Goal: Information Seeking & Learning: Learn about a topic

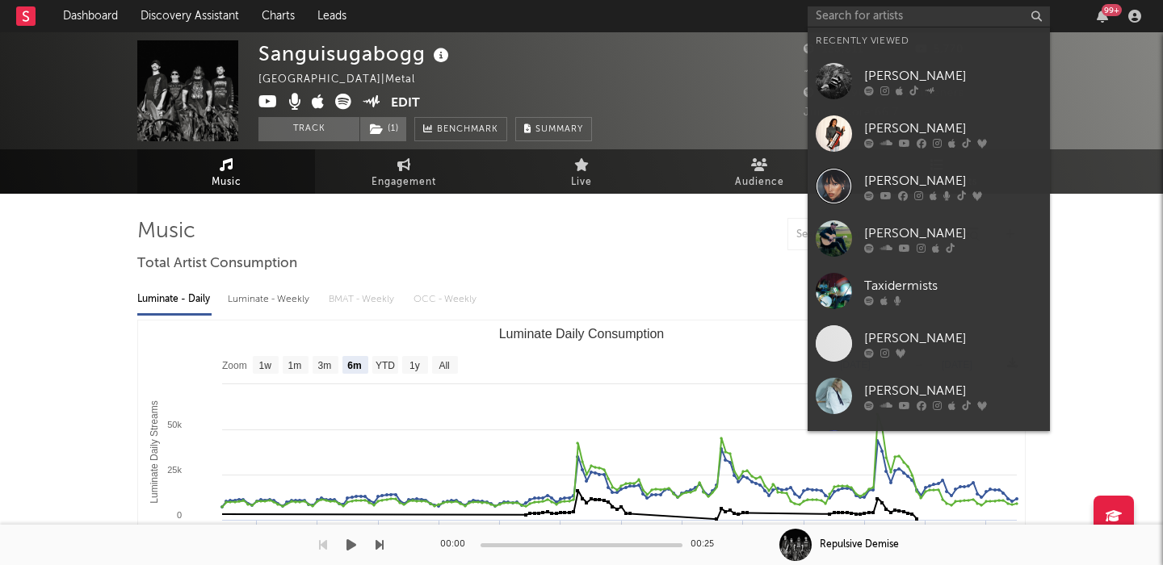
select select "6m"
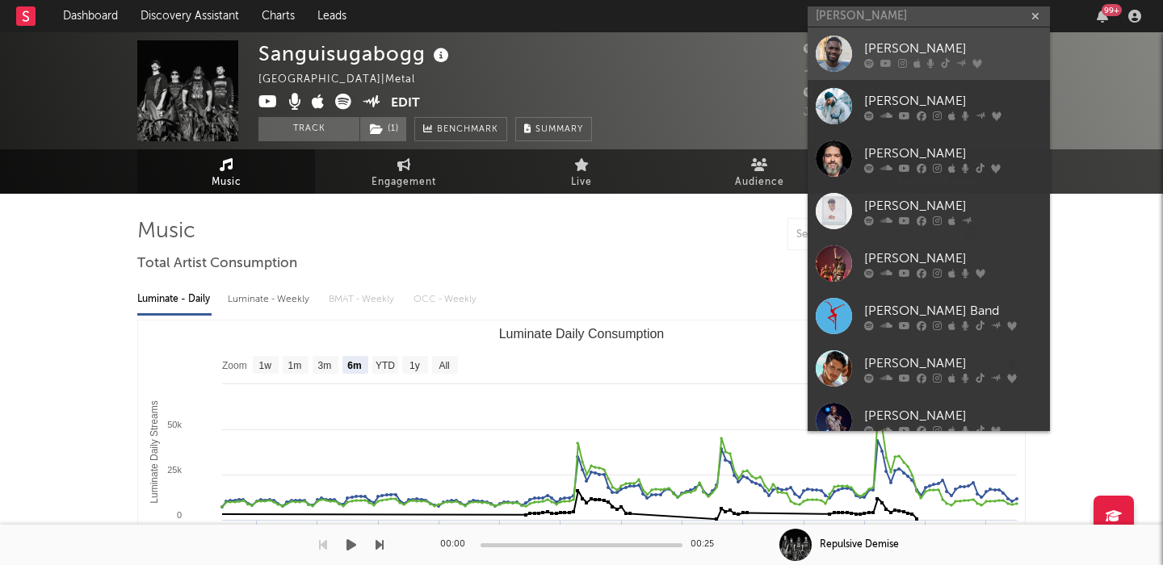
type input "dave"
click at [892, 36] on link "[PERSON_NAME]" at bounding box center [929, 53] width 242 height 53
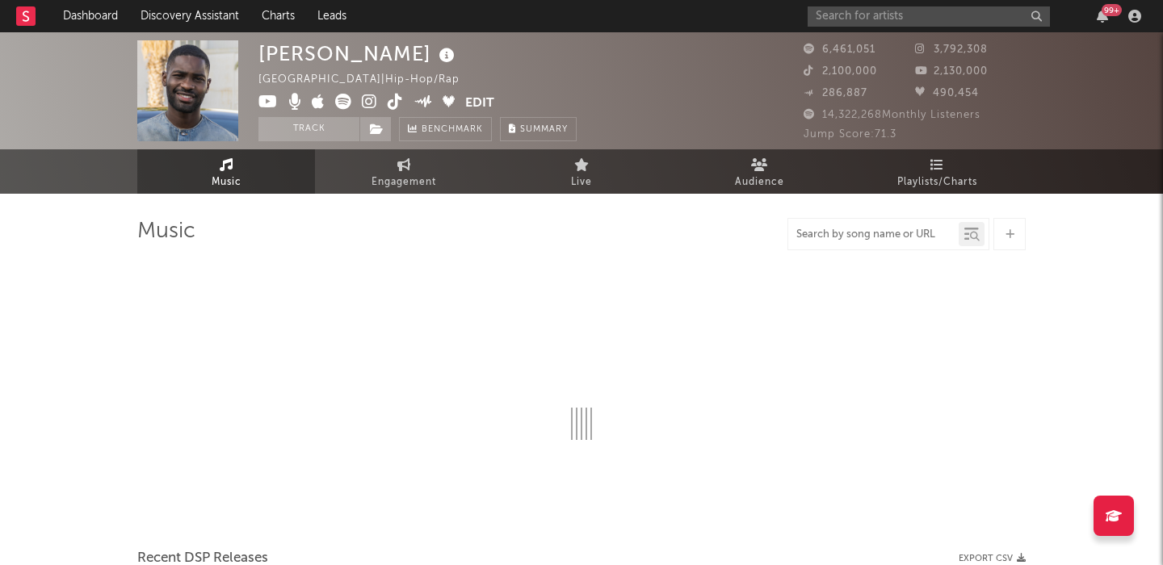
click at [834, 235] on input "text" at bounding box center [873, 235] width 170 height 13
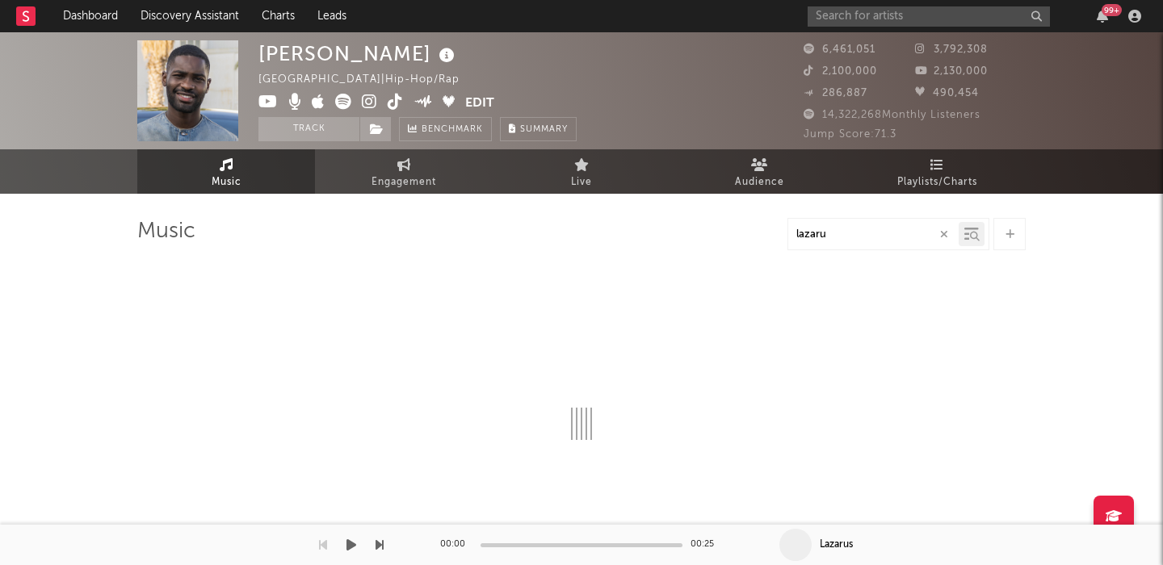
type input "lazarus"
select select "6m"
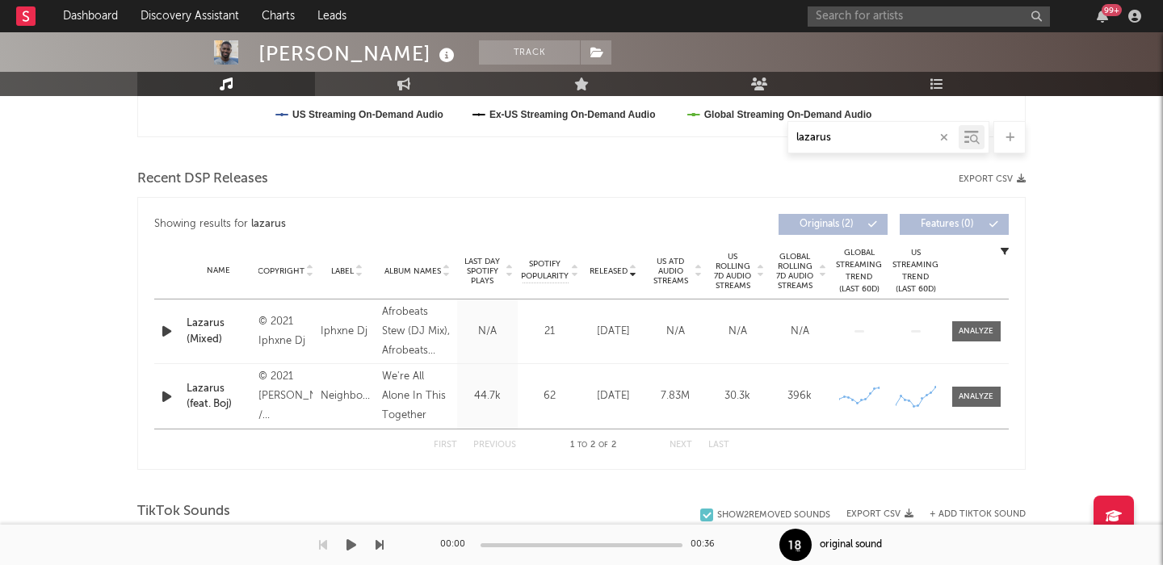
scroll to position [599, 0]
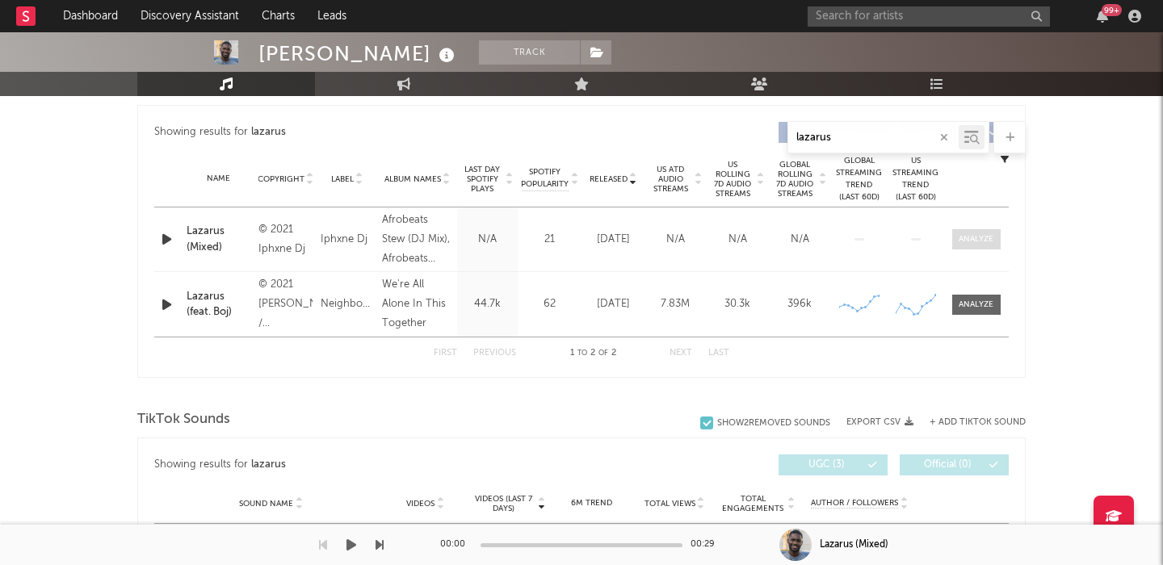
type input "lazarus"
click at [971, 243] on div at bounding box center [976, 239] width 35 height 12
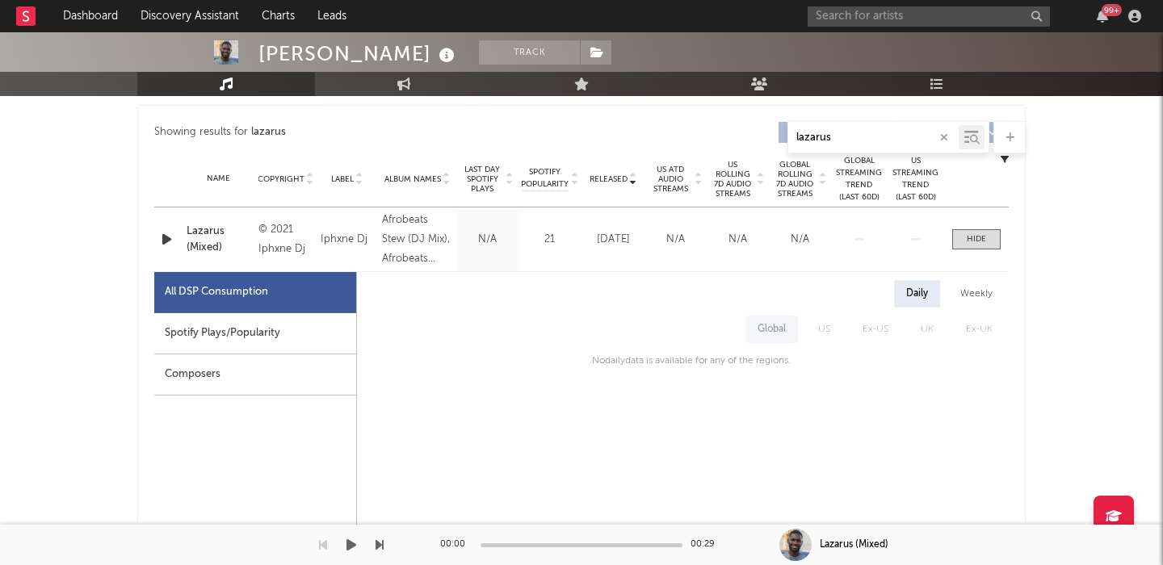
click at [257, 333] on div "Spotify Plays/Popularity" at bounding box center [255, 333] width 202 height 41
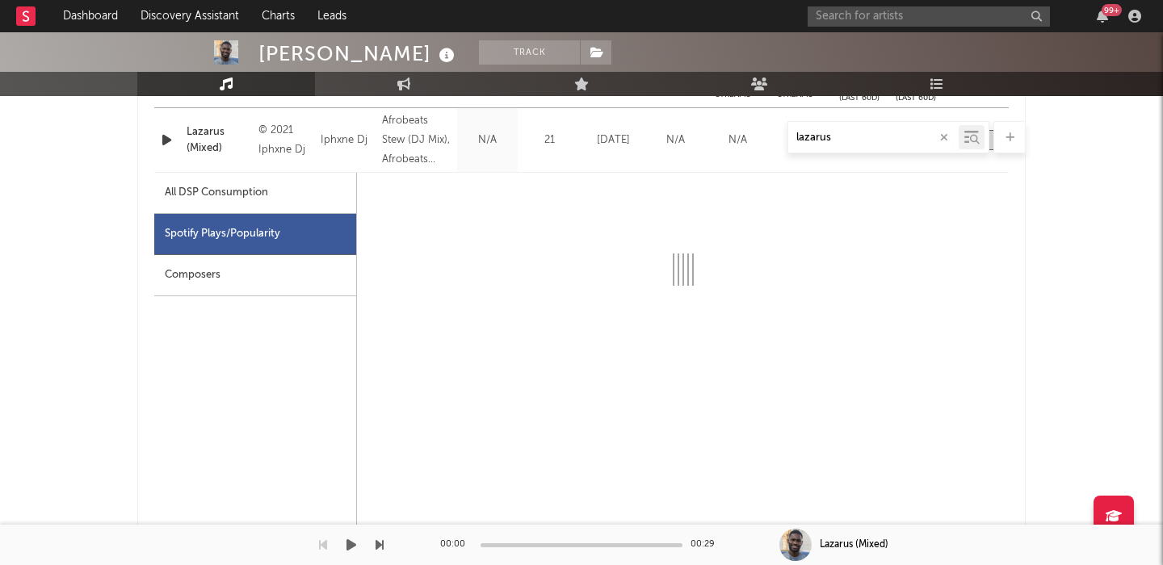
scroll to position [590, 0]
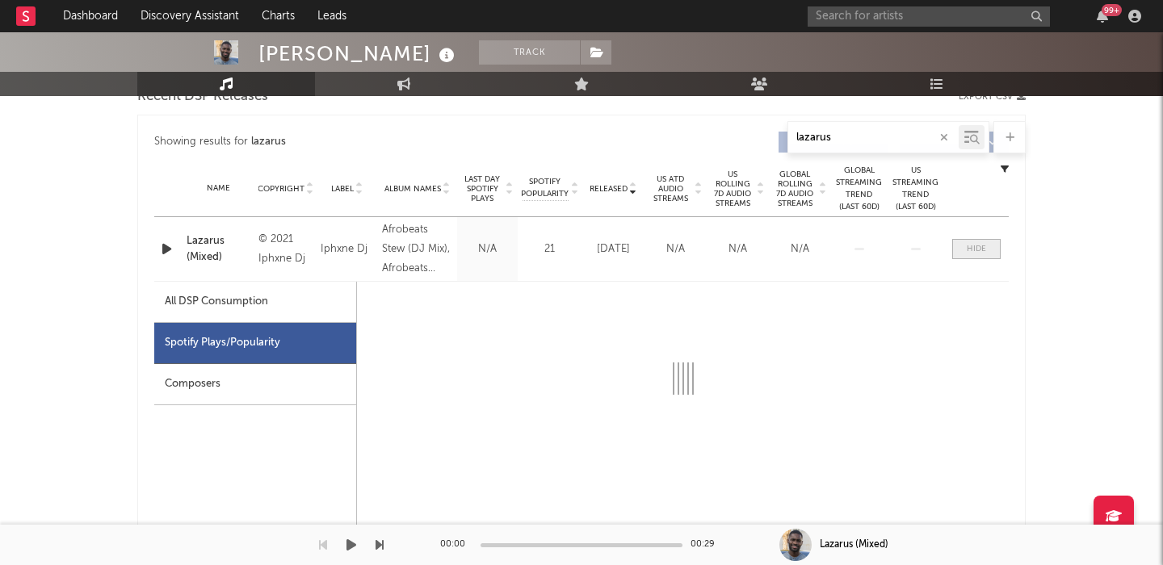
click at [984, 242] on span at bounding box center [976, 249] width 48 height 20
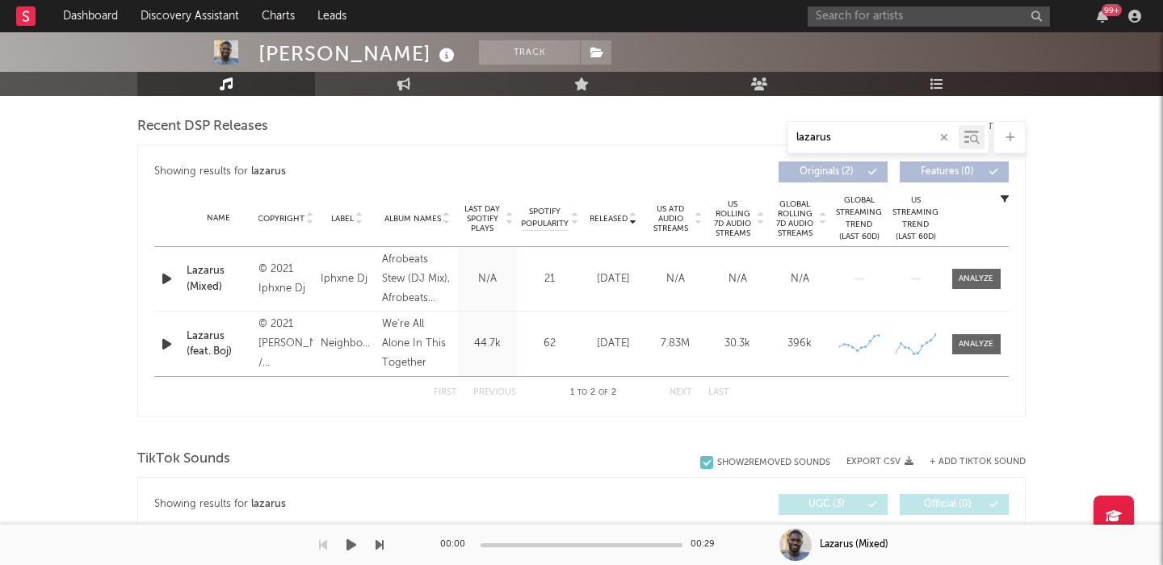
scroll to position [553, 0]
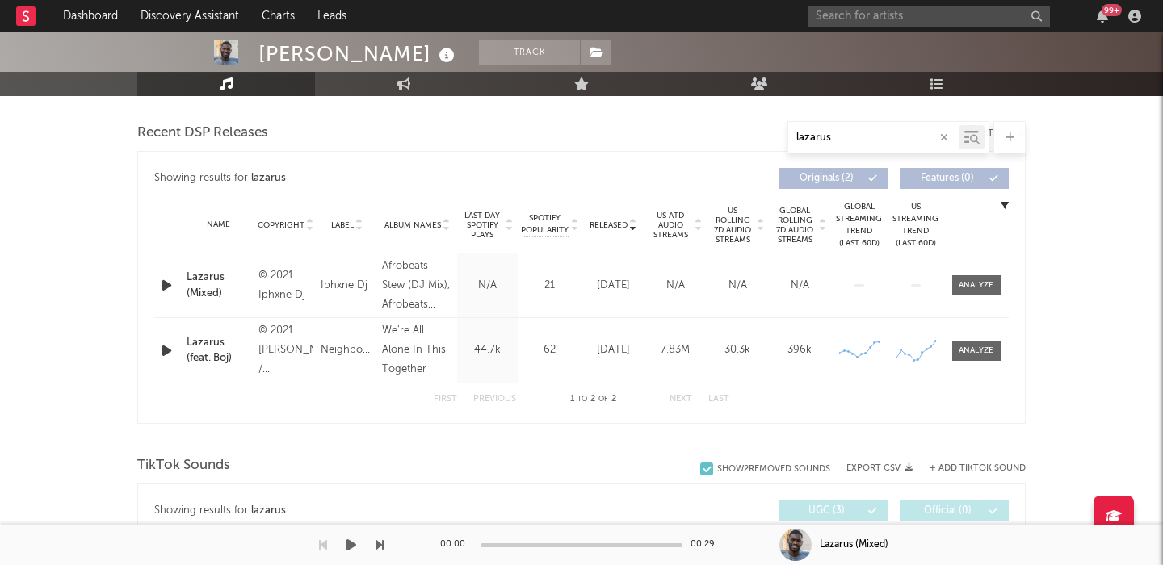
click at [213, 271] on div "Lazarus (Mixed)" at bounding box center [219, 286] width 64 height 32
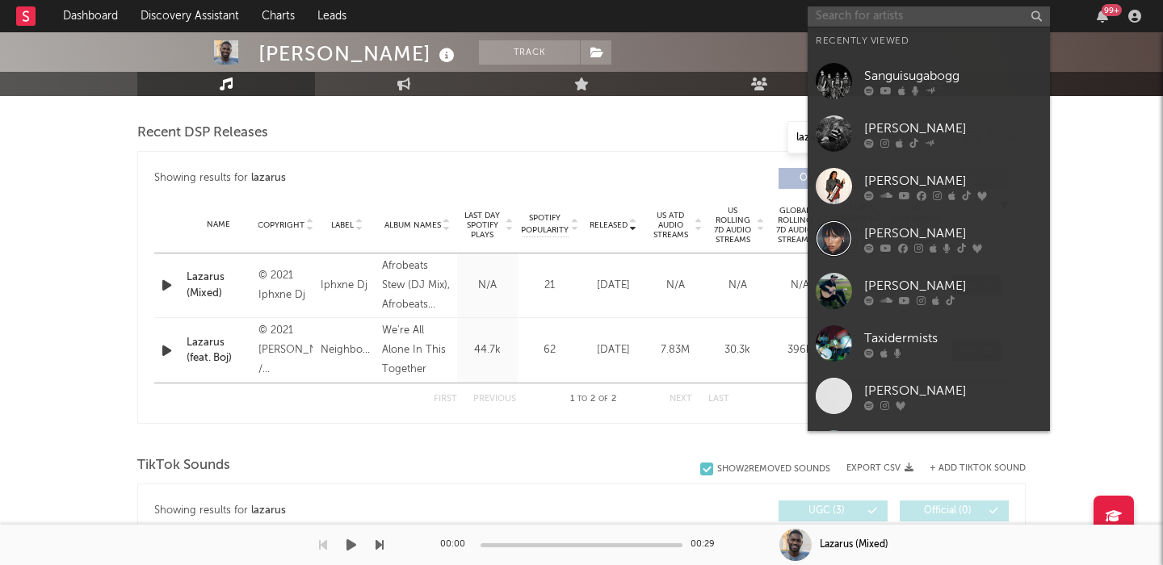
click at [898, 13] on input "text" at bounding box center [929, 16] width 242 height 20
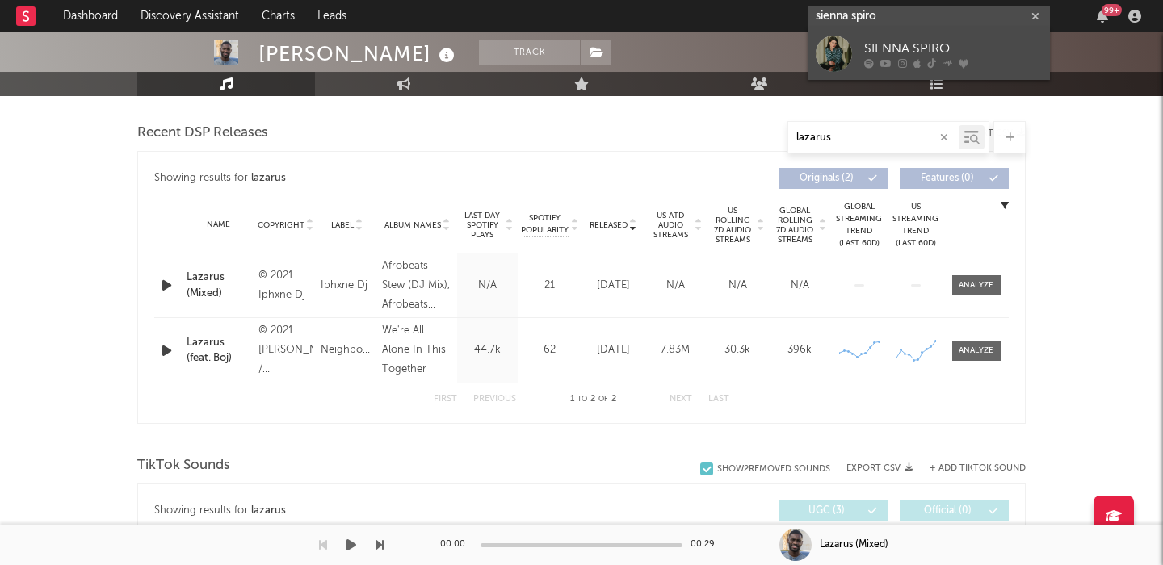
type input "sienna spiro"
click at [913, 30] on link "SIENNA SPIRO" at bounding box center [929, 53] width 242 height 53
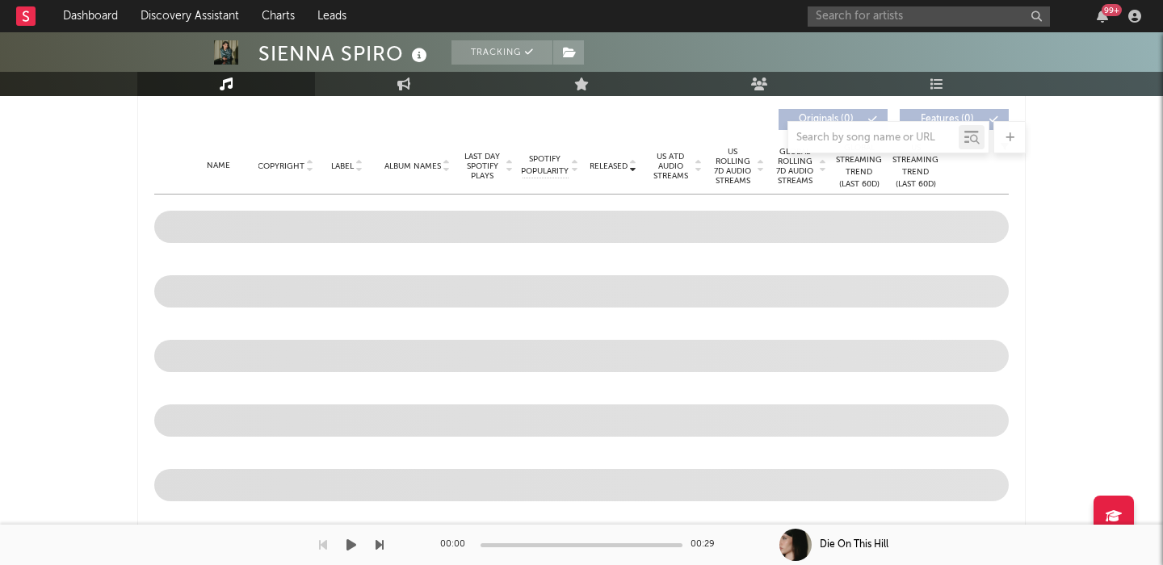
scroll to position [708, 0]
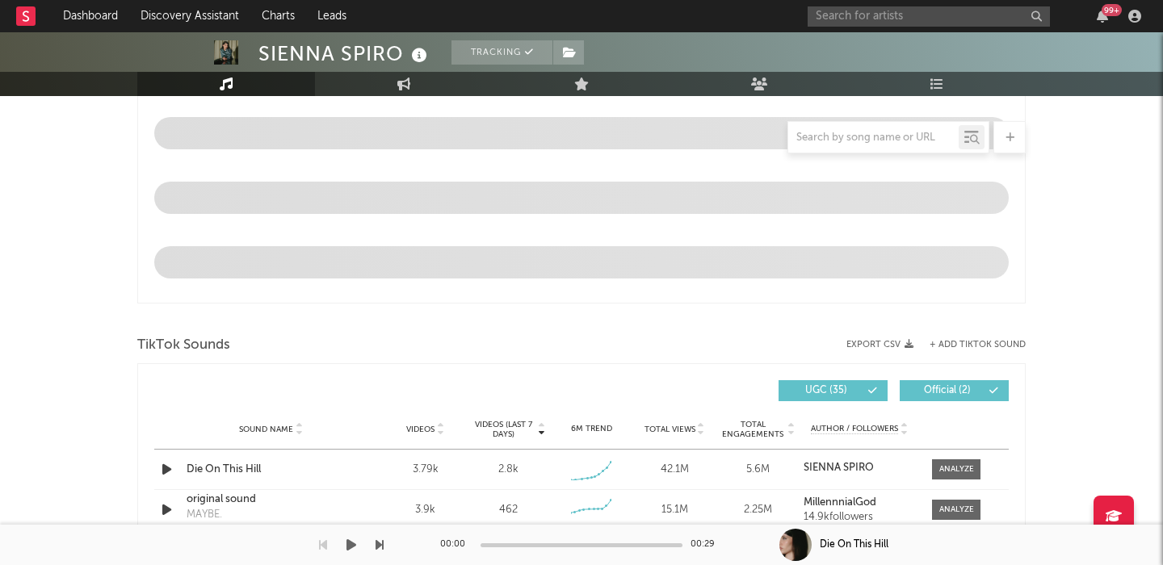
select select "6m"
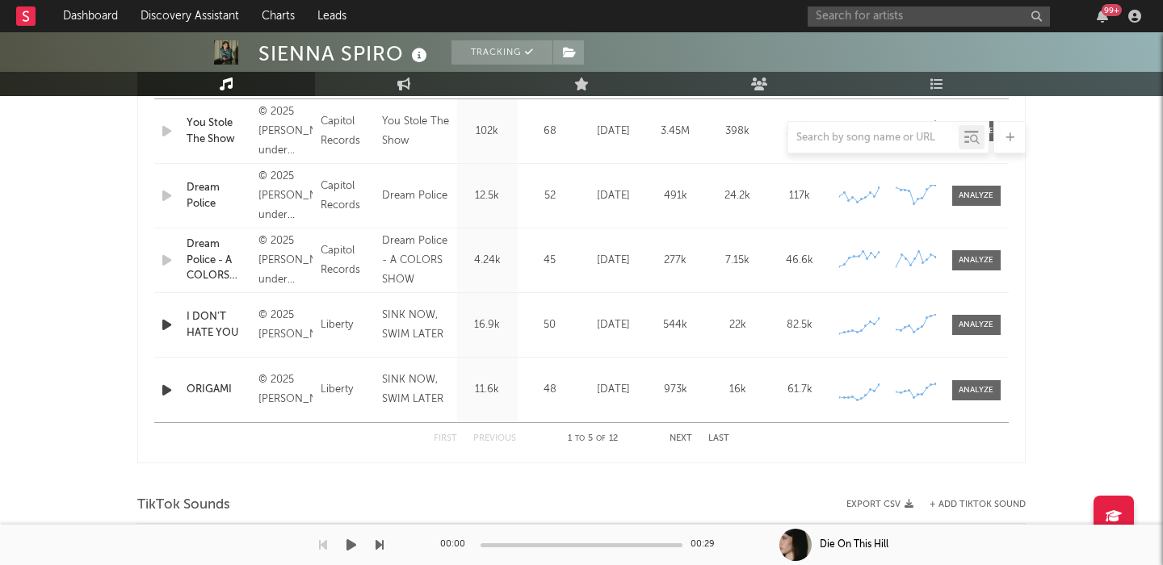
scroll to position [960, 0]
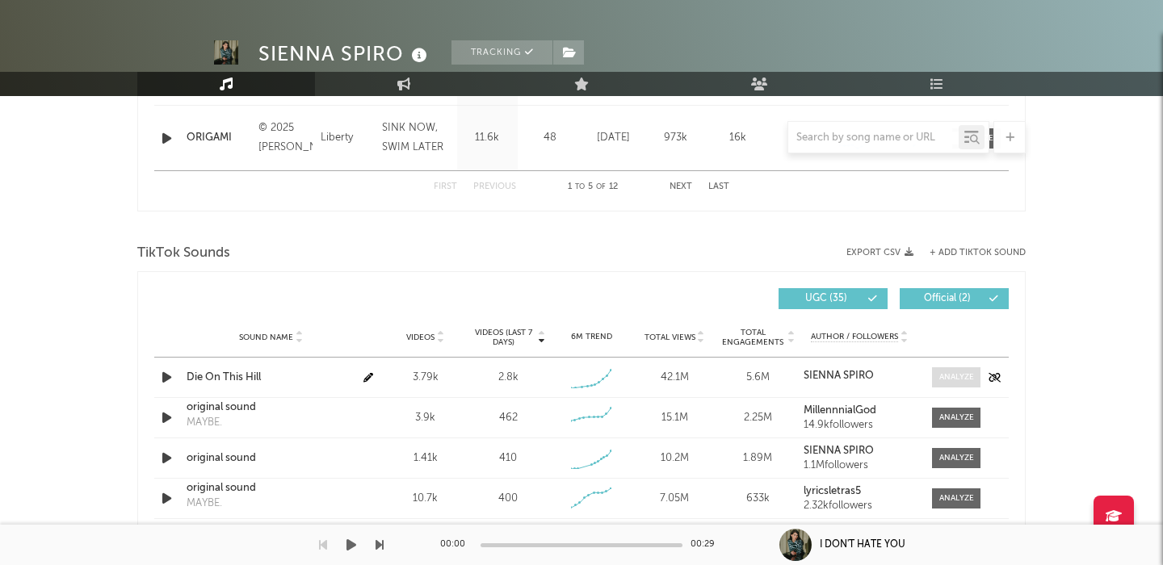
click at [960, 375] on div at bounding box center [956, 378] width 35 height 12
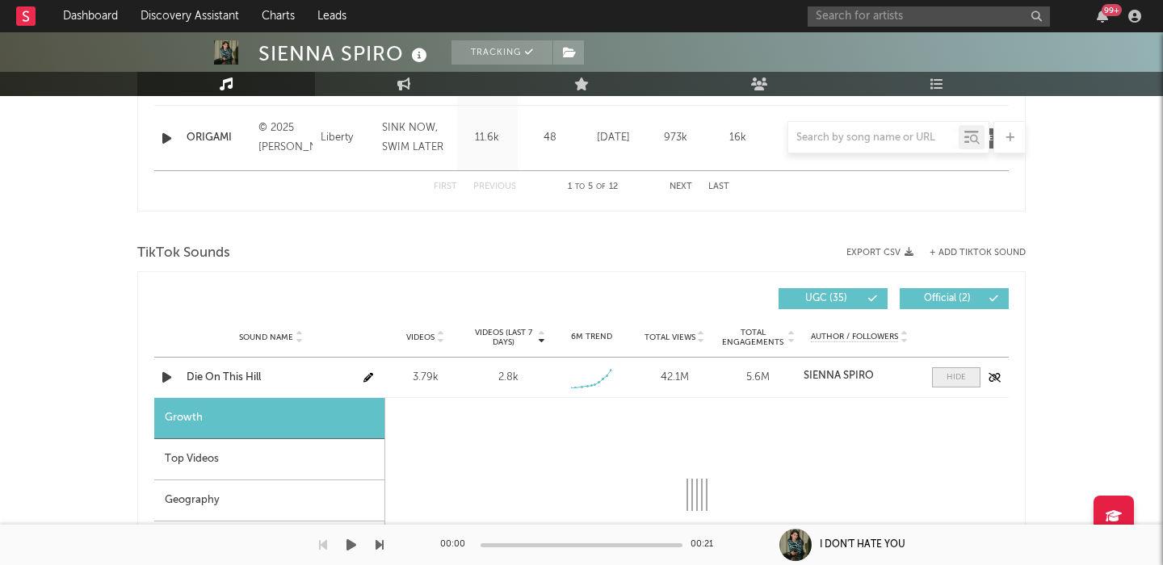
scroll to position [1177, 0]
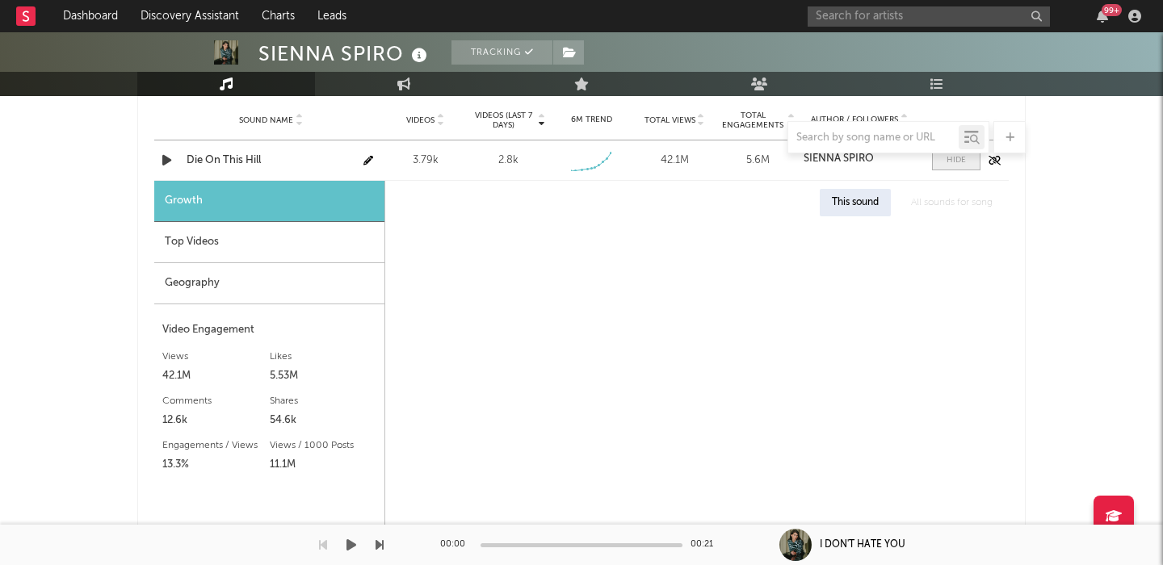
select select "1w"
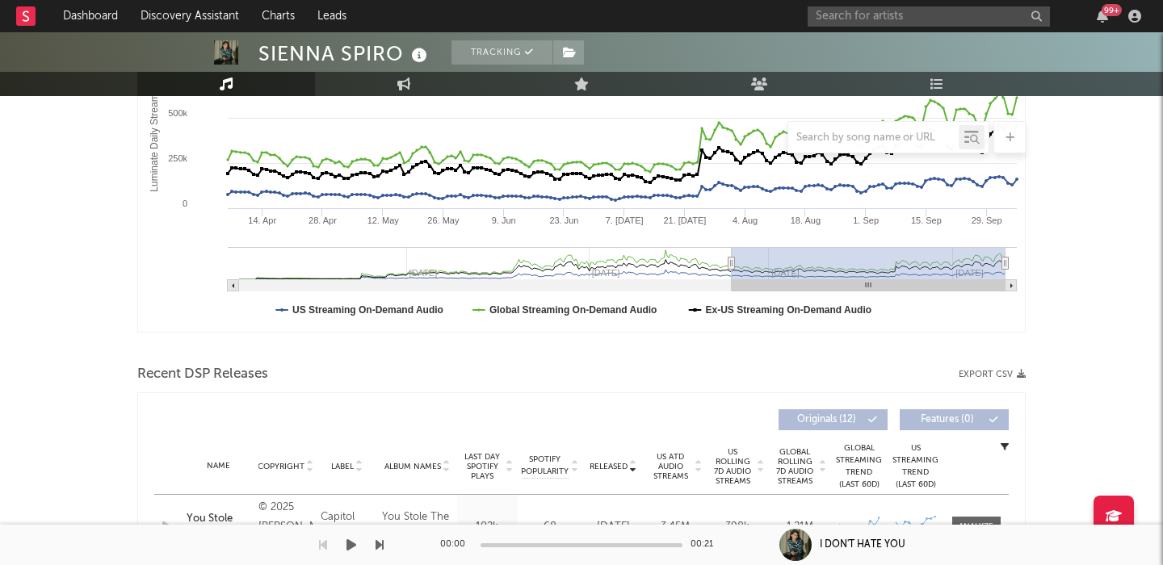
scroll to position [53, 0]
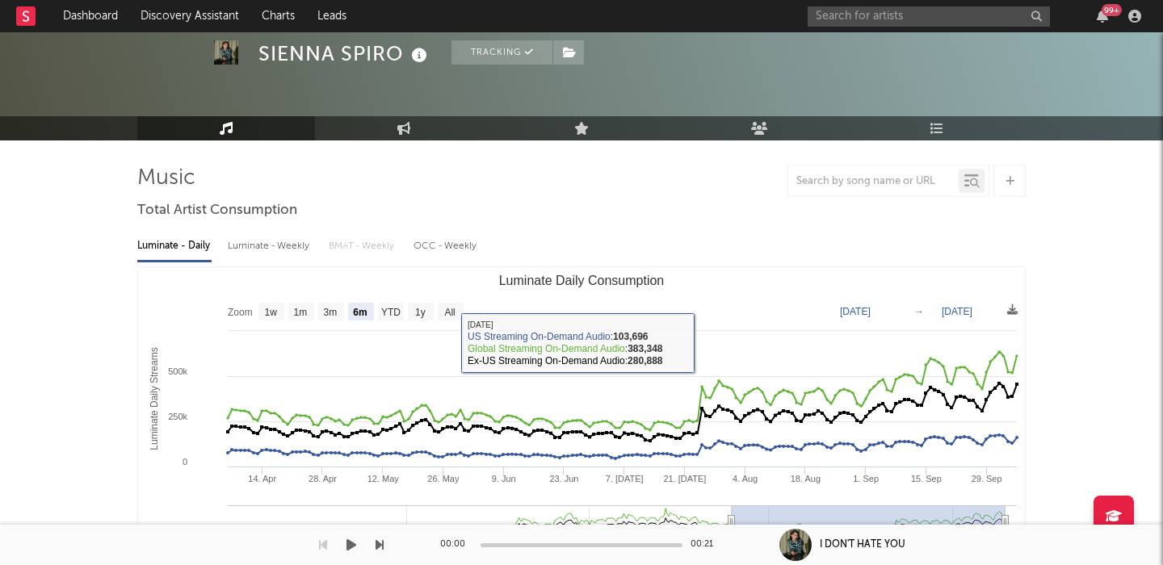
click at [261, 251] on div "Luminate - Weekly" at bounding box center [270, 246] width 85 height 27
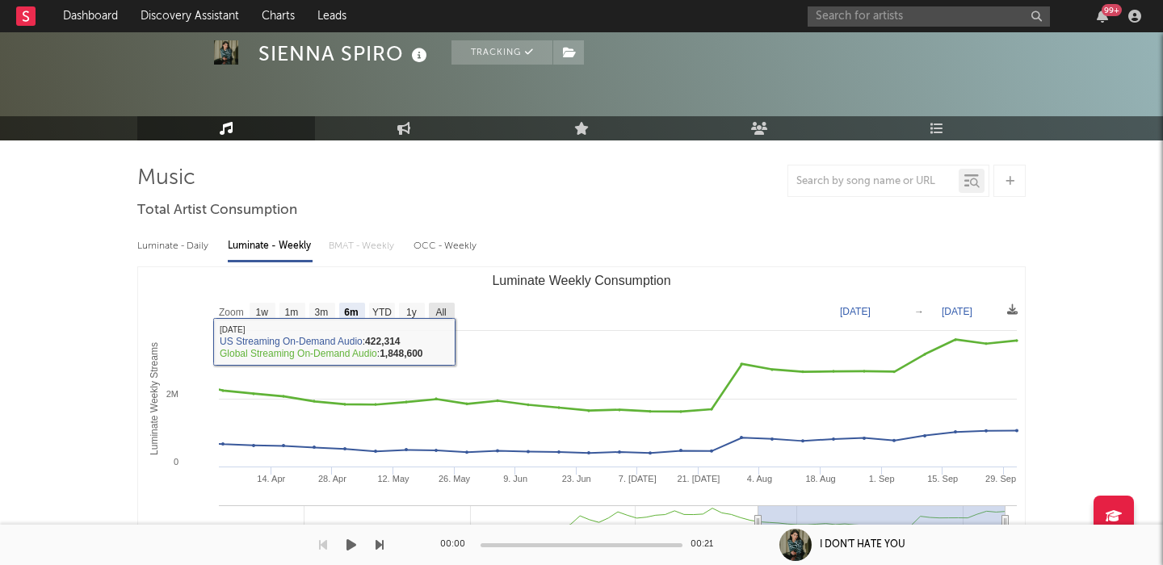
click at [443, 307] on text "All" at bounding box center [440, 312] width 11 height 11
select select "All"
type input "2024-03-07"
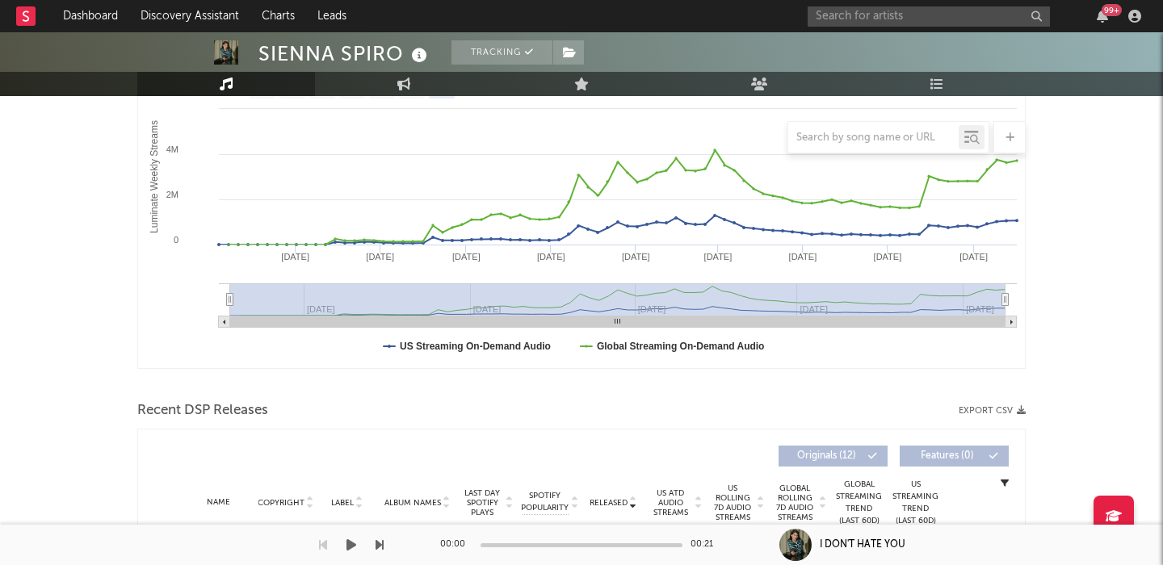
scroll to position [354, 0]
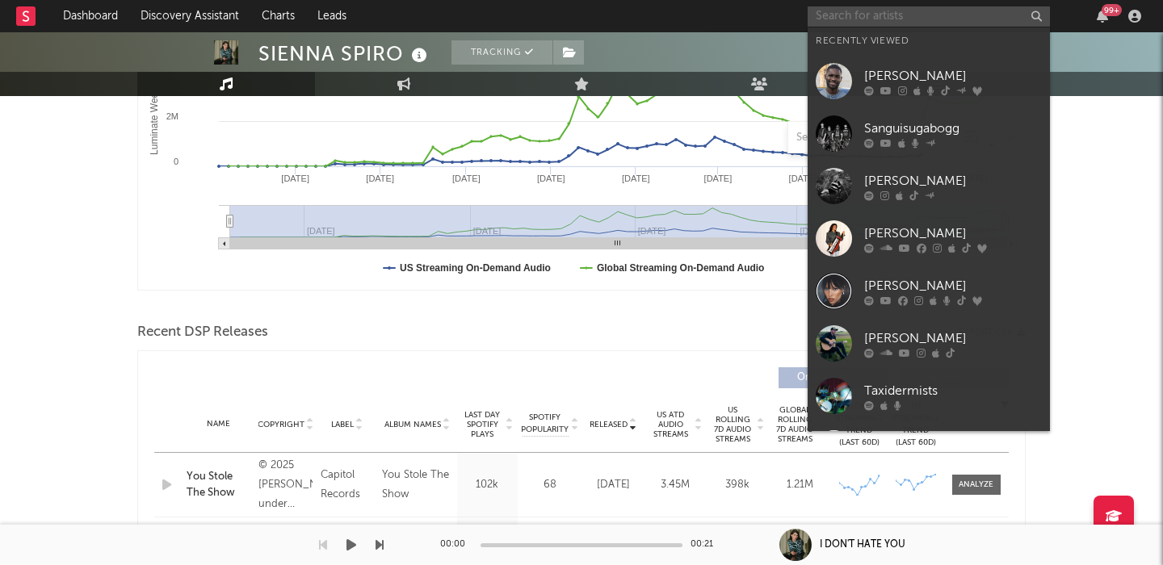
click at [868, 13] on input "text" at bounding box center [929, 16] width 242 height 20
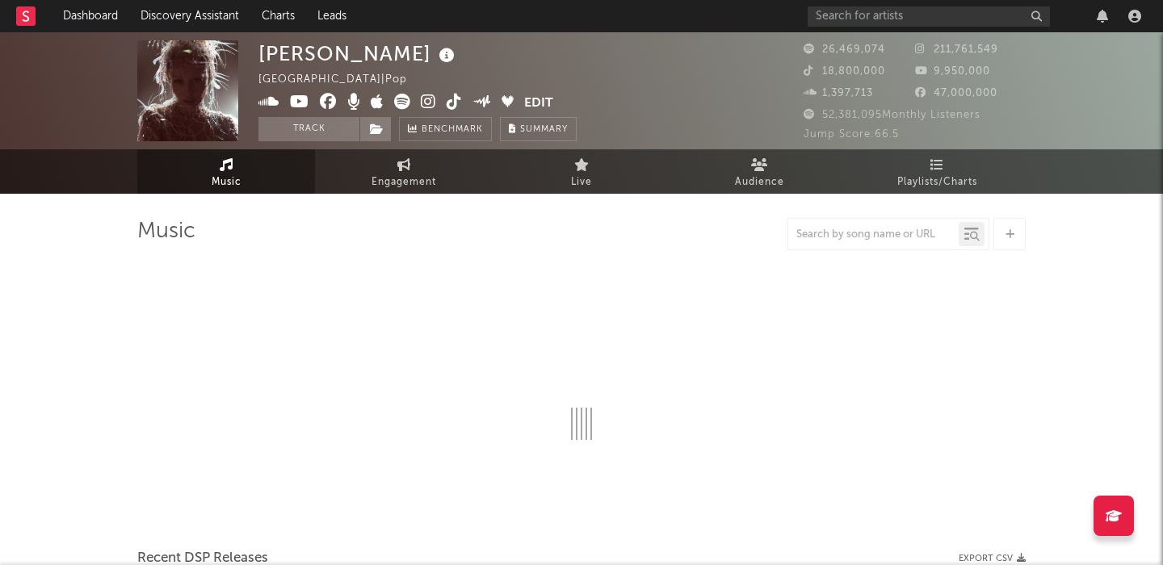
select select "6m"
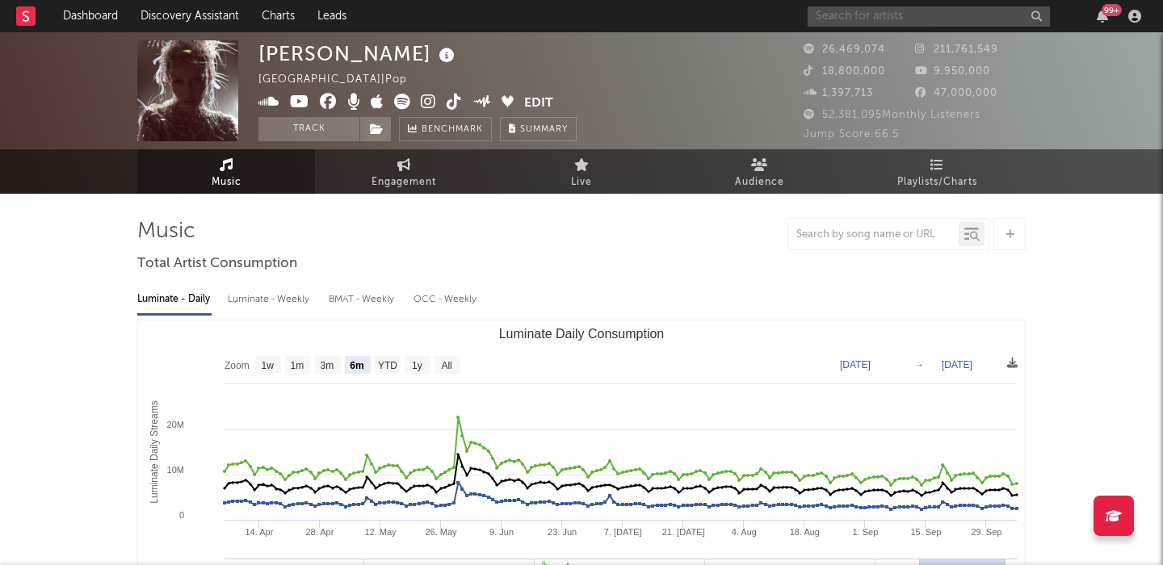
click at [879, 26] on input "text" at bounding box center [929, 16] width 242 height 20
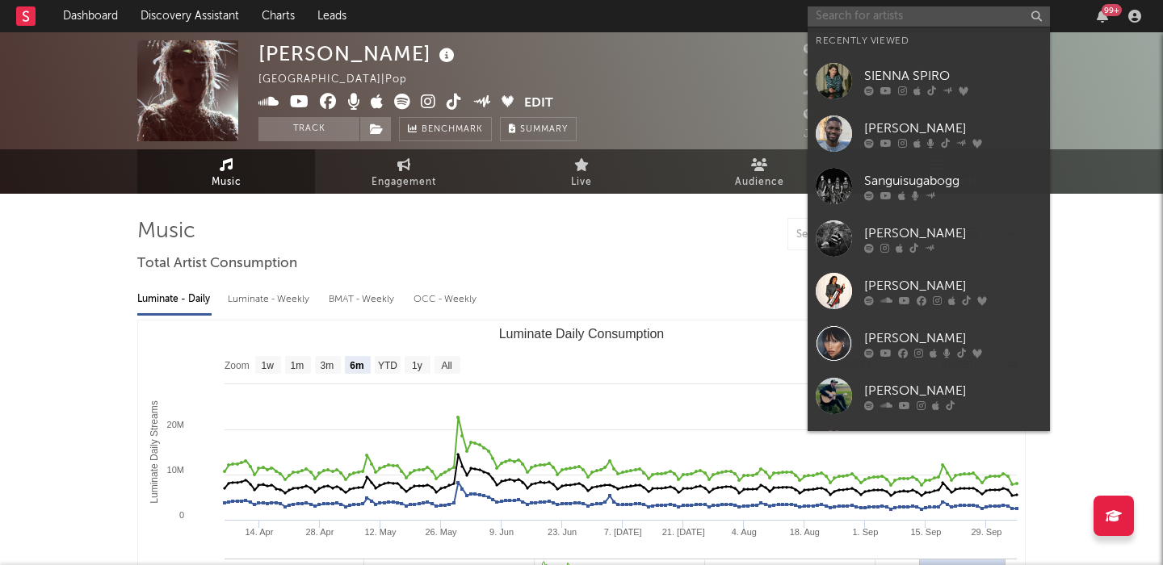
paste input "[URL][DOMAIN_NAME]"
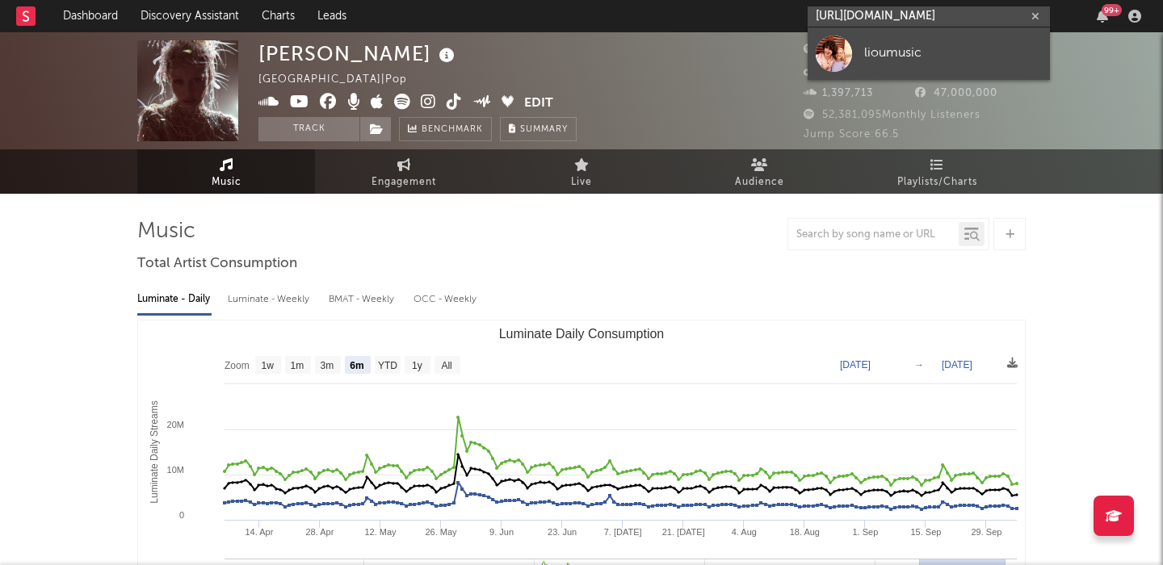
type input "[URL][DOMAIN_NAME]"
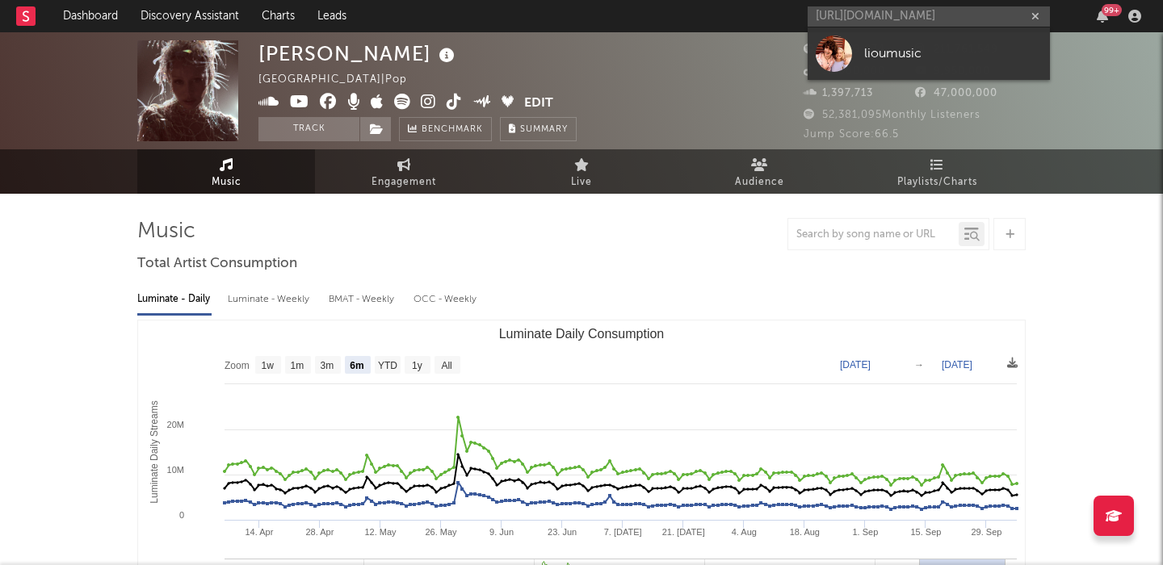
drag, startPoint x: 893, startPoint y: 55, endPoint x: 296, endPoint y: 329, distance: 657.5
click at [894, 55] on div "lioumusic" at bounding box center [953, 53] width 178 height 19
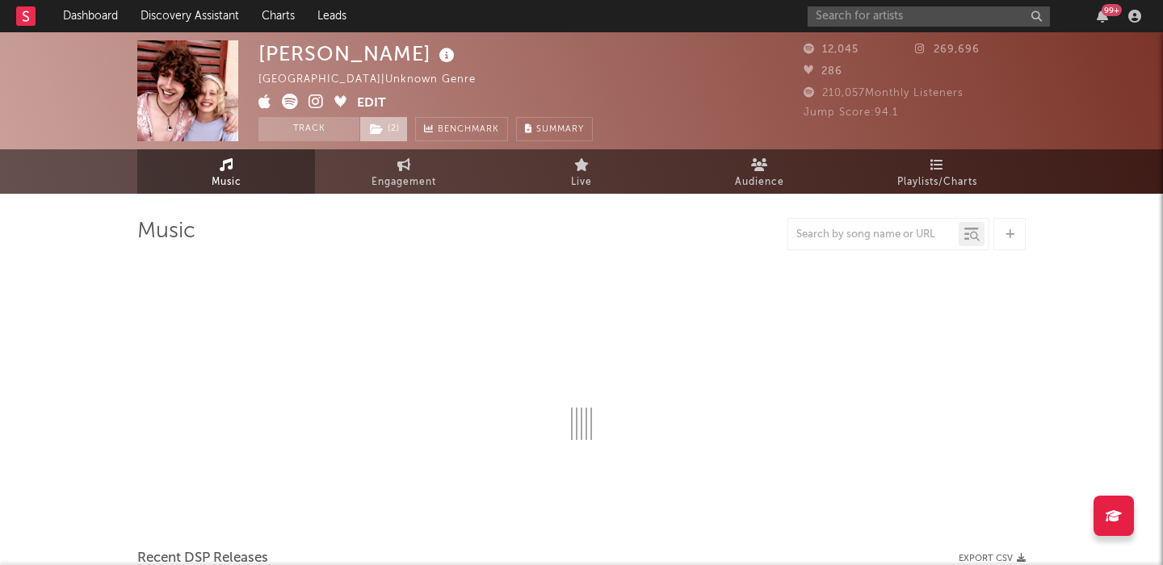
click at [401, 126] on span "( 2 )" at bounding box center [383, 129] width 48 height 24
select select "1w"
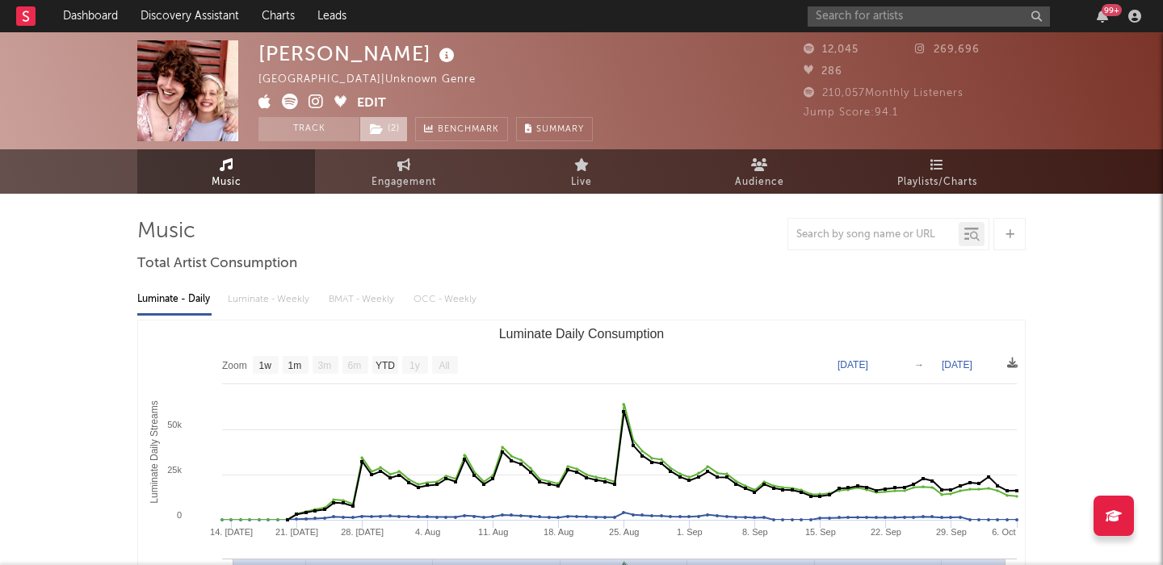
click at [401, 126] on span "( 2 )" at bounding box center [383, 129] width 48 height 24
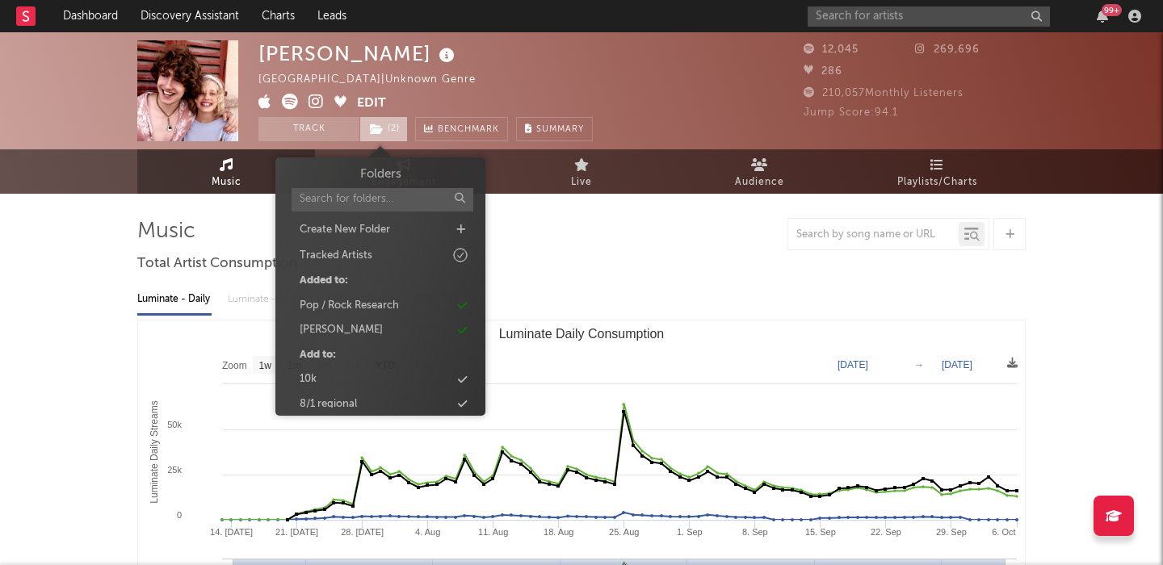
click at [387, 125] on span "( 2 )" at bounding box center [383, 129] width 48 height 24
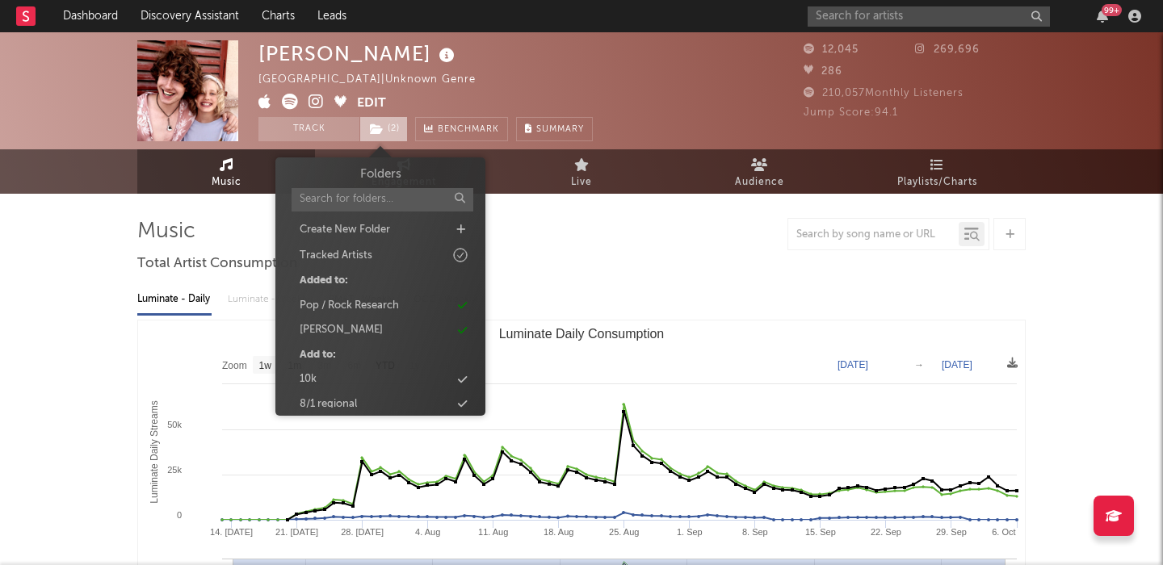
click at [405, 129] on span "( 2 )" at bounding box center [383, 129] width 48 height 24
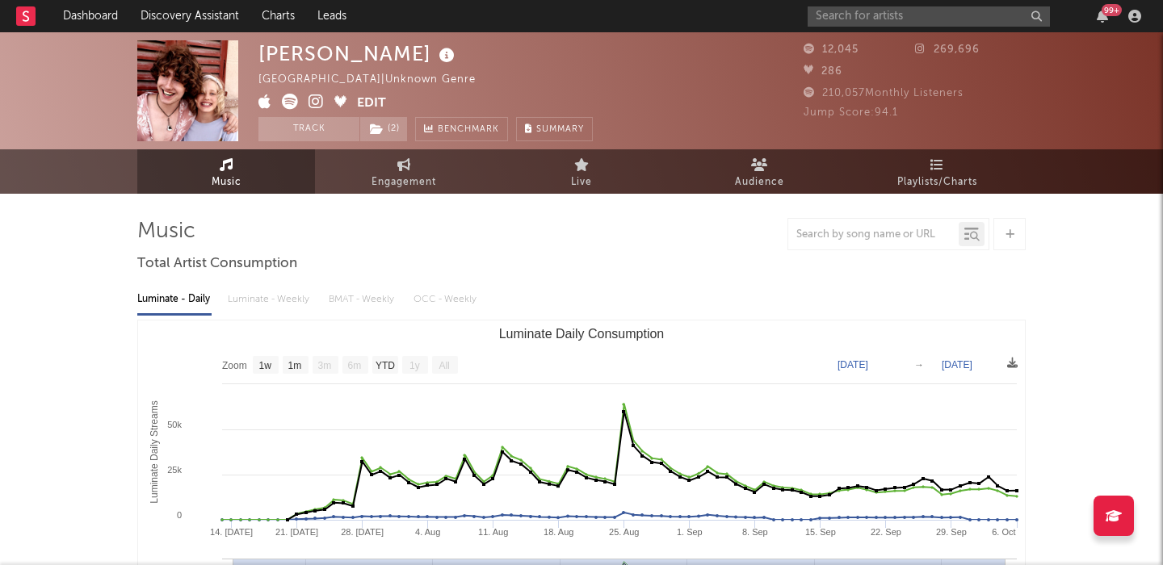
click at [351, 146] on div "[PERSON_NAME] [GEOGRAPHIC_DATA] | Unknown Genre Edit Track ( 2 ) Benchmark Summ…" at bounding box center [581, 90] width 1163 height 117
click at [370, 162] on link "Engagement" at bounding box center [404, 171] width 178 height 44
select select "1w"
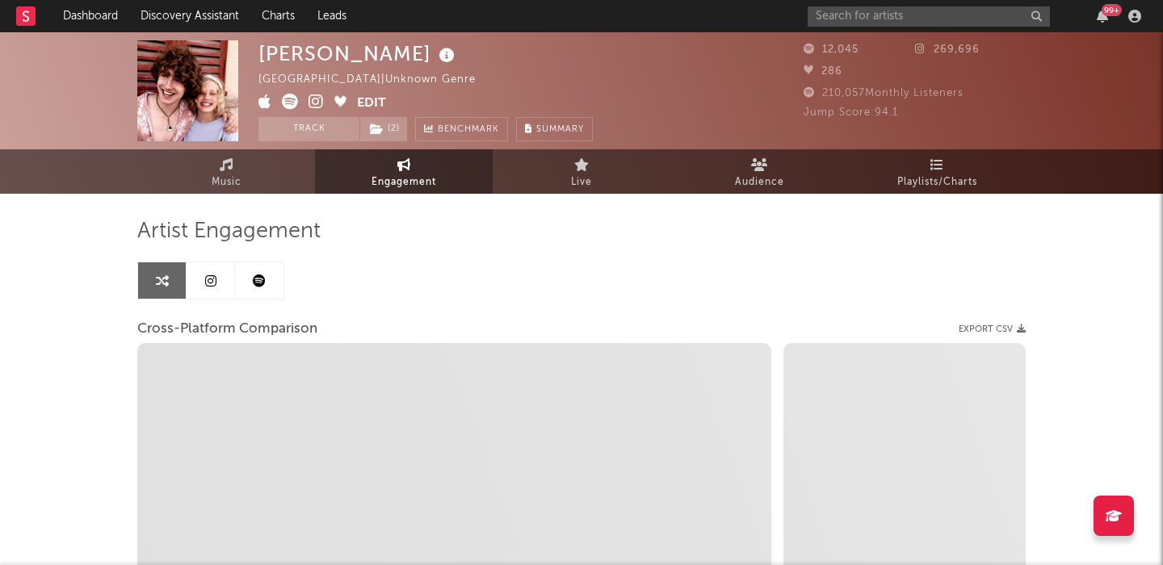
select select "1m"
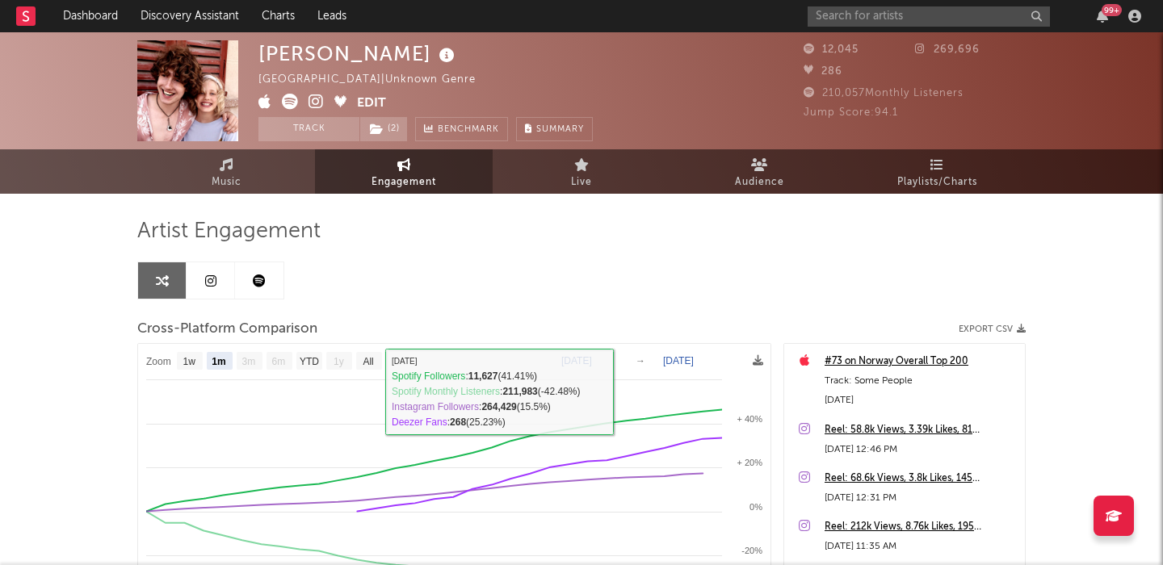
click at [213, 281] on icon at bounding box center [210, 281] width 11 height 13
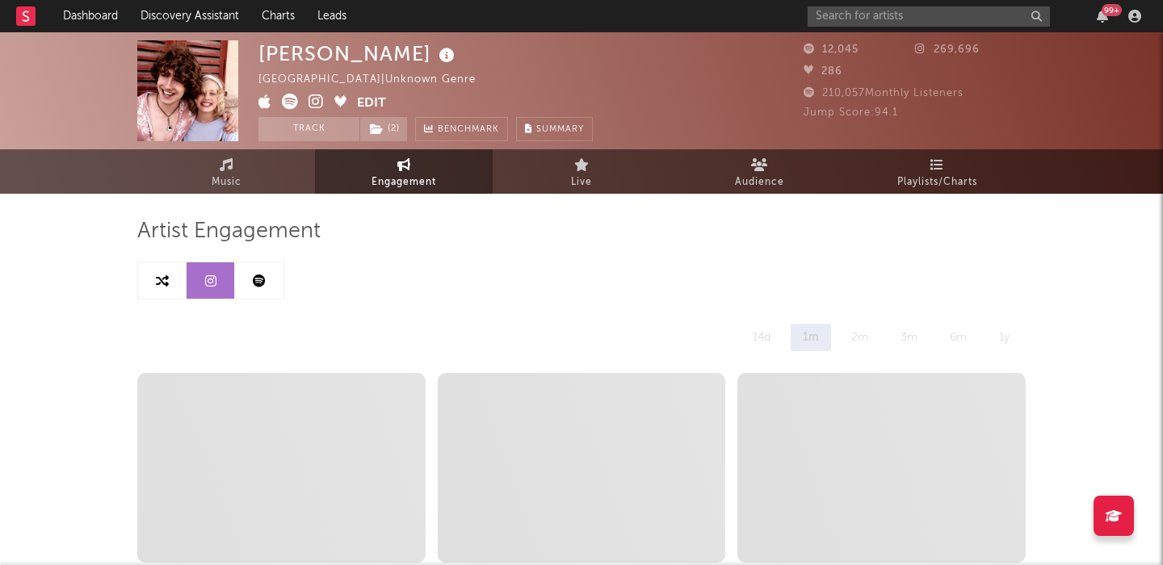
select select "1w"
click at [163, 271] on link at bounding box center [162, 281] width 48 height 36
select select "1m"
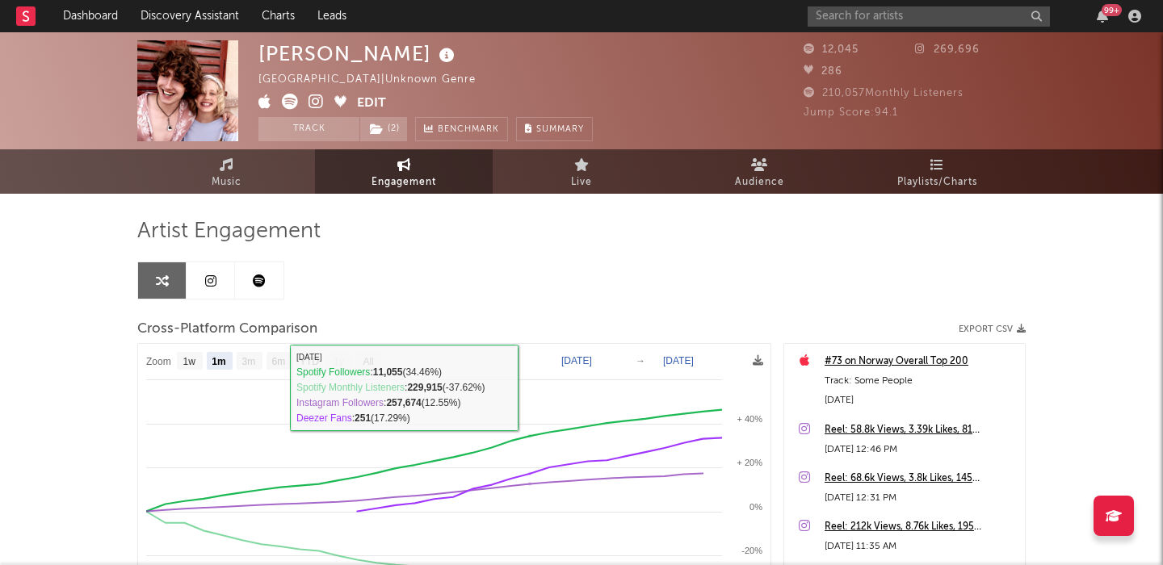
click at [205, 271] on link at bounding box center [211, 281] width 48 height 36
select select "1w"
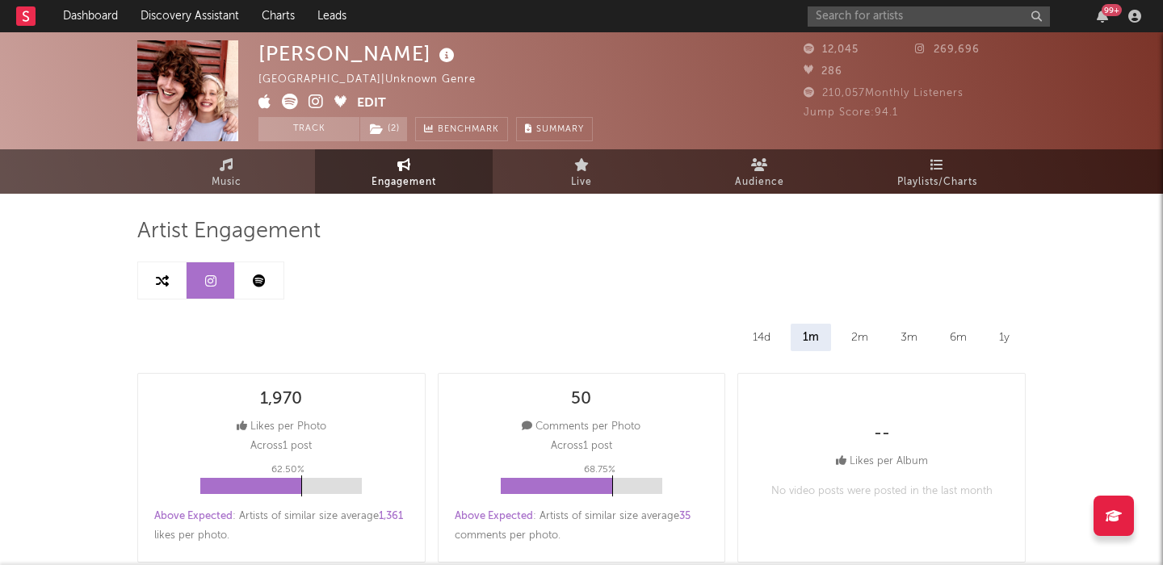
click at [153, 284] on link at bounding box center [162, 281] width 48 height 36
select select "1m"
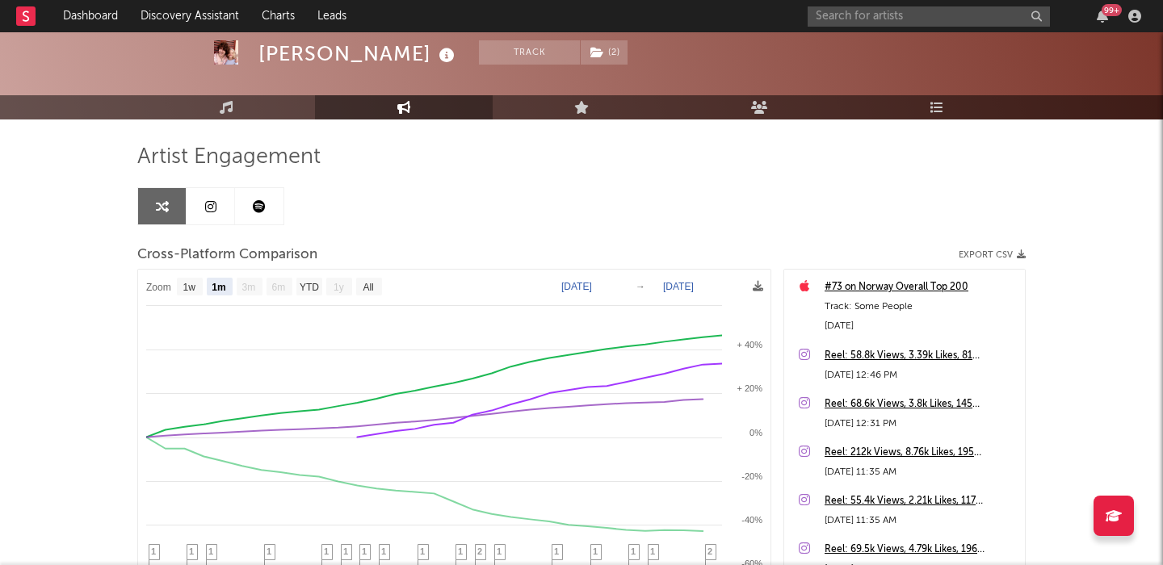
scroll to position [90, 0]
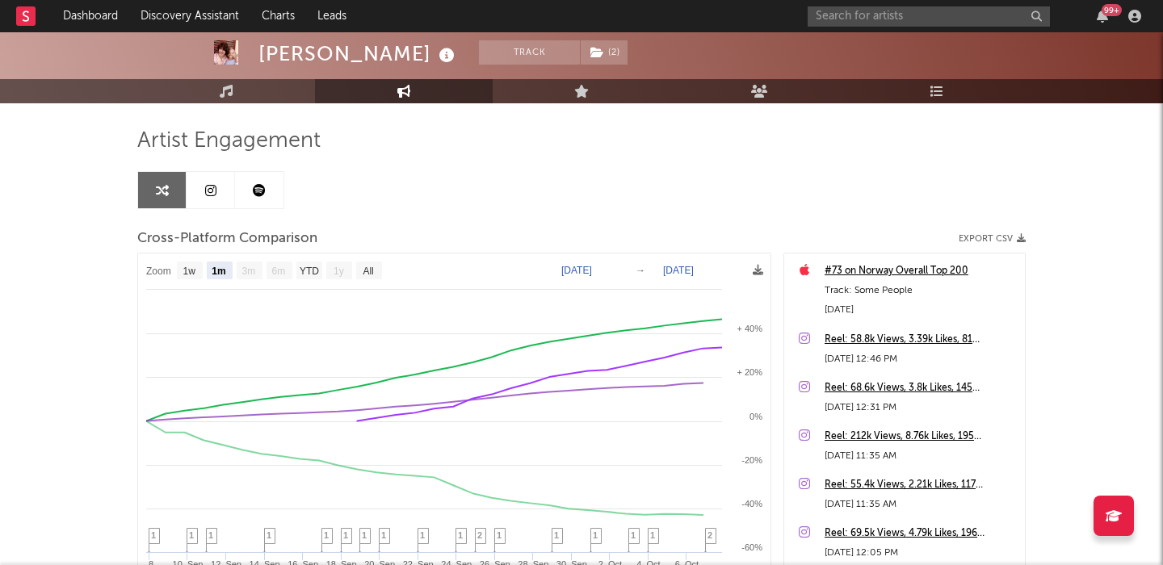
click at [197, 183] on link at bounding box center [211, 190] width 48 height 36
select select "1w"
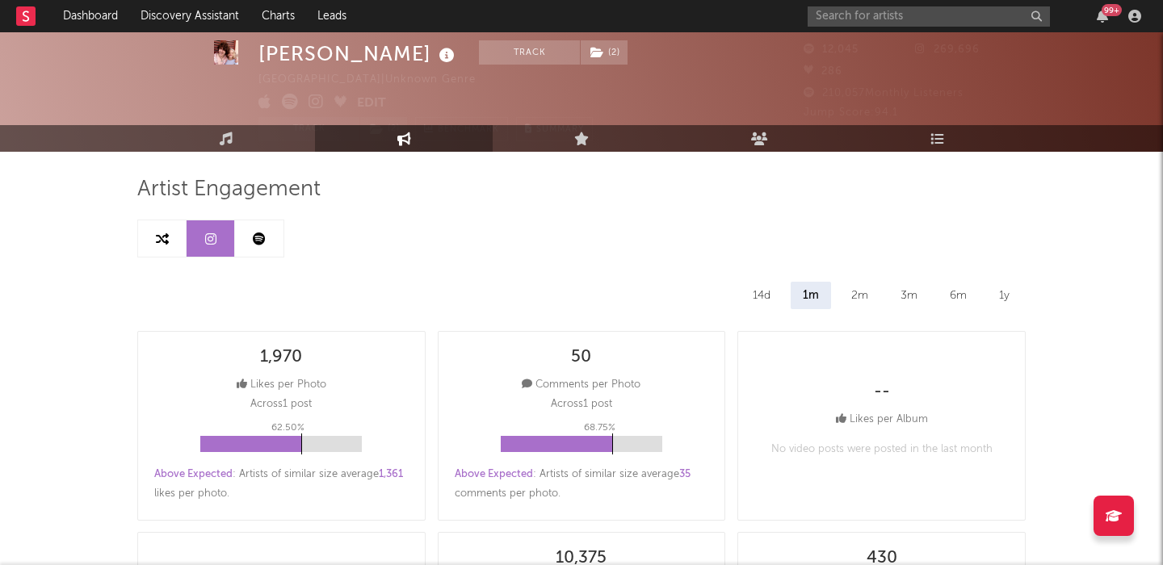
scroll to position [32, 0]
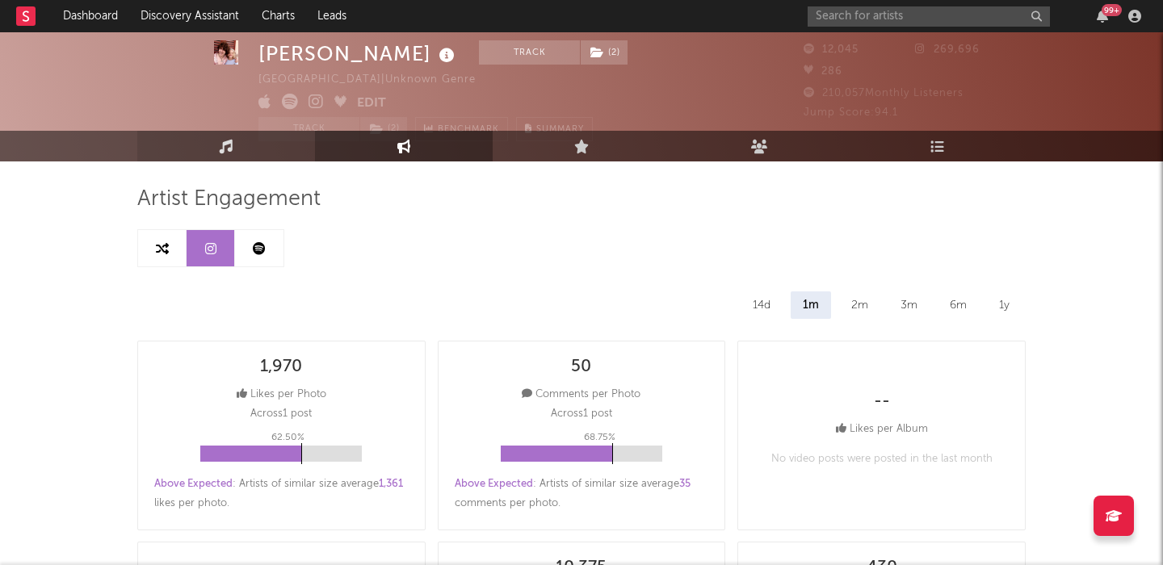
click at [228, 146] on icon at bounding box center [227, 146] width 14 height 14
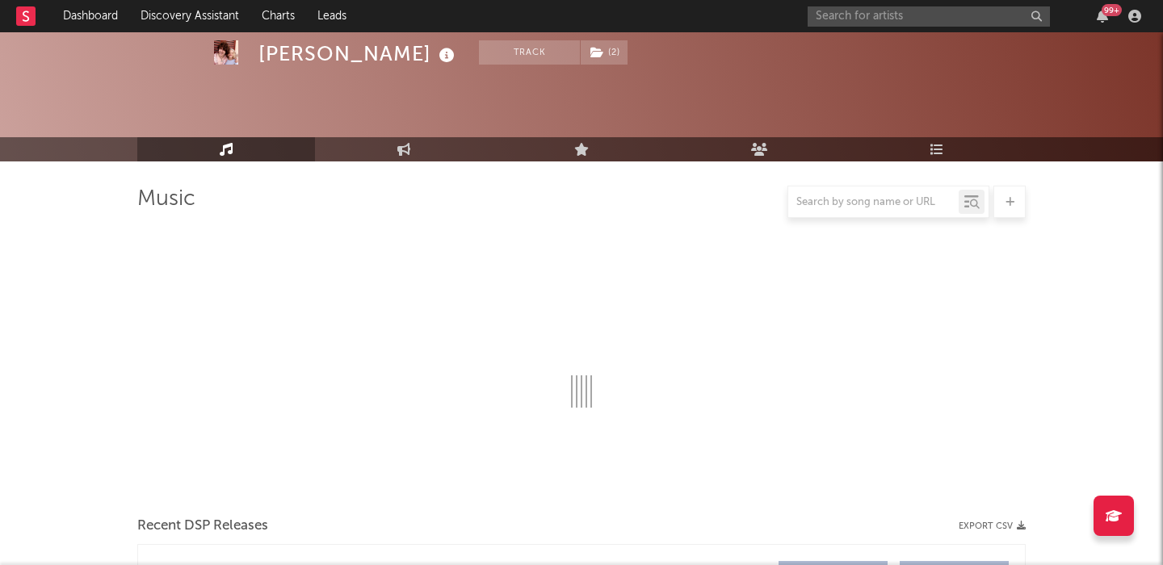
select select "1w"
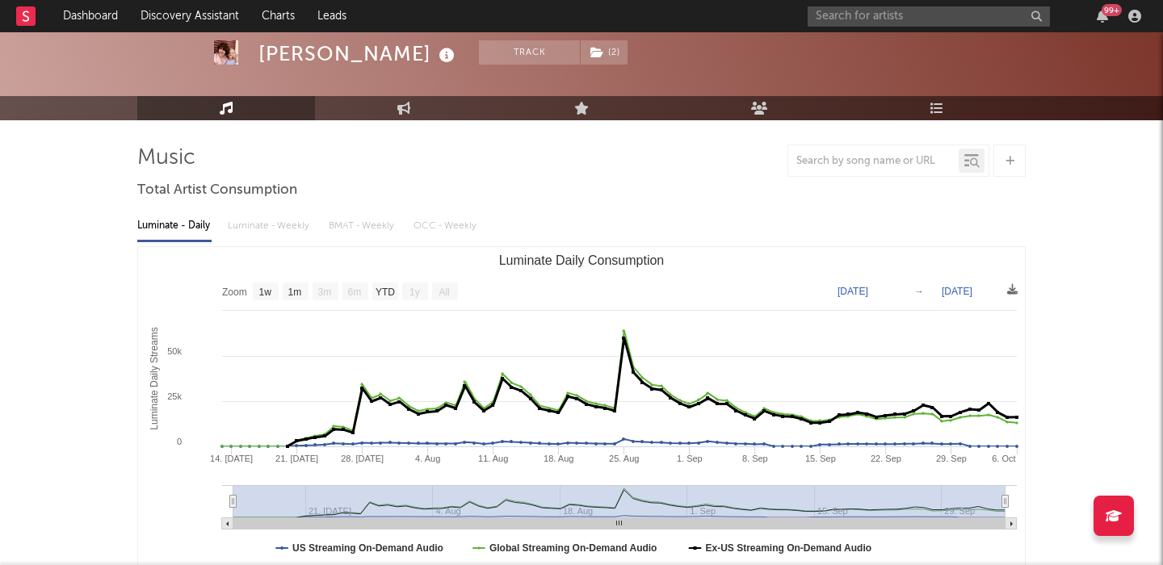
scroll to position [70, 0]
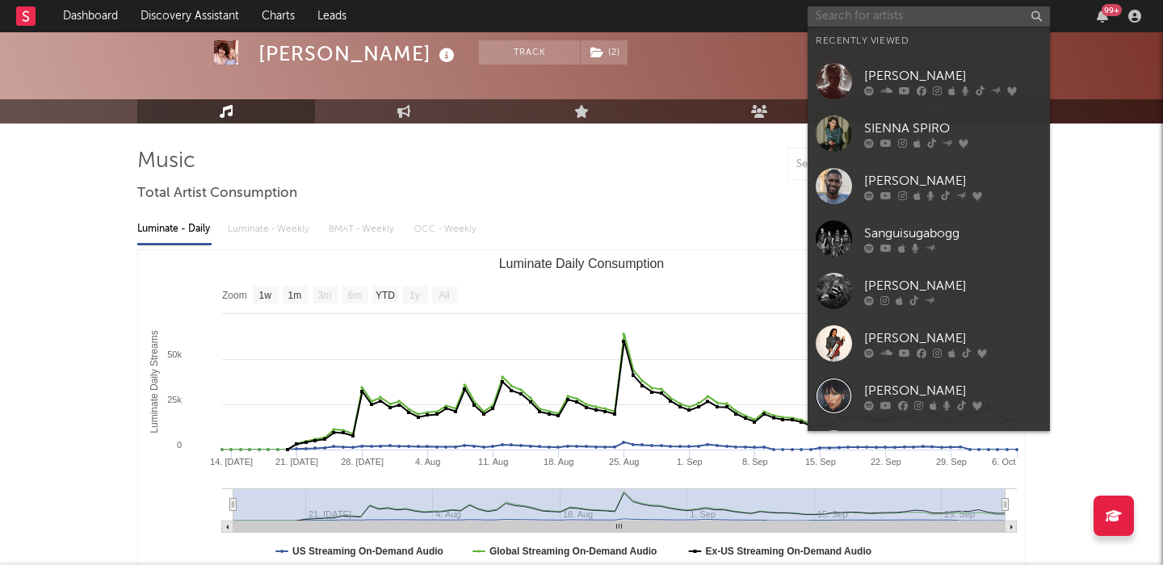
click at [859, 15] on input "text" at bounding box center [929, 16] width 242 height 20
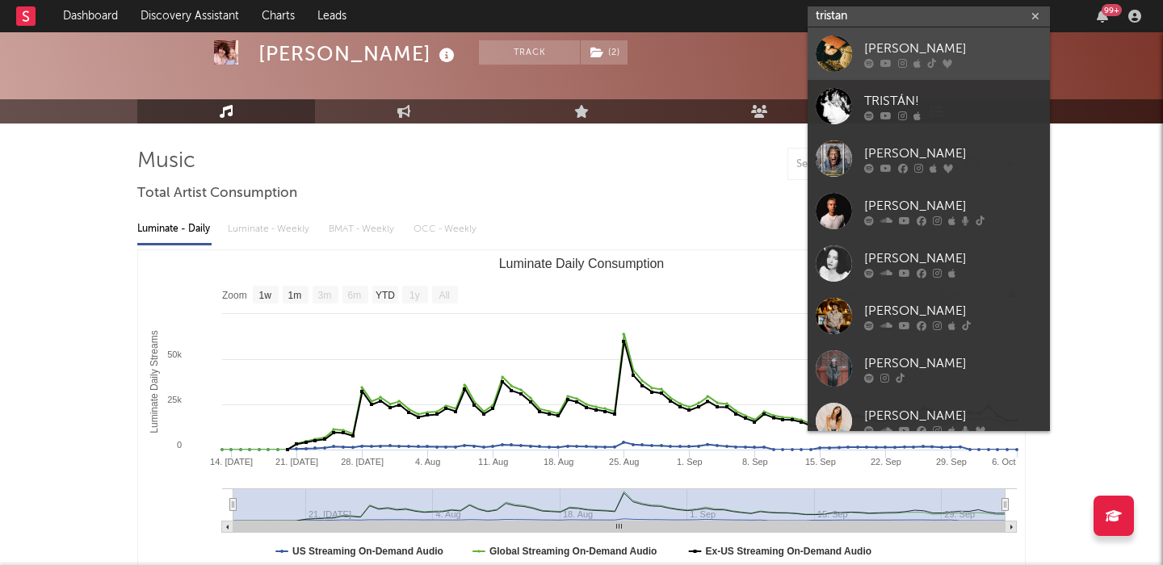
type input "tristan"
click at [971, 45] on div "[PERSON_NAME]" at bounding box center [953, 48] width 178 height 19
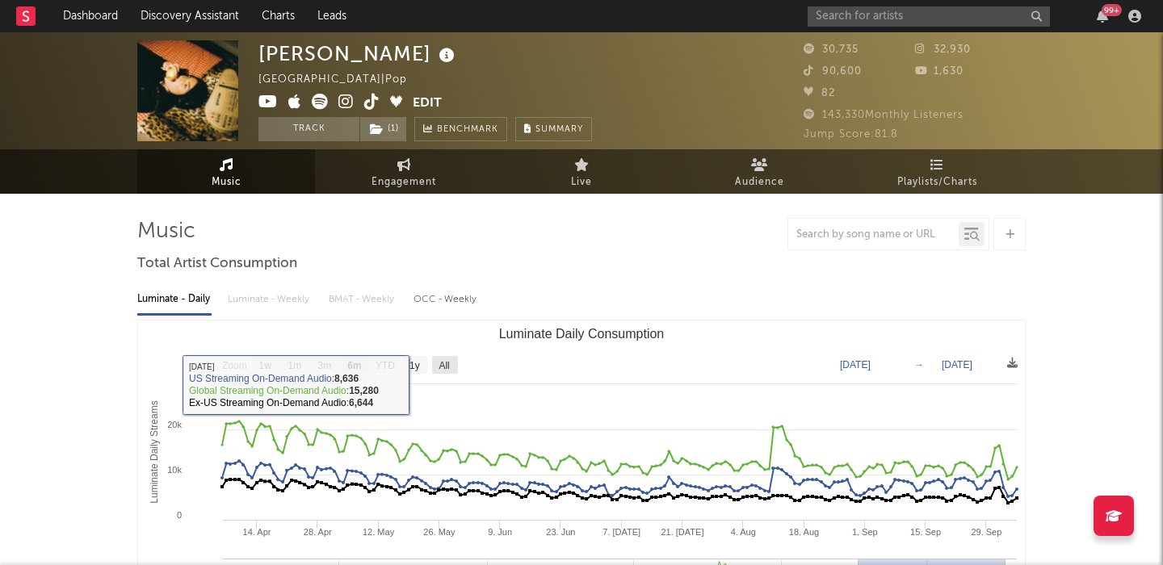
click at [448, 363] on text "All" at bounding box center [444, 365] width 11 height 11
select select "All"
type input "[DATE]"
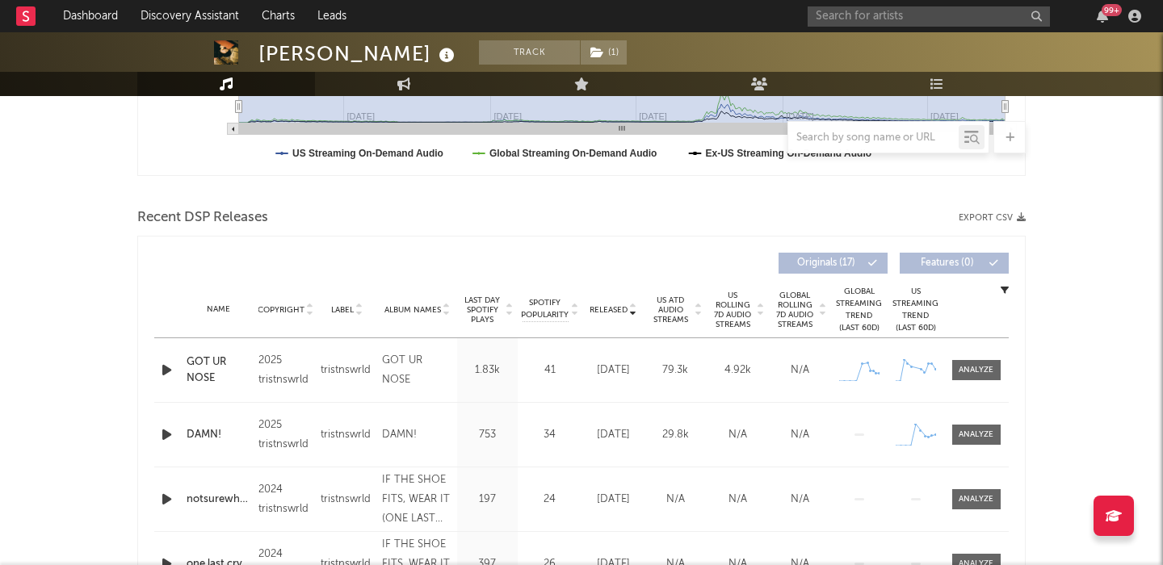
scroll to position [467, 0]
click at [859, 4] on div "99 +" at bounding box center [977, 16] width 339 height 32
click at [859, 20] on input "text" at bounding box center [929, 16] width 242 height 20
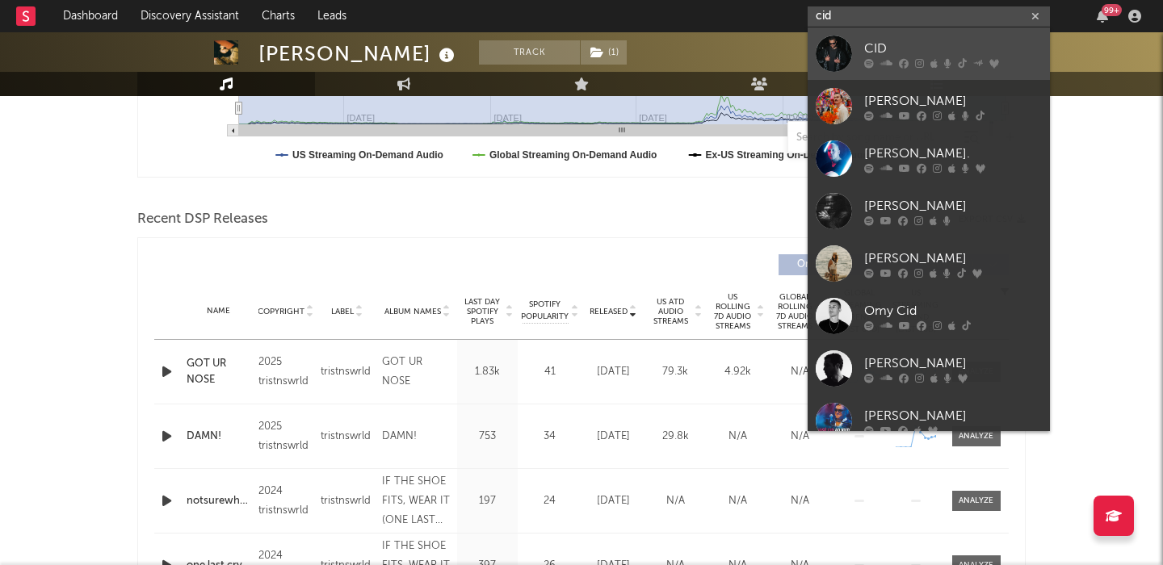
type input "cid"
click at [916, 39] on div "CID" at bounding box center [953, 48] width 178 height 19
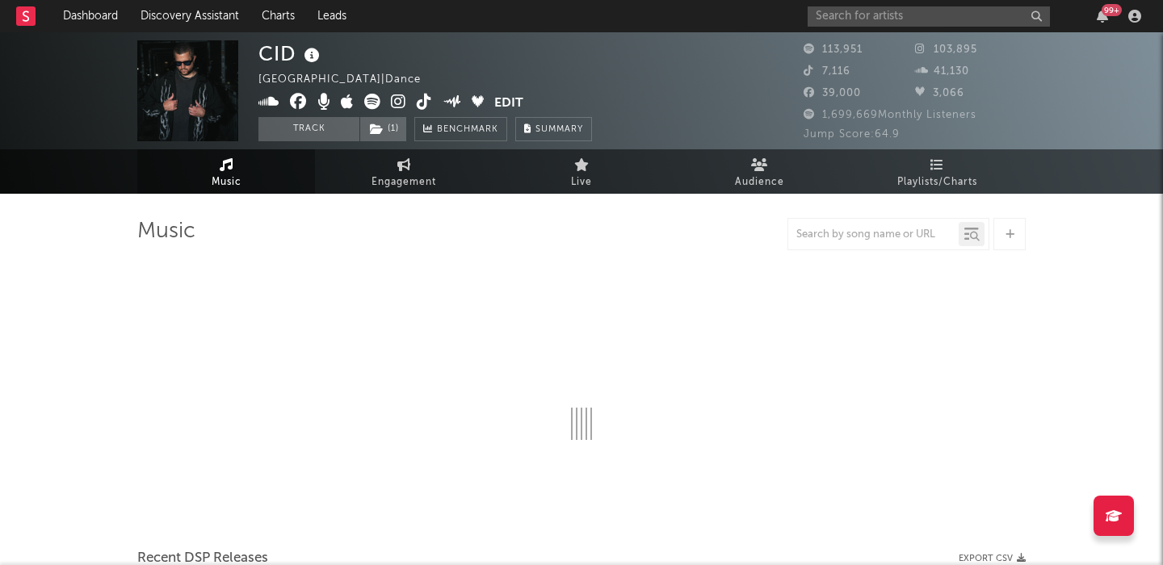
select select "6m"
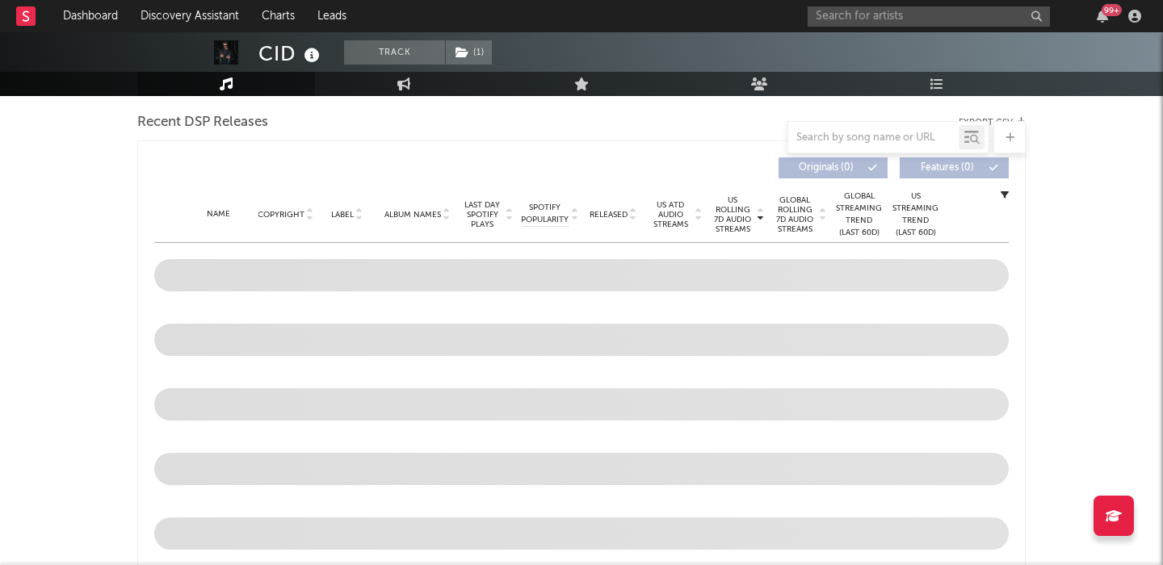
scroll to position [527, 0]
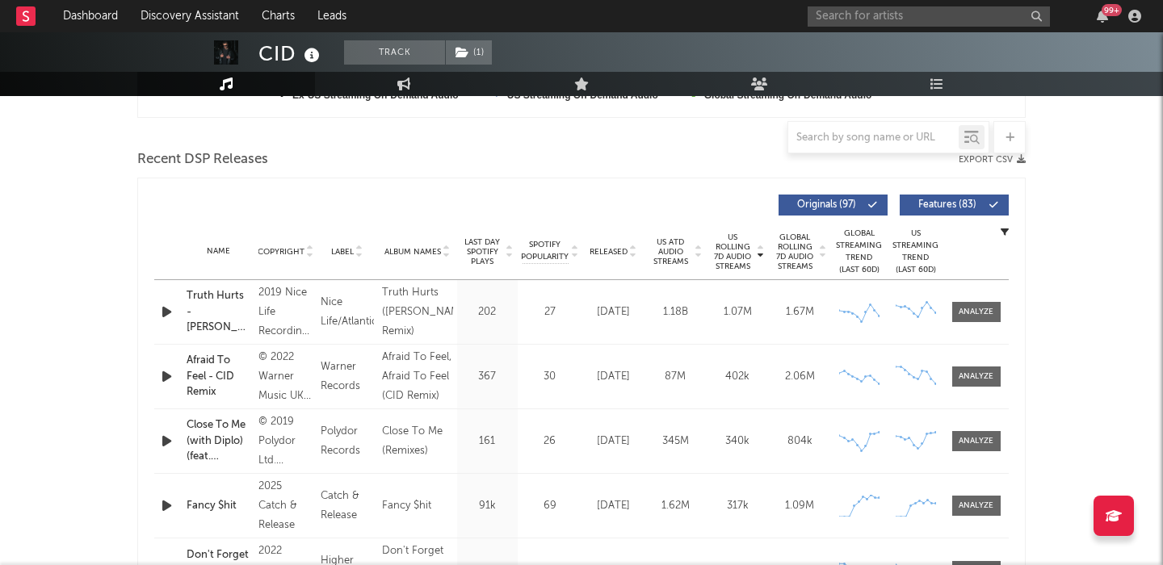
click at [936, 206] on span "Features ( 83 )" at bounding box center [947, 205] width 74 height 10
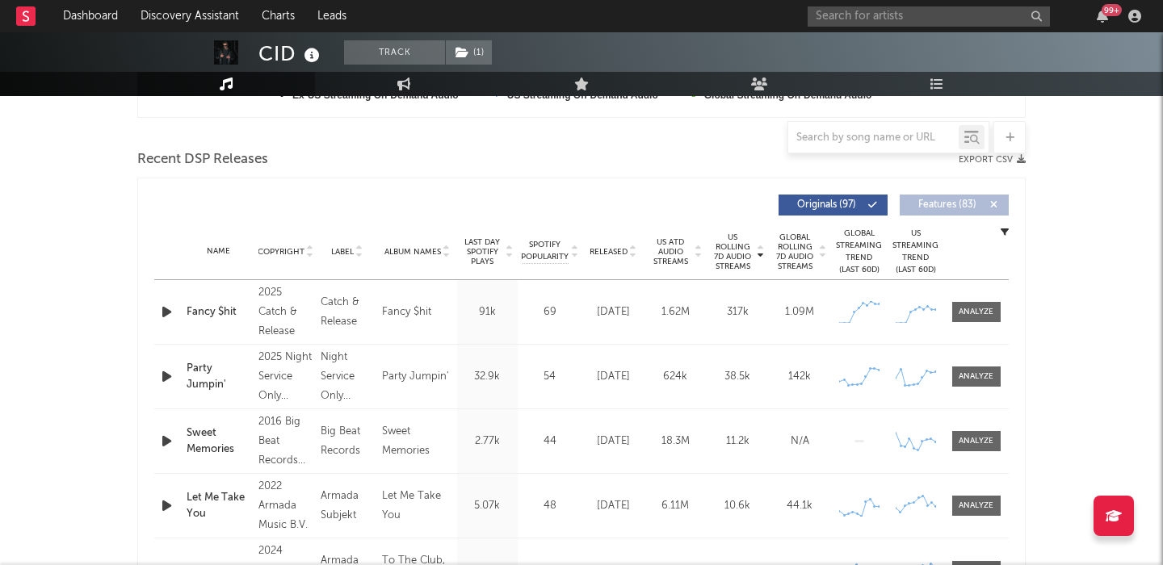
click at [602, 249] on span "Released" at bounding box center [609, 252] width 38 height 10
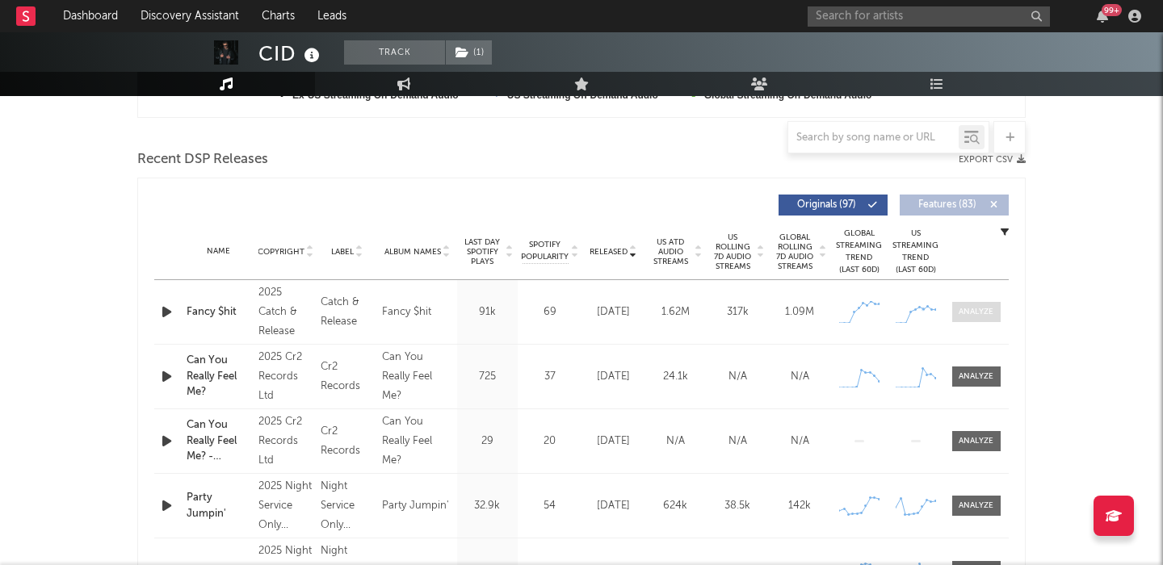
click at [967, 318] on span at bounding box center [976, 312] width 48 height 20
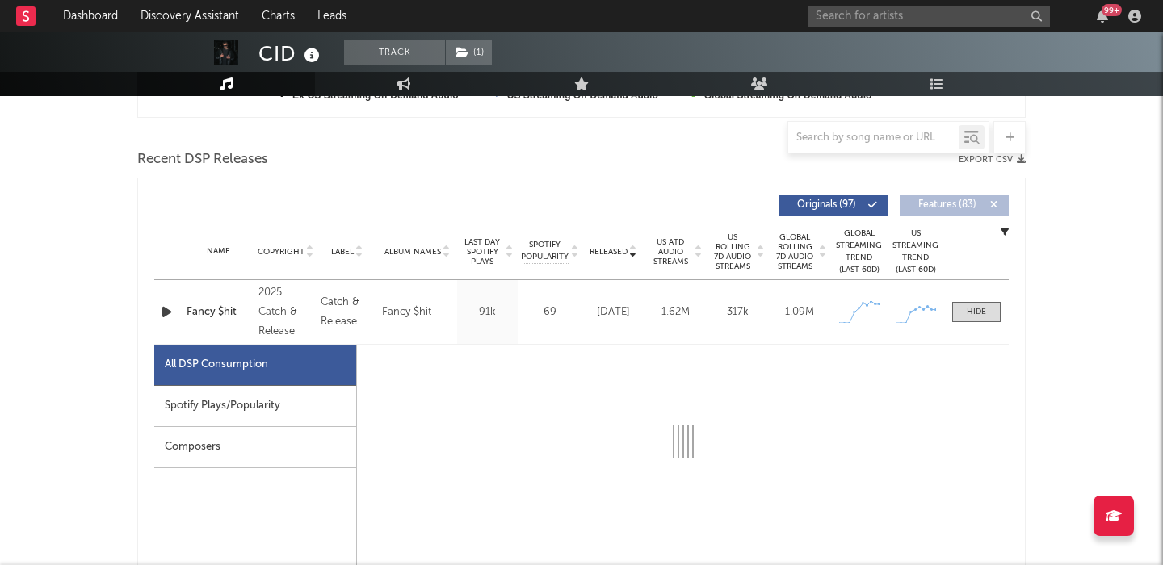
select select "1w"
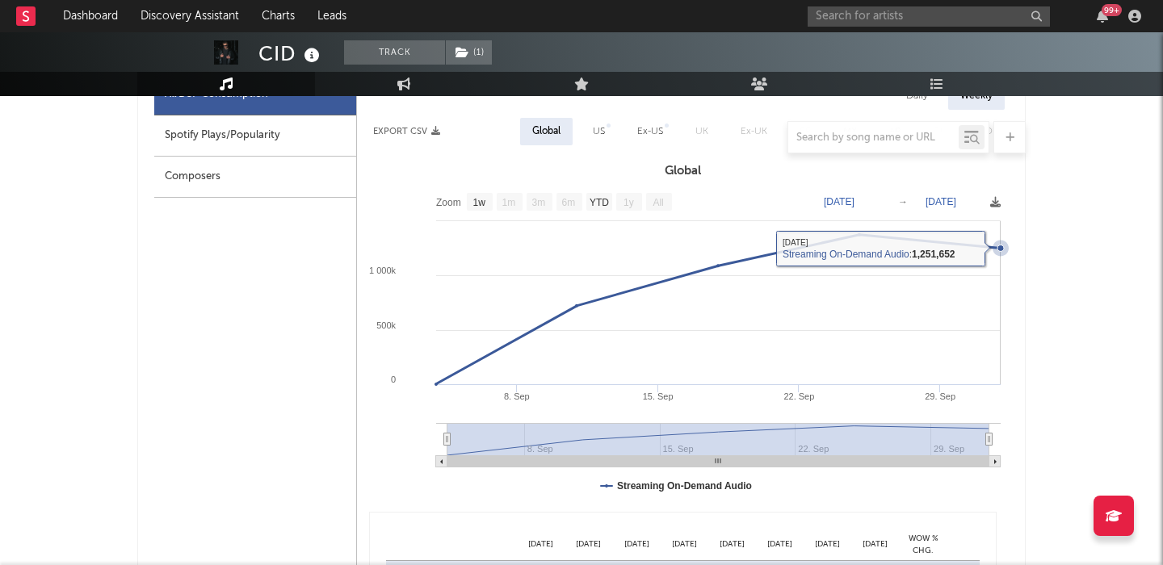
scroll to position [698, 0]
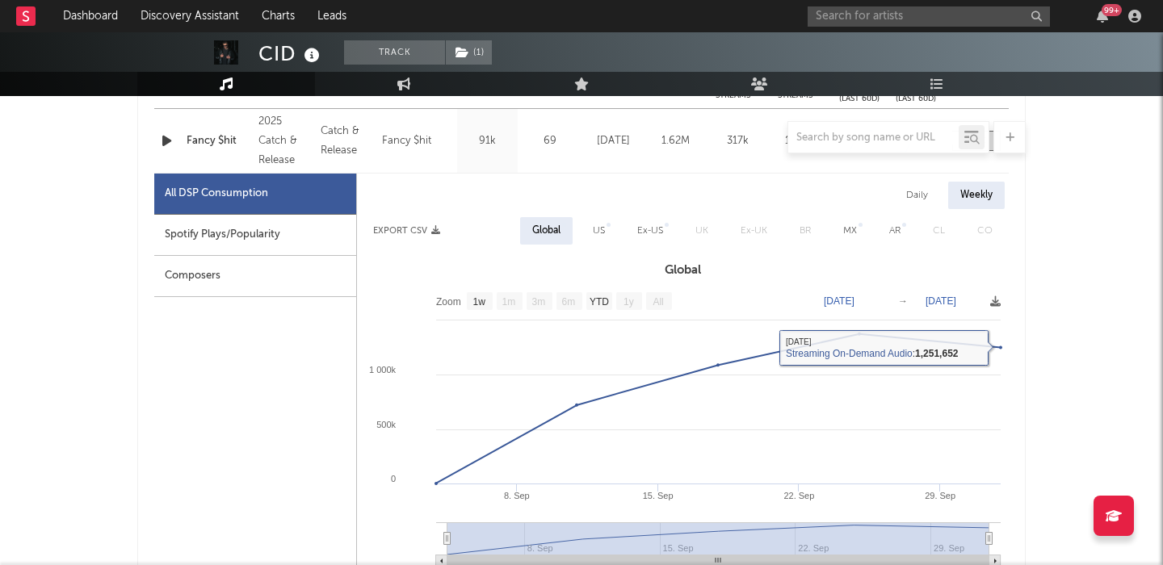
click at [918, 194] on div "Daily" at bounding box center [917, 195] width 46 height 27
select select "1w"
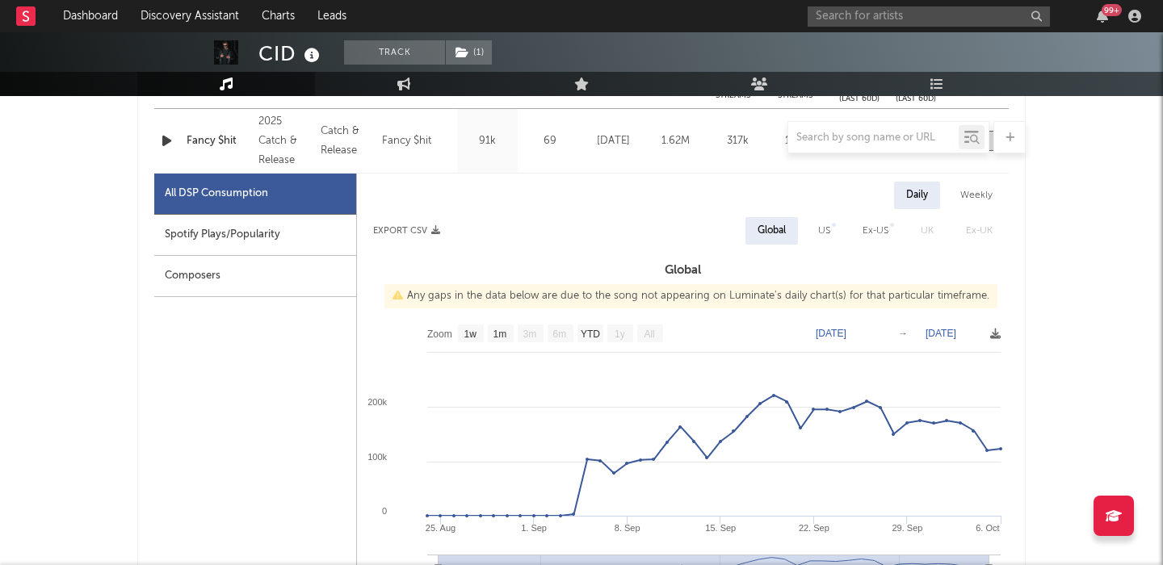
click at [824, 237] on div "US" at bounding box center [824, 230] width 12 height 19
select select "1w"
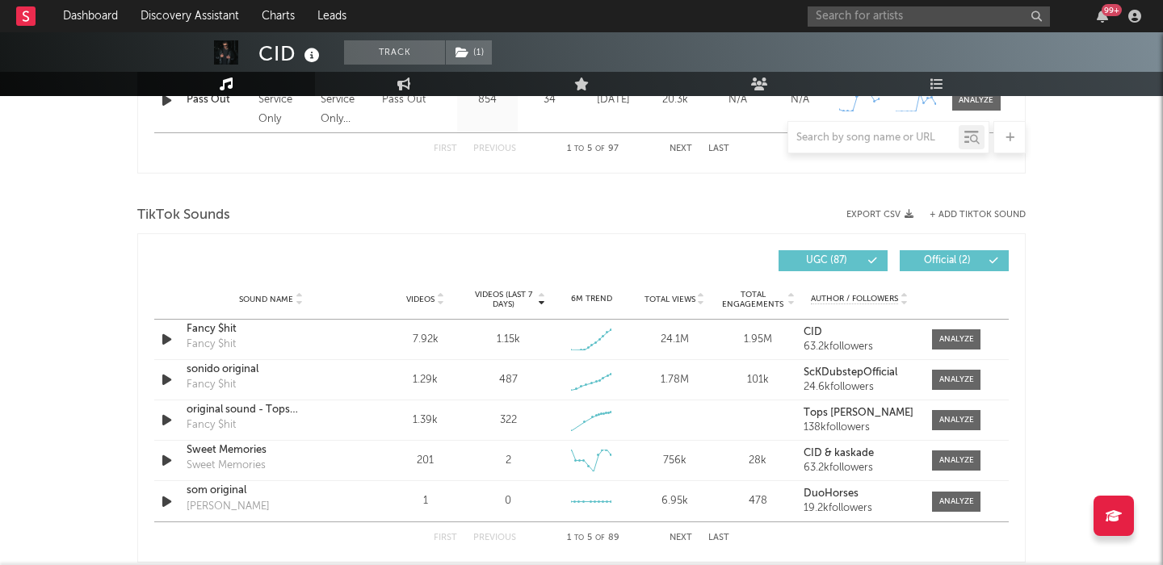
scroll to position [1776, 0]
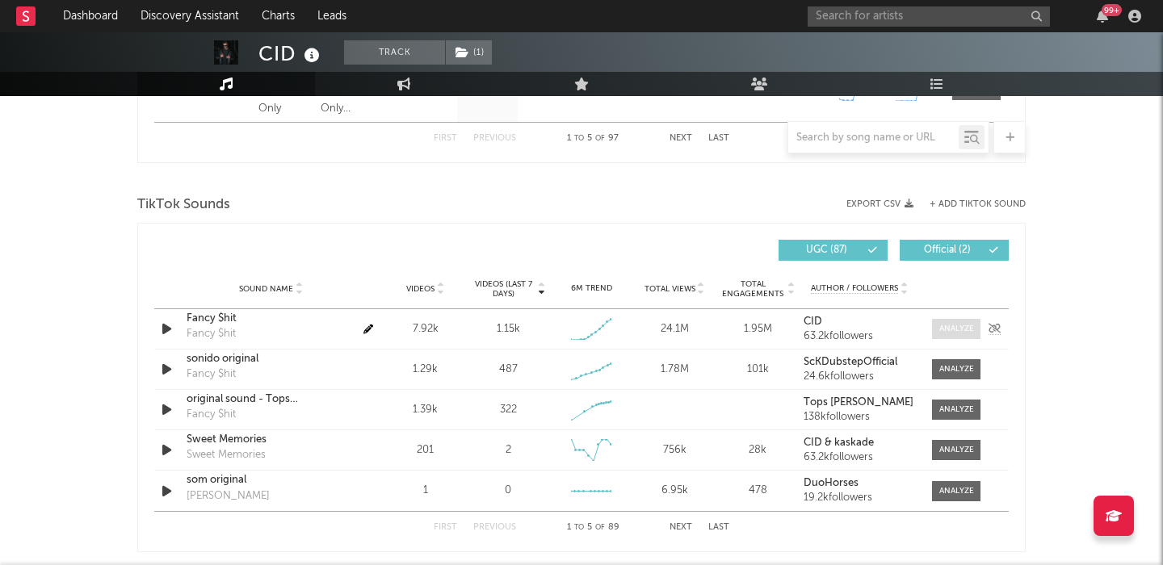
click at [968, 330] on div at bounding box center [956, 329] width 35 height 12
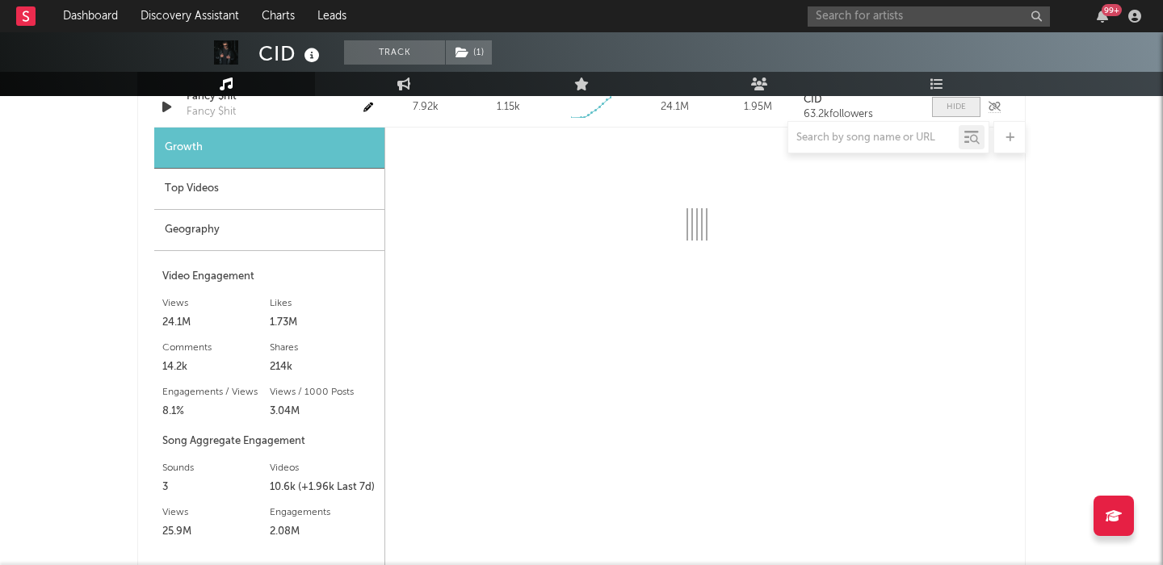
scroll to position [1999, 0]
select select "1w"
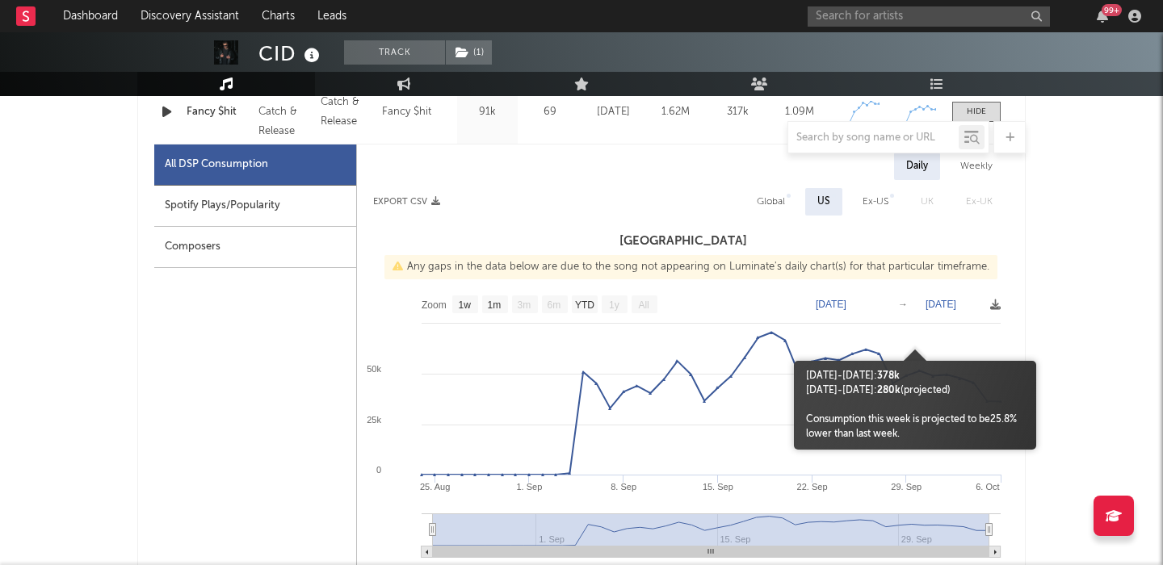
scroll to position [632, 0]
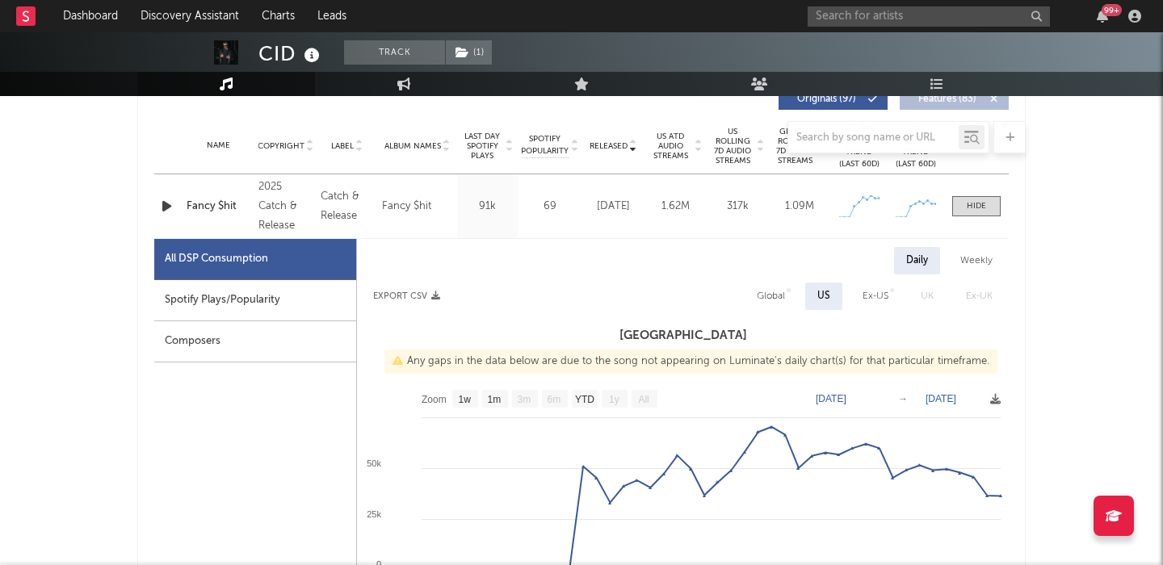
click at [769, 288] on div "Global" at bounding box center [771, 296] width 28 height 19
select select "1w"
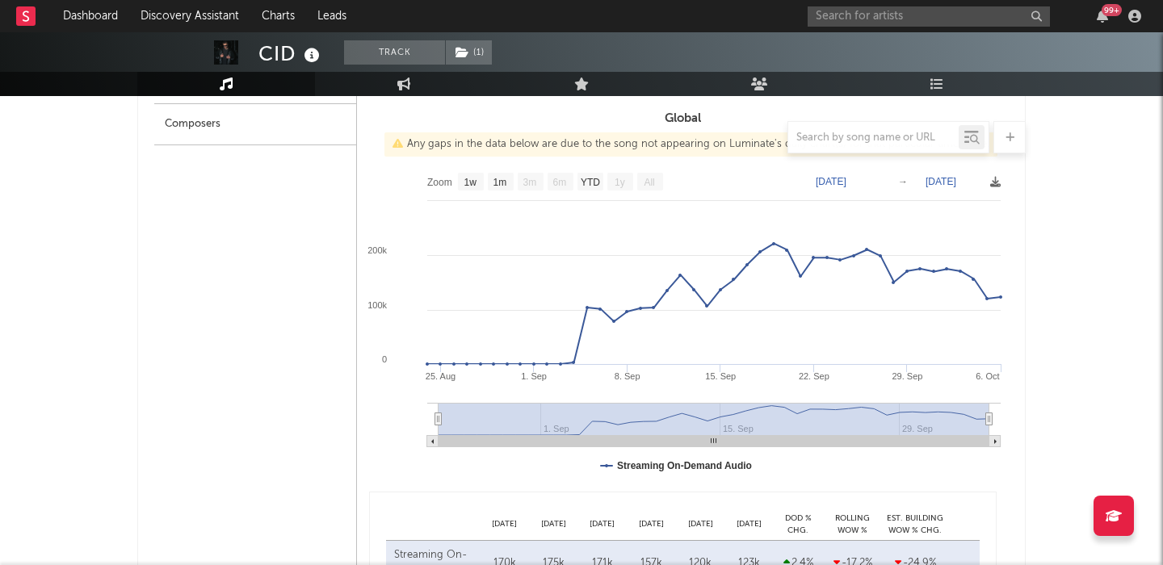
scroll to position [754, 0]
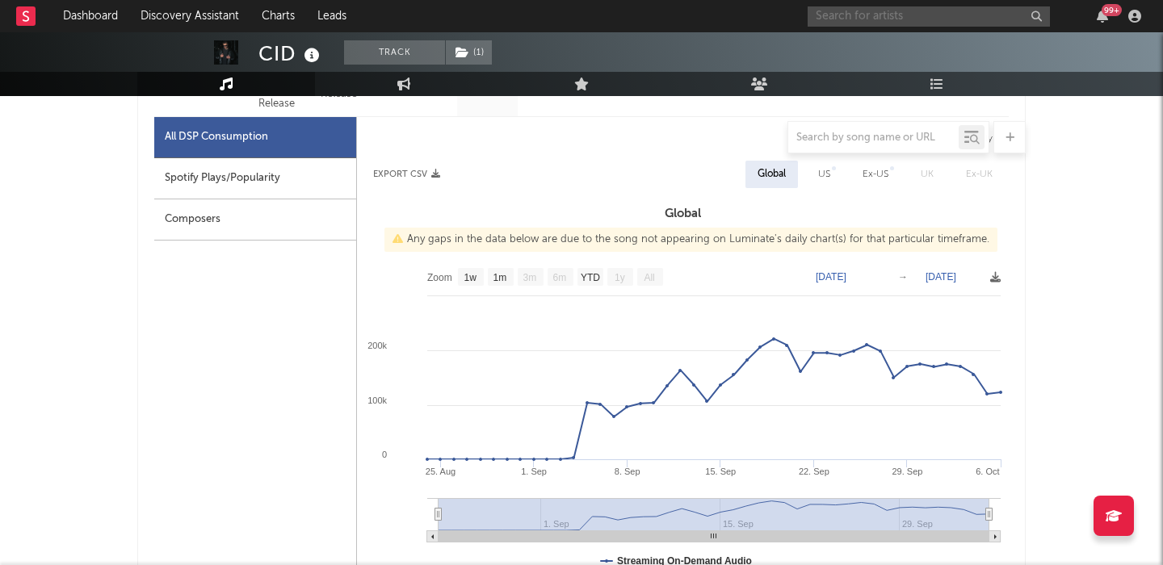
click at [878, 11] on input "text" at bounding box center [929, 16] width 242 height 20
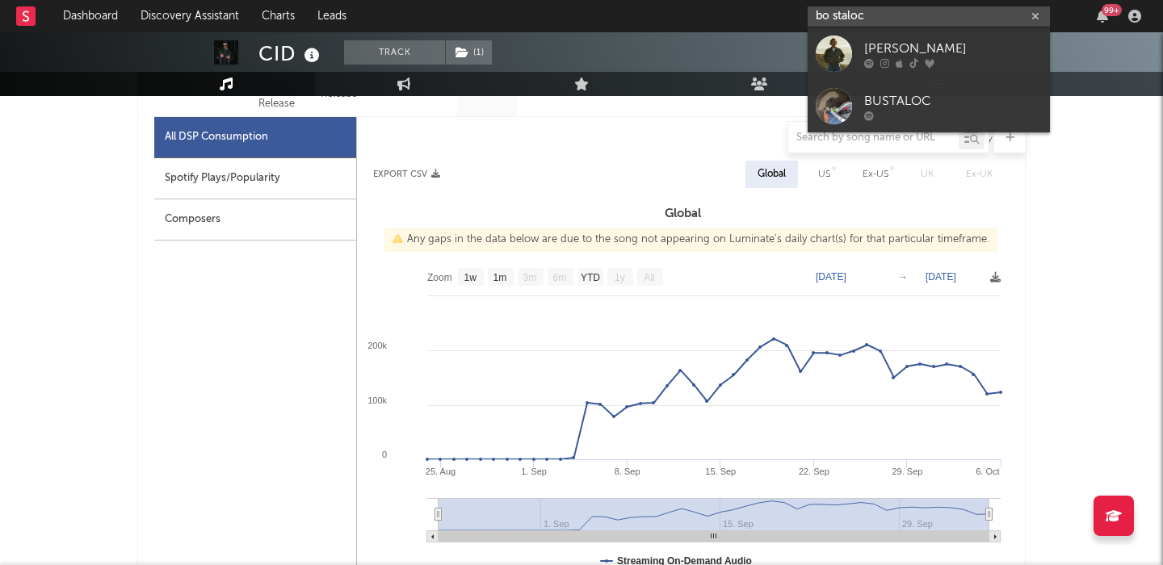
type input "bo staloc"
click at [909, 33] on link "[PERSON_NAME]" at bounding box center [929, 53] width 242 height 53
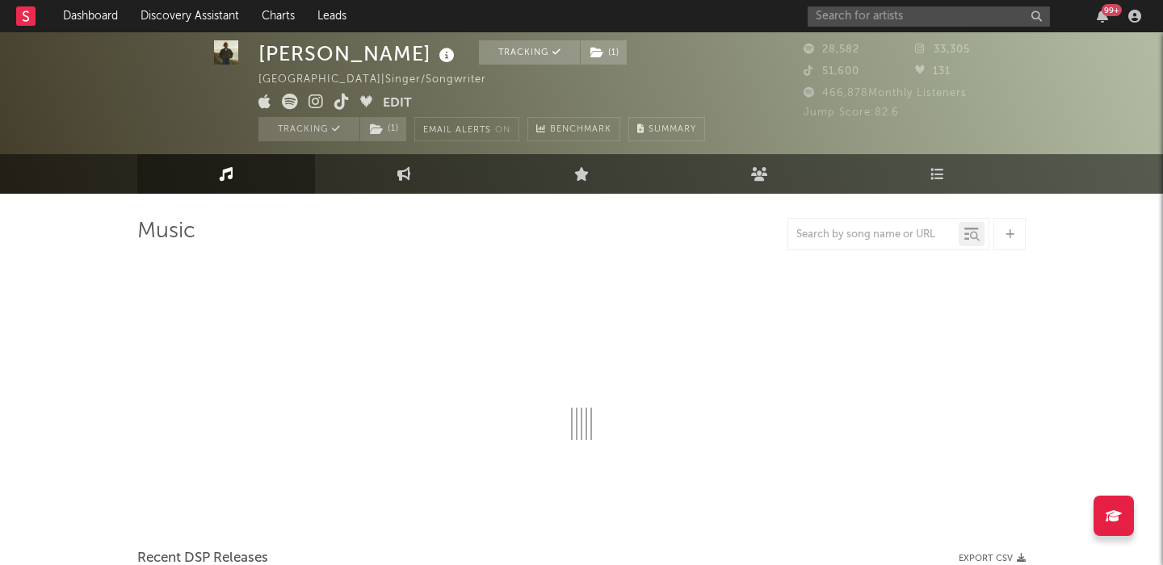
select select "6m"
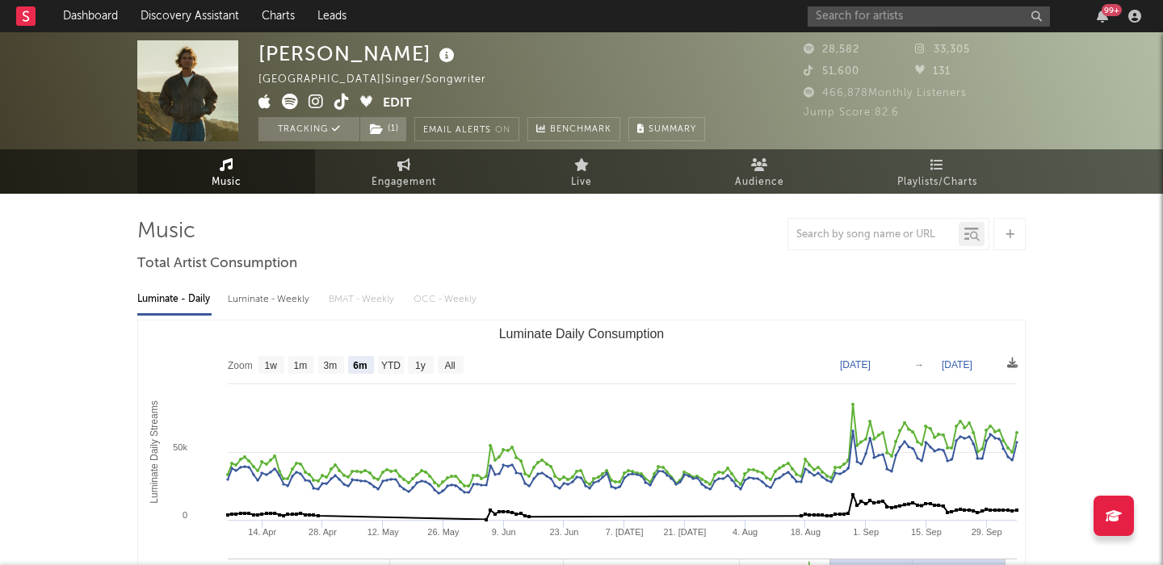
click at [285, 293] on div "Luminate - Weekly" at bounding box center [270, 299] width 85 height 27
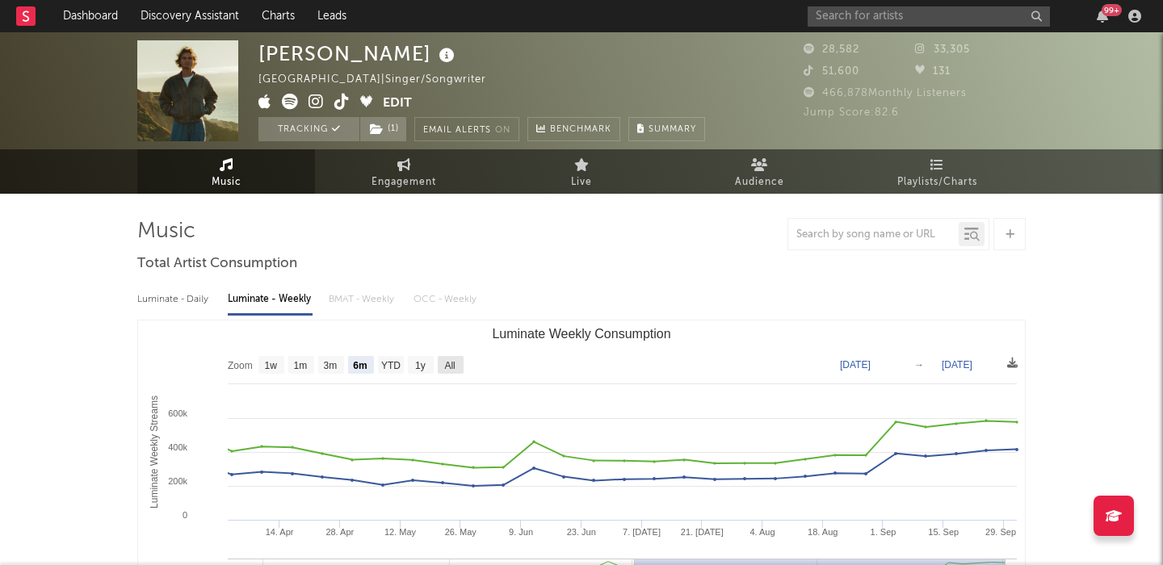
click at [447, 367] on text "All" at bounding box center [449, 365] width 11 height 11
select select "All"
type input "[DATE]"
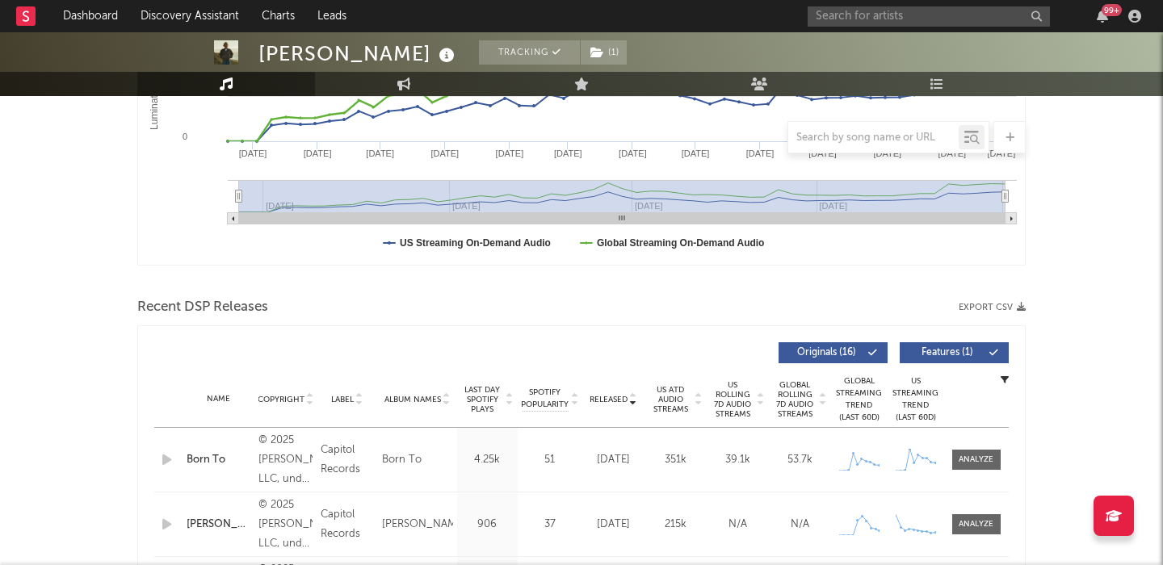
scroll to position [380, 0]
click at [962, 347] on span "Features ( 1 )" at bounding box center [947, 352] width 74 height 10
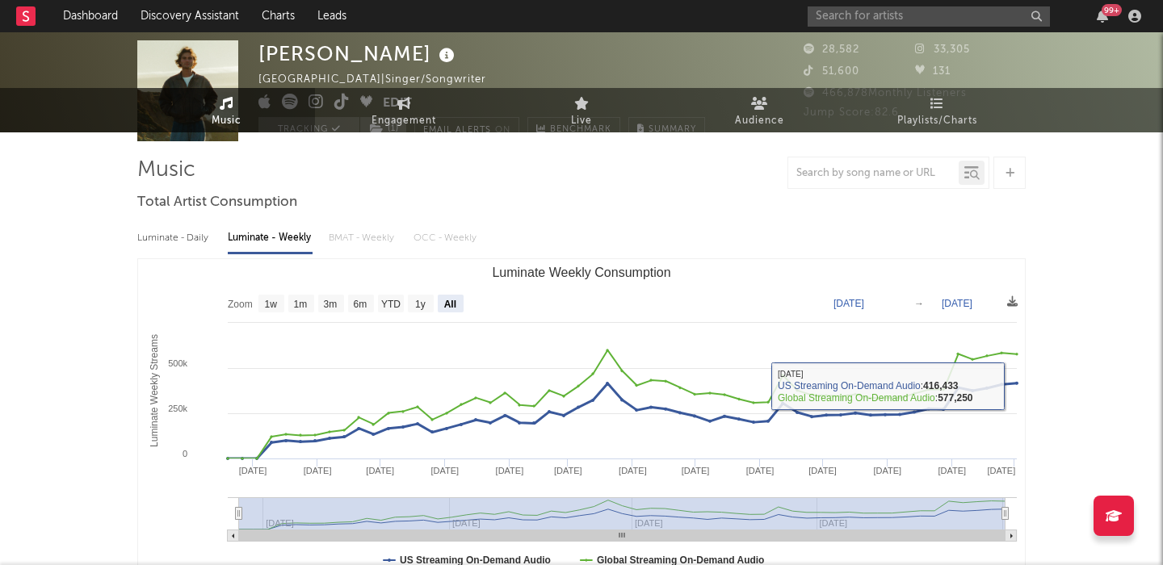
scroll to position [0, 0]
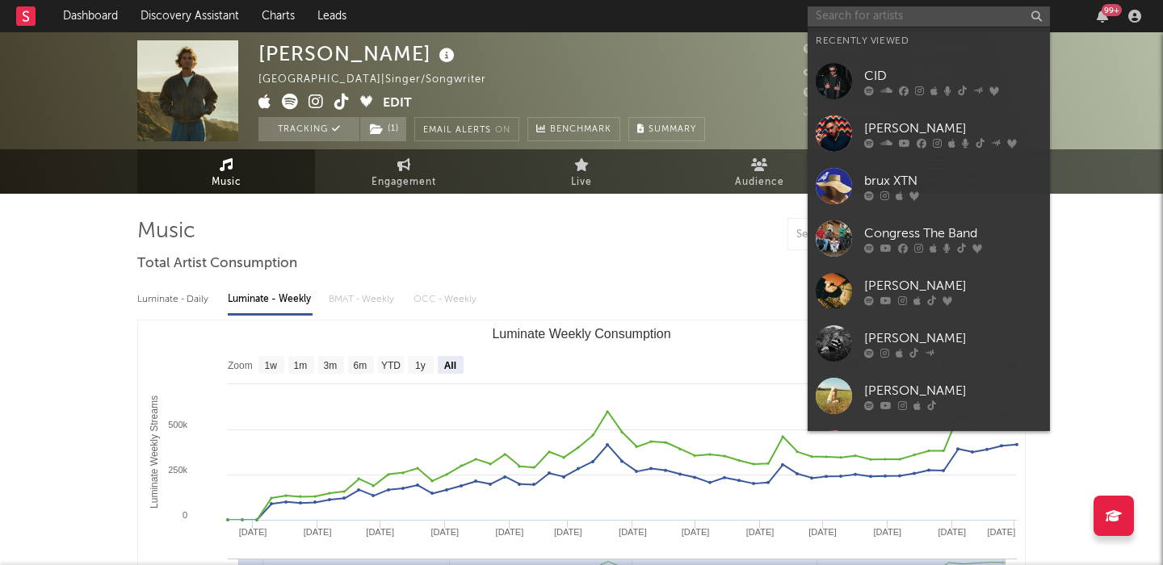
click at [888, 12] on input "text" at bounding box center [929, 16] width 242 height 20
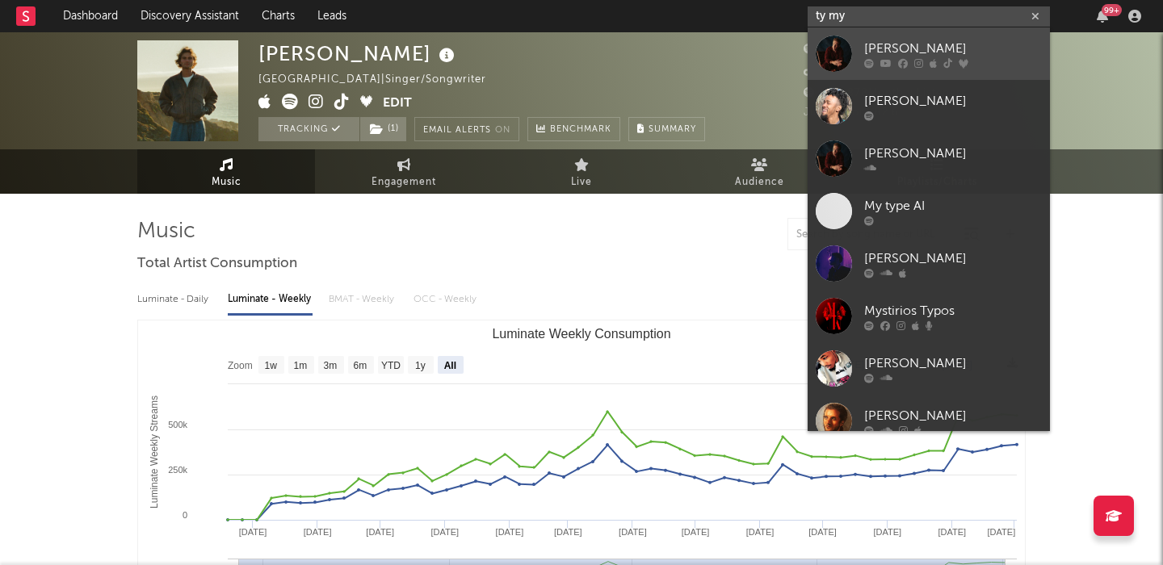
type input "ty my"
click at [901, 46] on div "[PERSON_NAME]" at bounding box center [953, 48] width 178 height 19
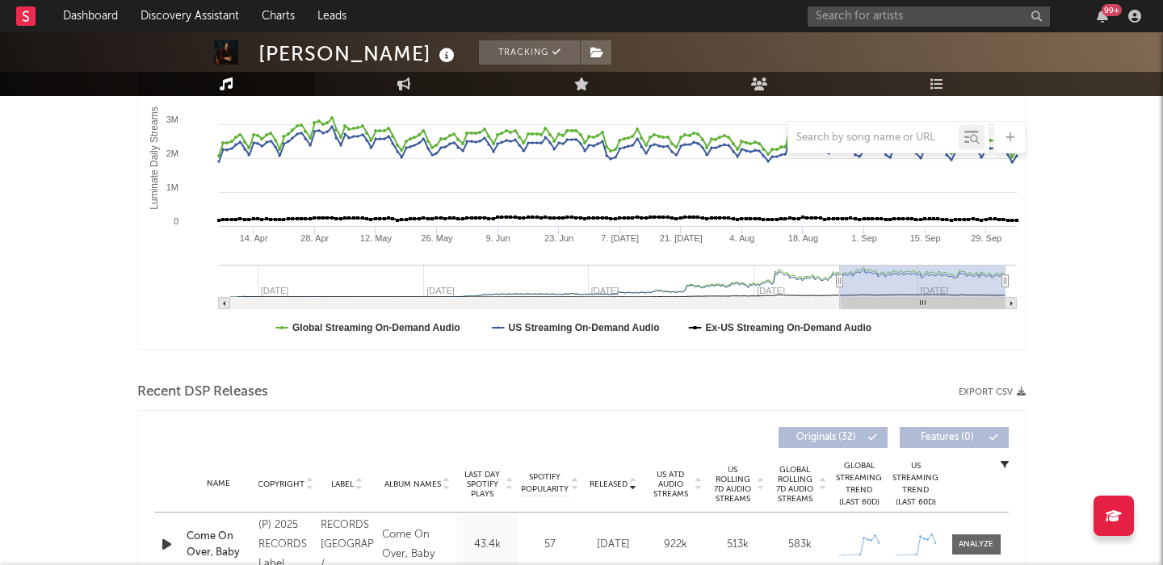
scroll to position [125, 0]
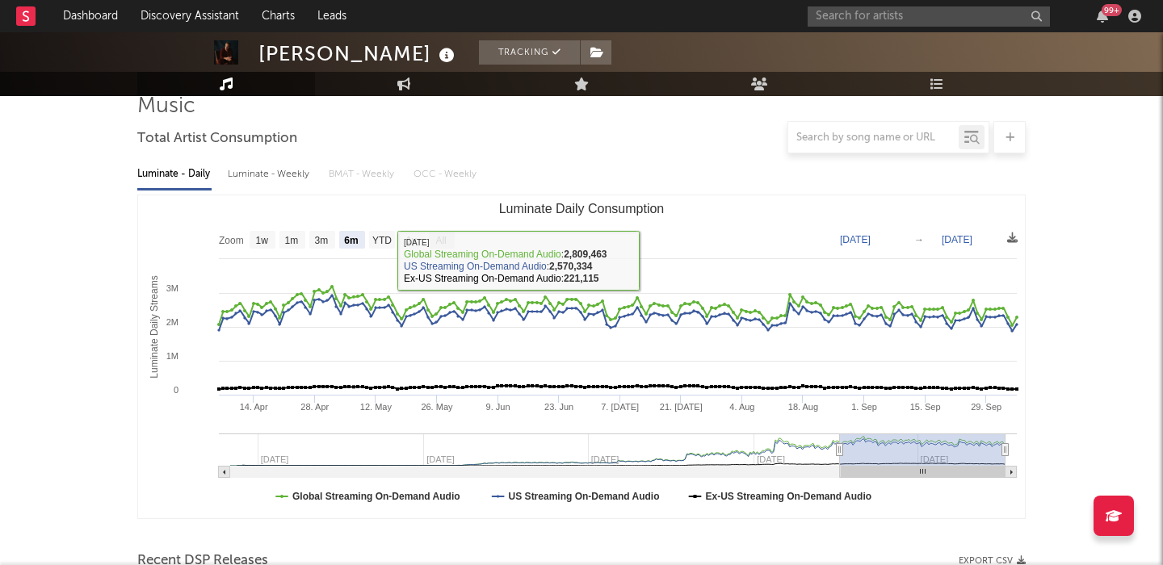
click at [435, 242] on text "All" at bounding box center [440, 240] width 11 height 11
select select "All"
type input "[DATE]"
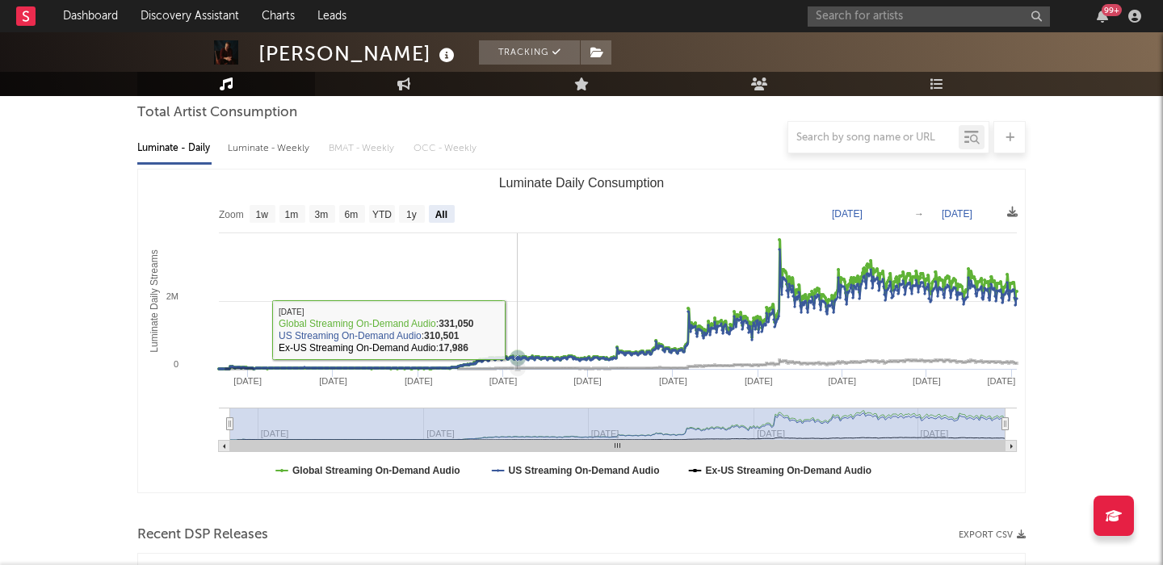
scroll to position [149, 0]
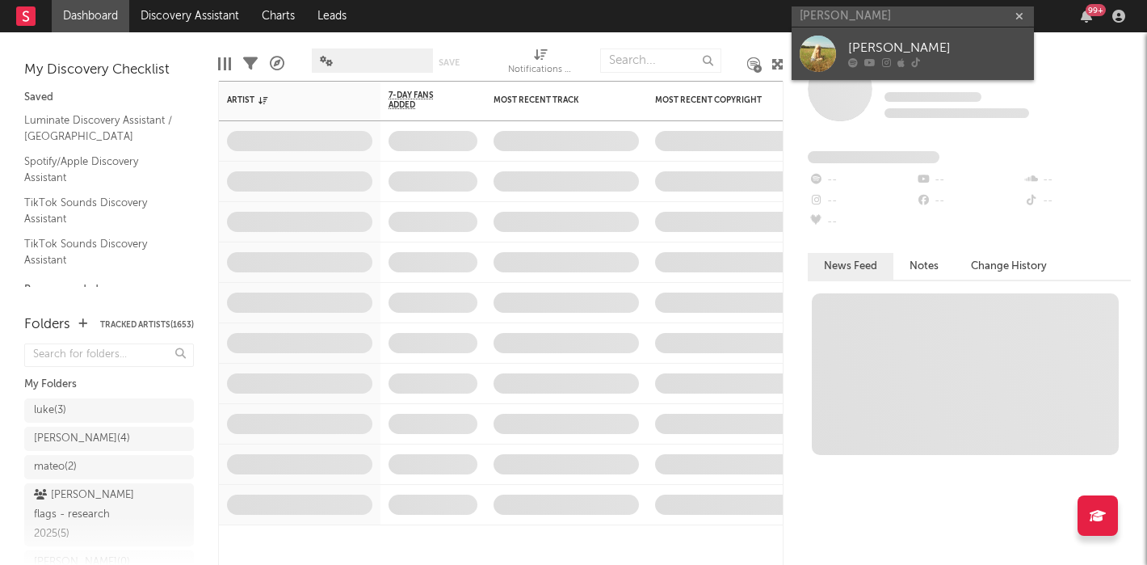
type input "[PERSON_NAME]"
click at [947, 41] on div "[PERSON_NAME]" at bounding box center [937, 48] width 178 height 19
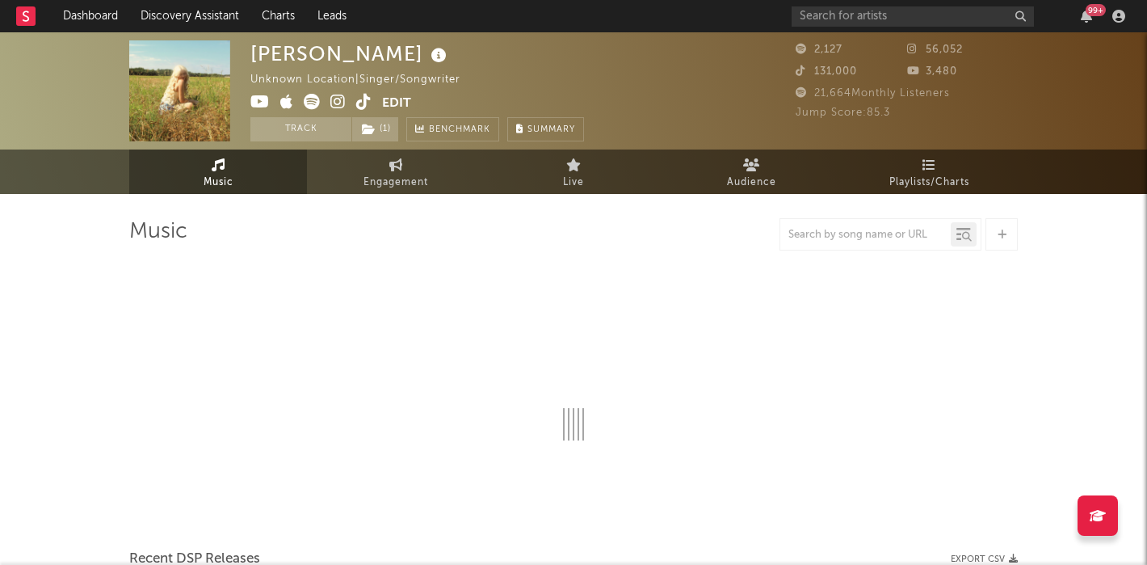
select select "1w"
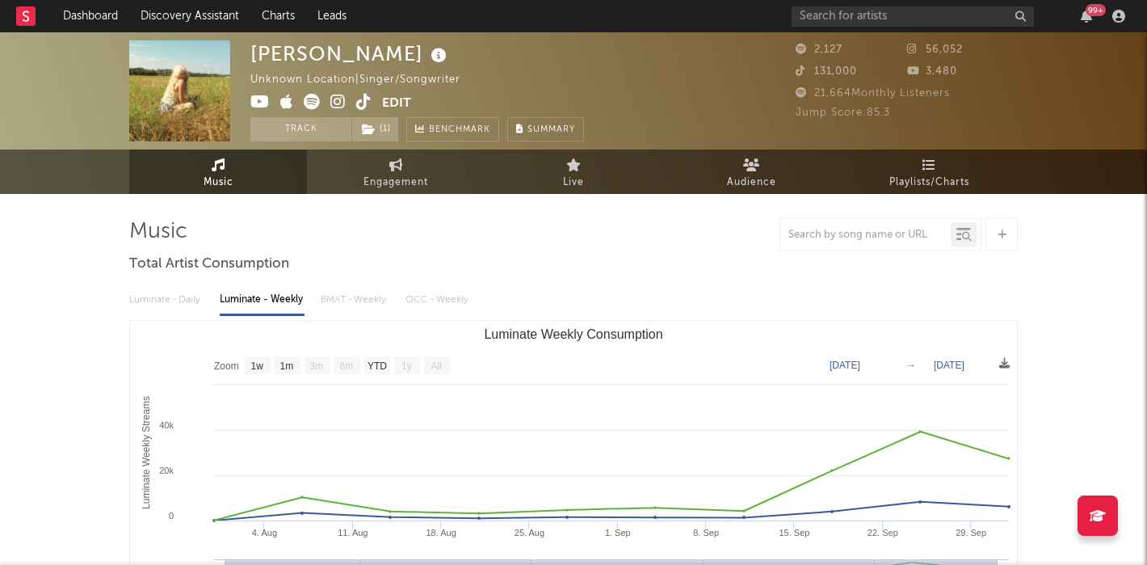
click at [360, 103] on icon at bounding box center [363, 102] width 15 height 16
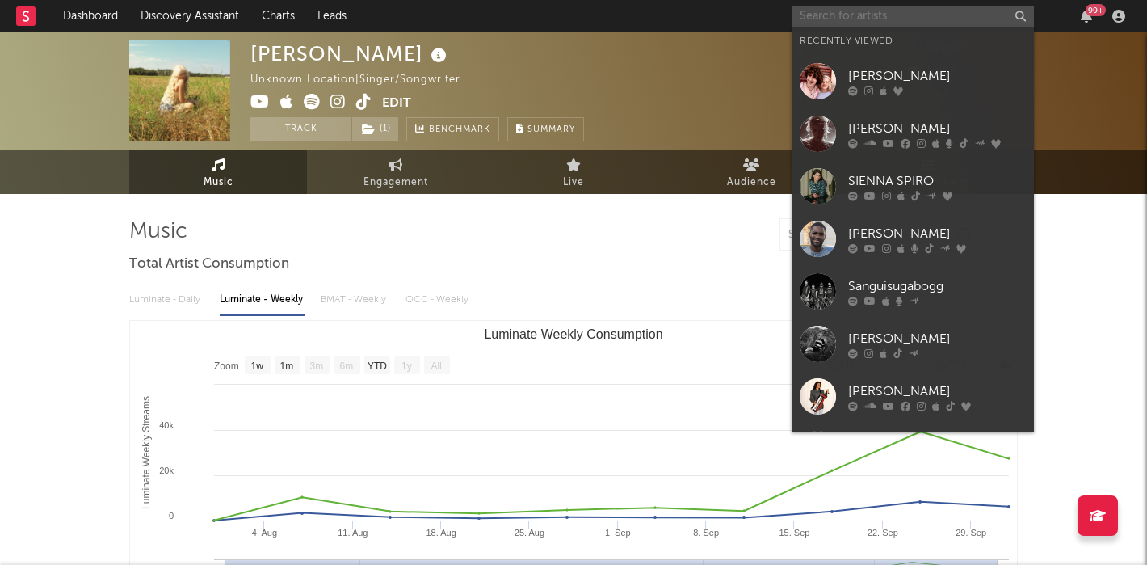
click at [838, 12] on input "text" at bounding box center [913, 16] width 242 height 20
paste input "[PERSON_NAME]"
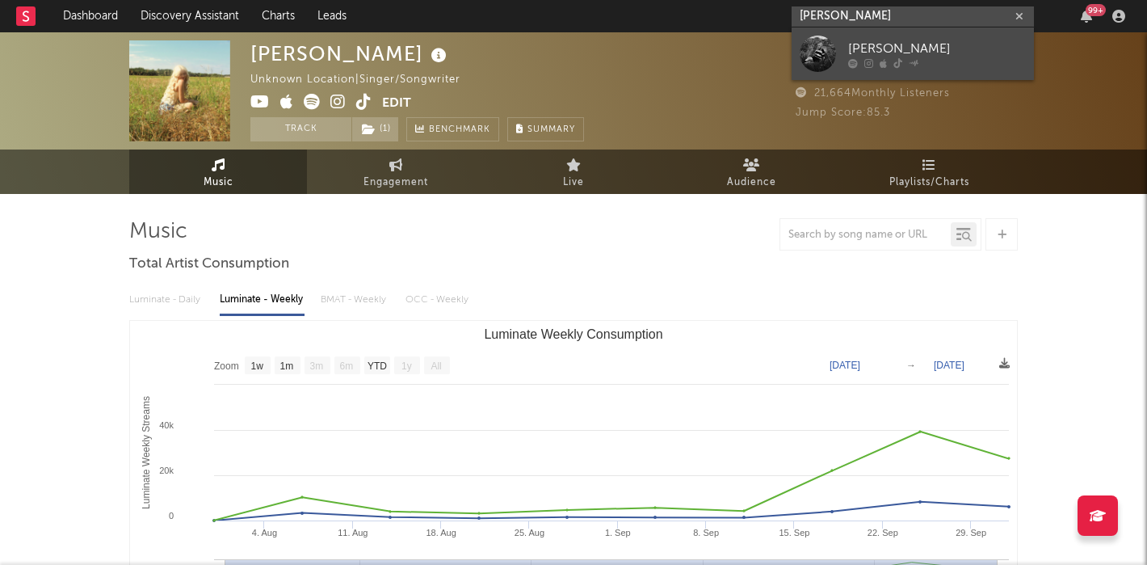
type input "[PERSON_NAME]"
click at [895, 32] on link "[PERSON_NAME]" at bounding box center [913, 53] width 242 height 53
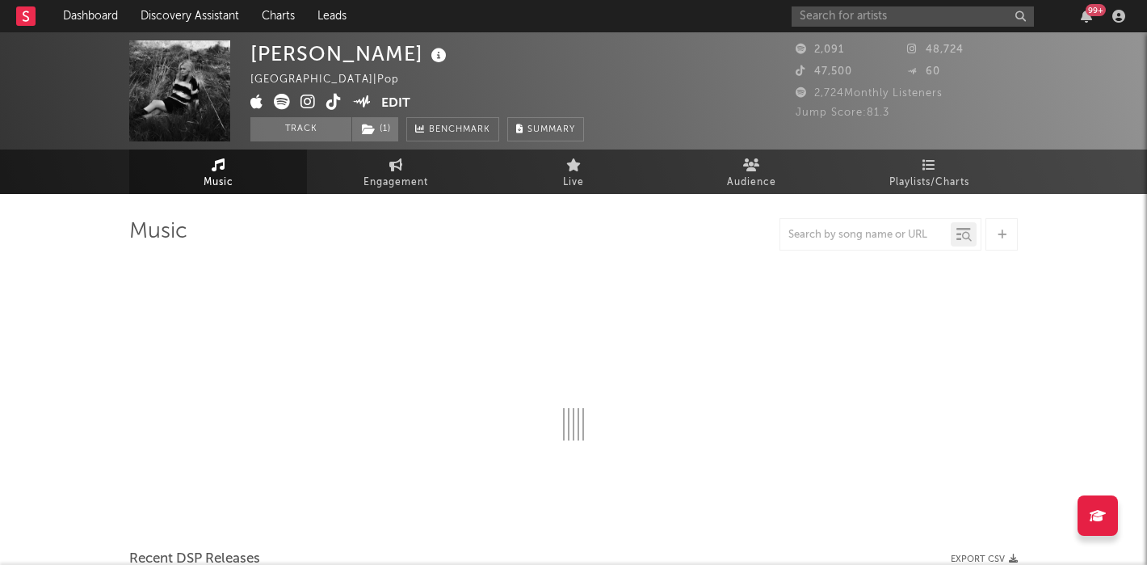
select select "6m"
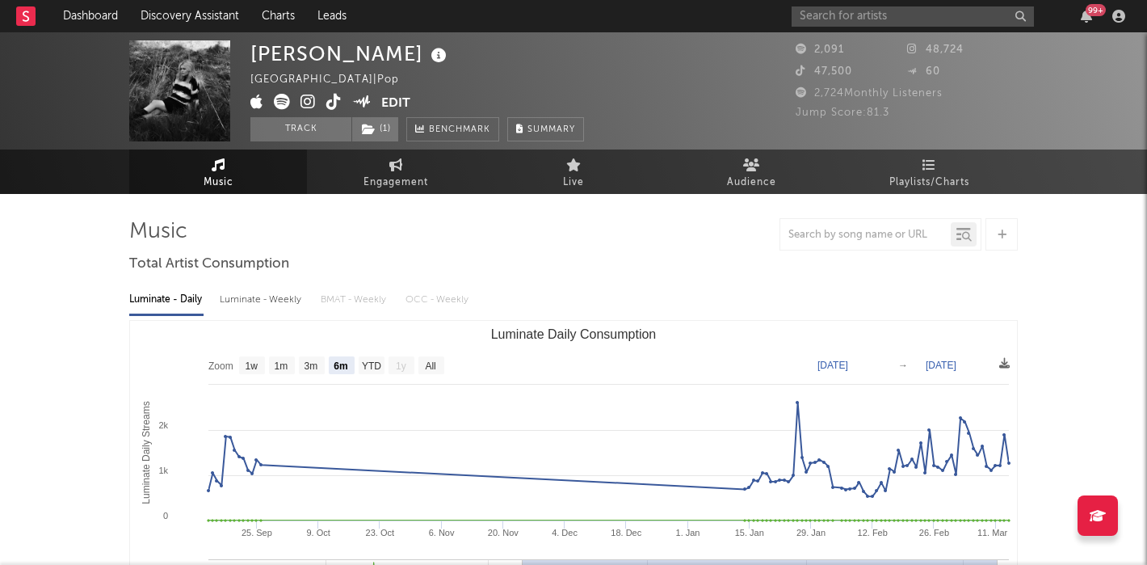
click at [334, 104] on icon at bounding box center [333, 102] width 15 height 16
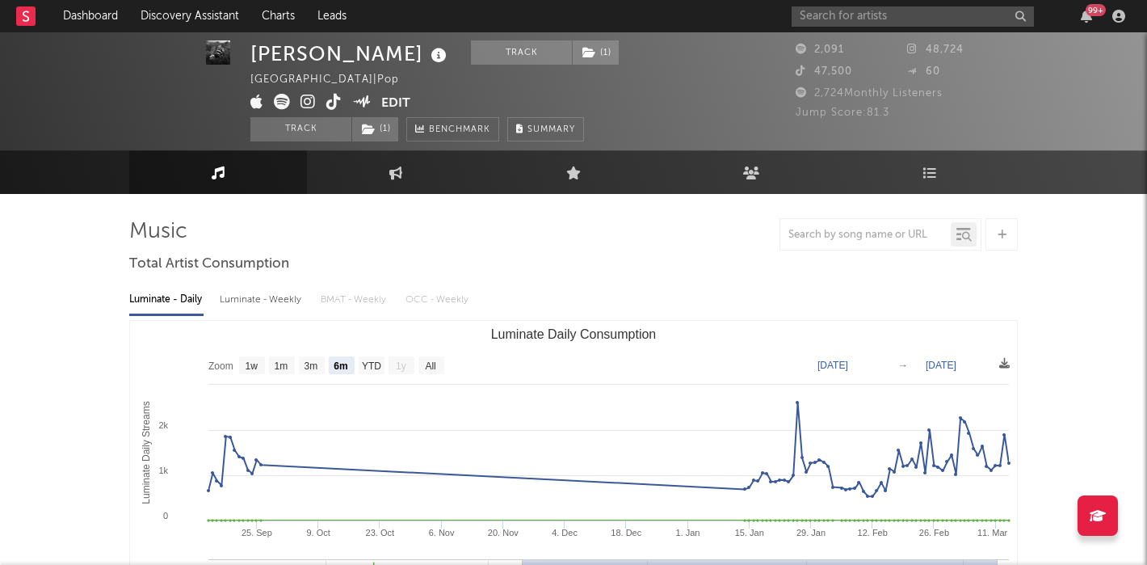
scroll to position [14, 0]
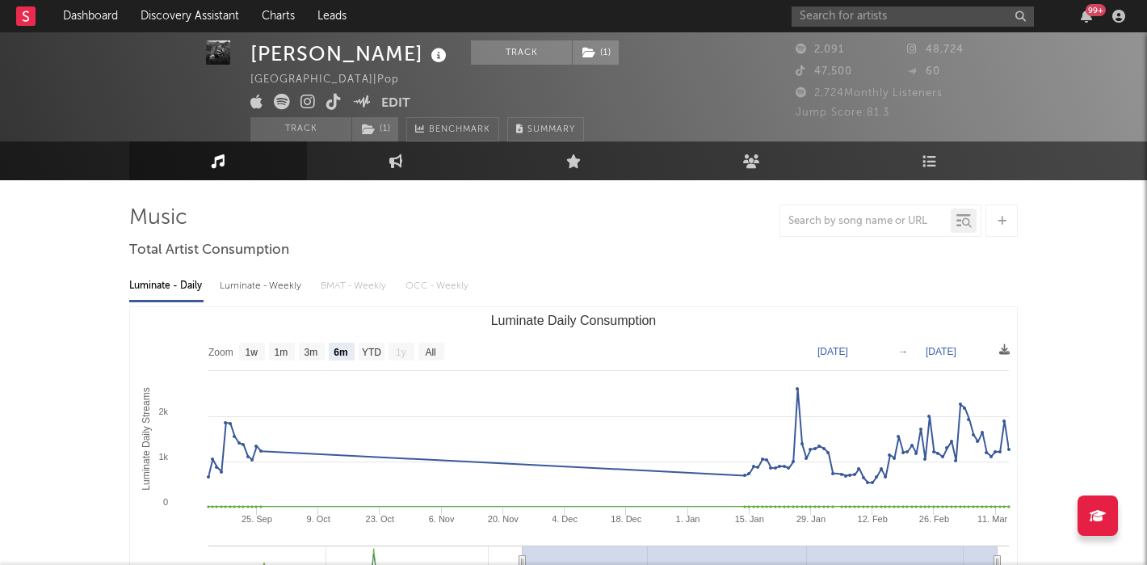
click at [257, 277] on div "Luminate - Weekly" at bounding box center [262, 285] width 85 height 27
select select "6m"
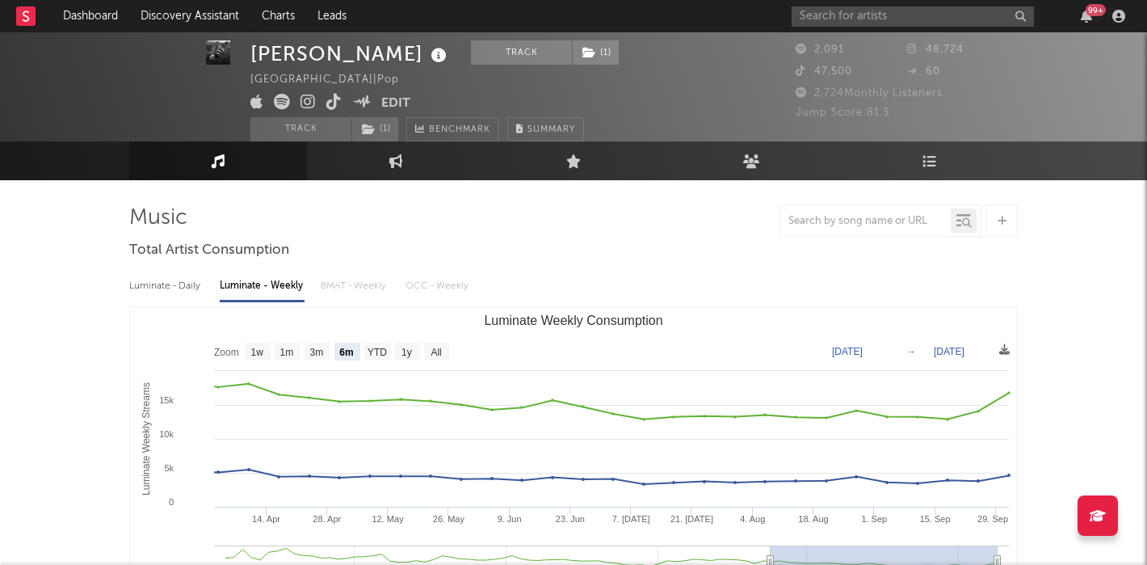
click at [262, 284] on div "Luminate - Weekly" at bounding box center [262, 285] width 85 height 27
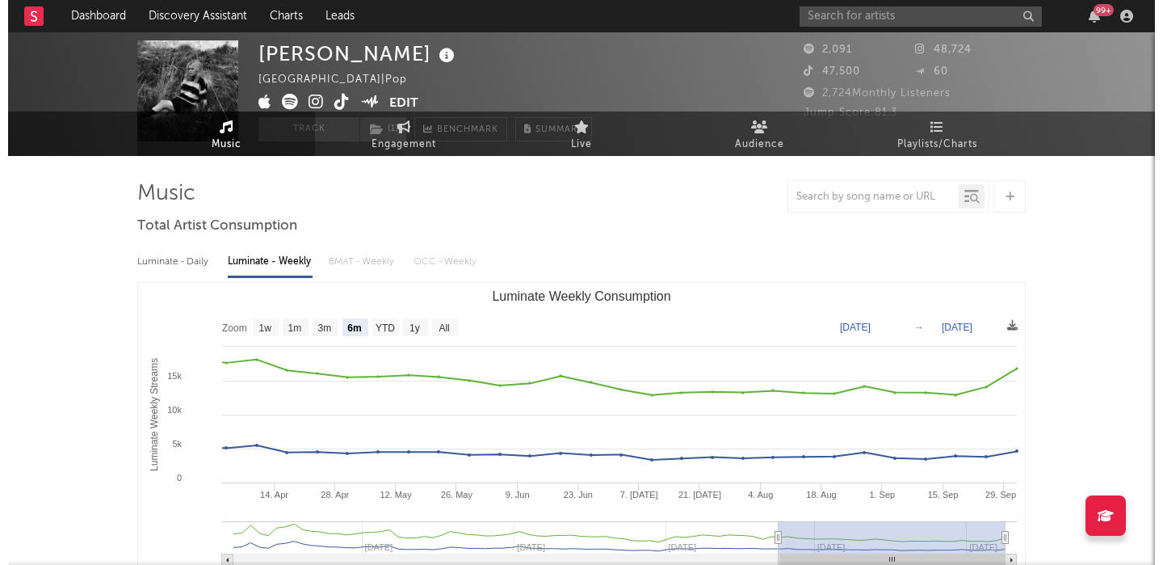
scroll to position [0, 0]
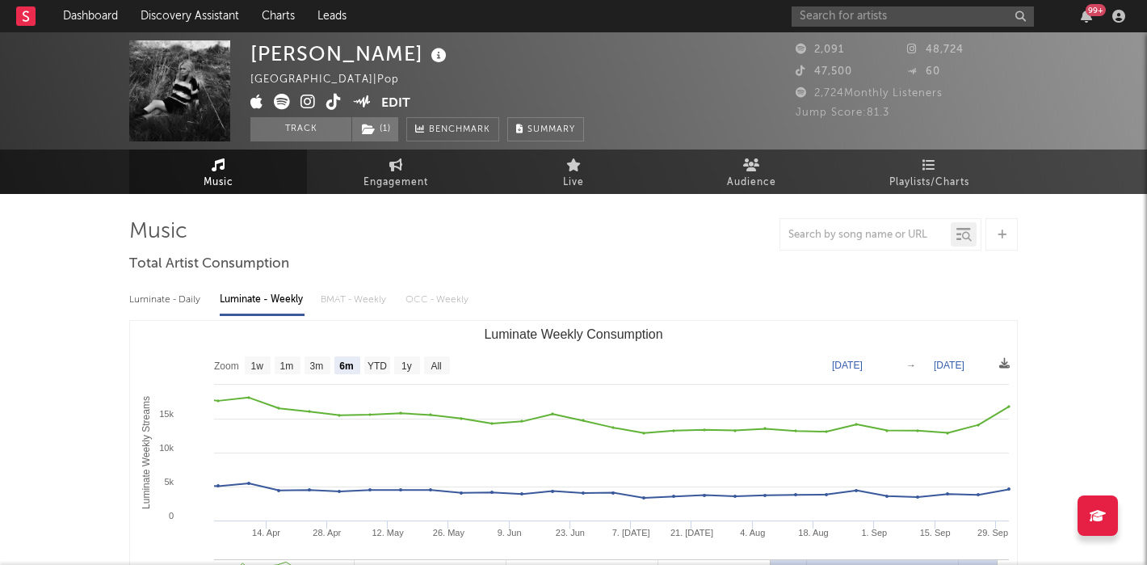
click at [309, 102] on icon at bounding box center [307, 102] width 15 height 16
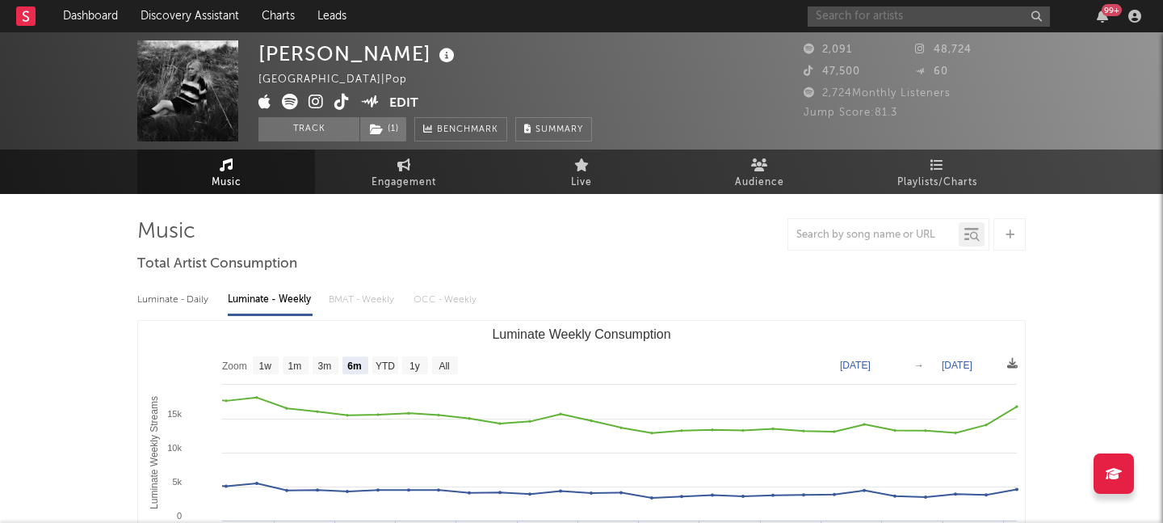
click at [861, 19] on input "text" at bounding box center [929, 16] width 242 height 20
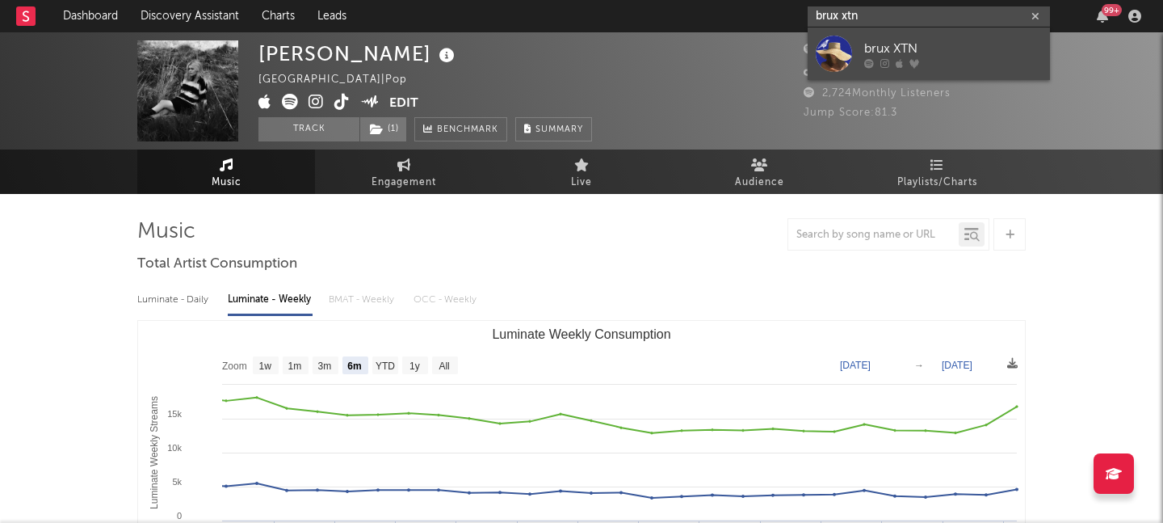
type input "brux xtn"
click at [994, 48] on div "brux XTN" at bounding box center [953, 48] width 178 height 19
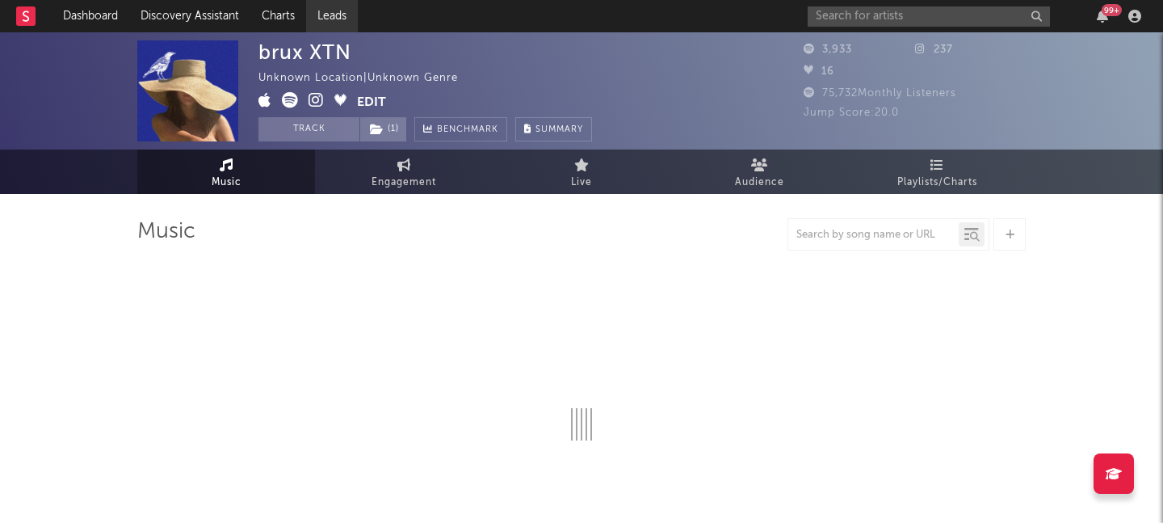
select select "1w"
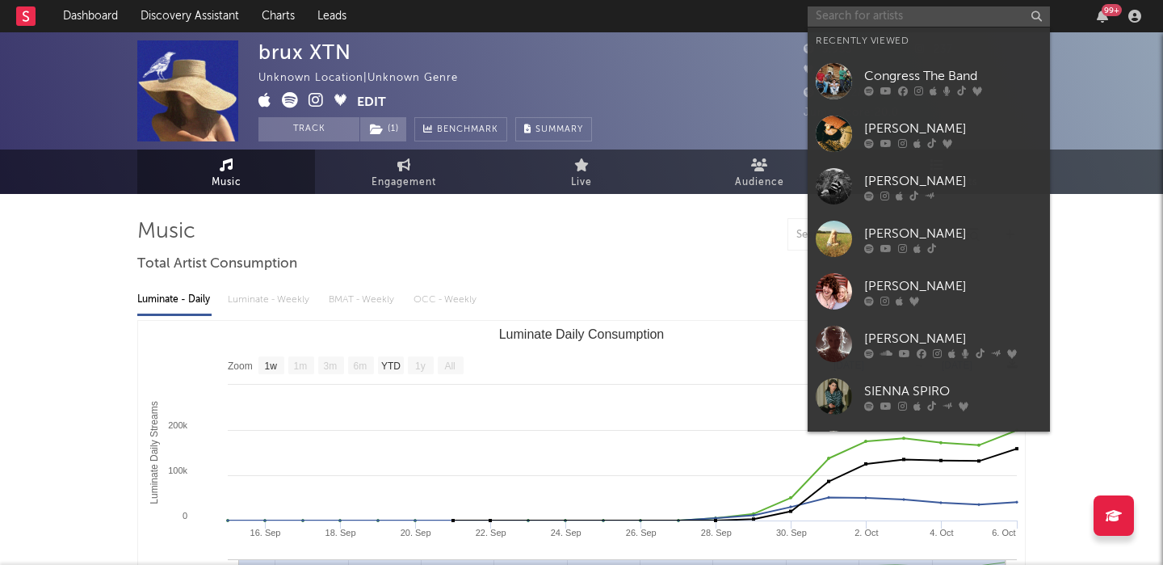
click at [899, 26] on input "text" at bounding box center [929, 16] width 242 height 20
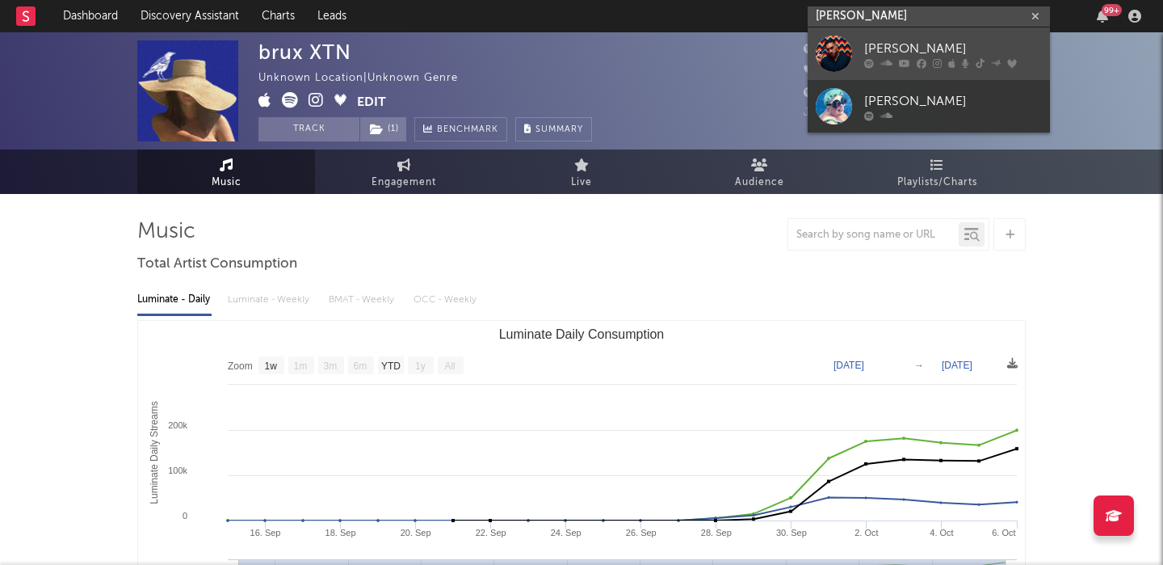
type input "jonas blue"
click at [939, 68] on link "[PERSON_NAME]" at bounding box center [929, 53] width 242 height 53
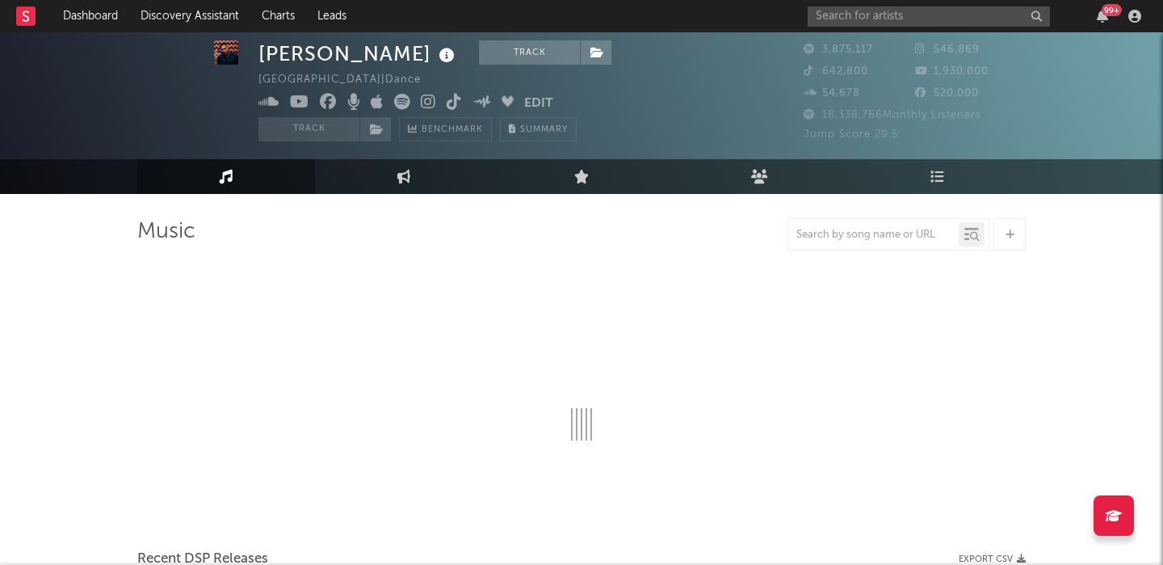
scroll to position [219, 0]
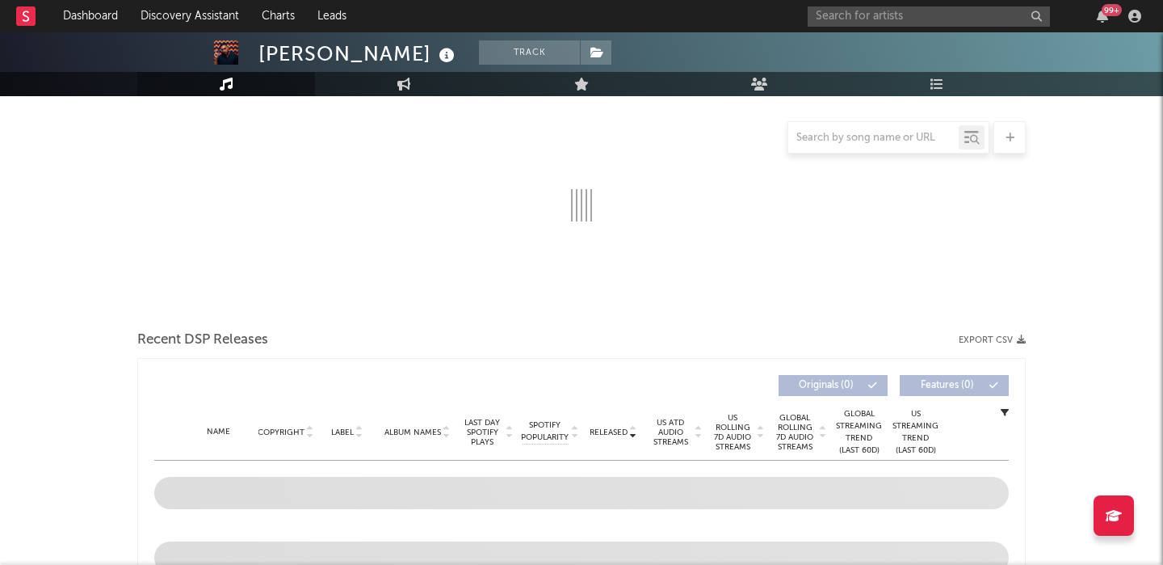
select select "6m"
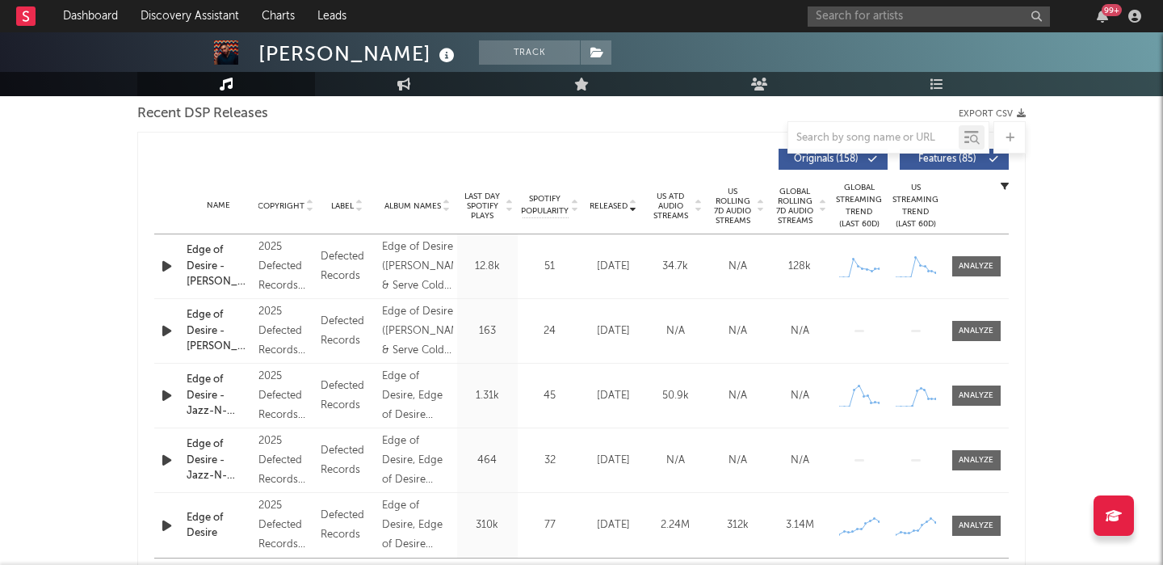
scroll to position [577, 0]
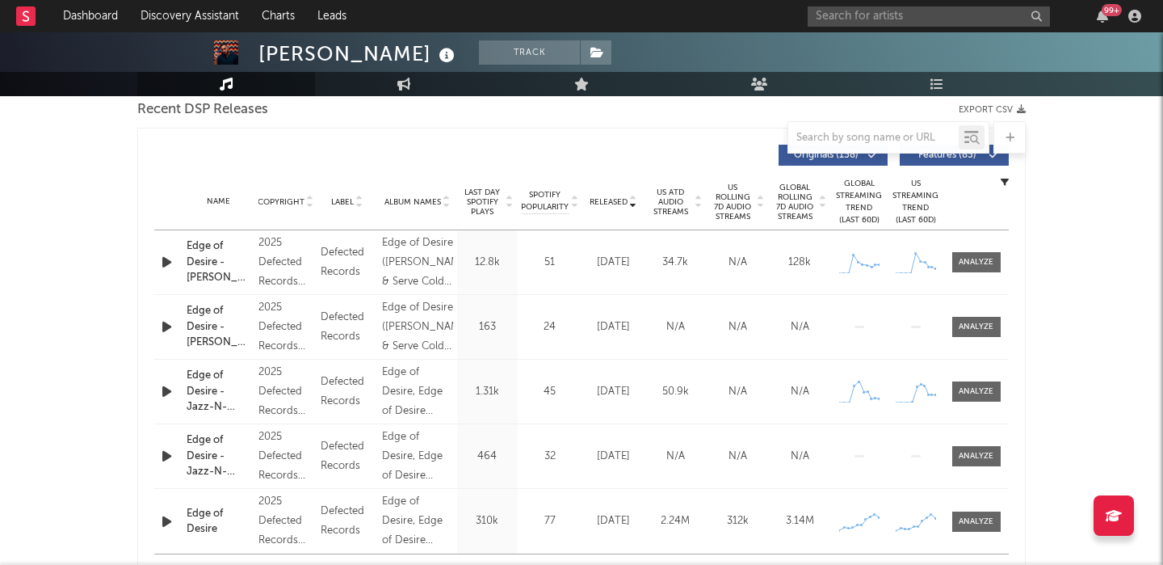
click at [960, 156] on span "Features ( 85 )" at bounding box center [947, 155] width 74 height 10
click at [726, 205] on span "US Rolling 7D Audio Streams" at bounding box center [733, 202] width 44 height 39
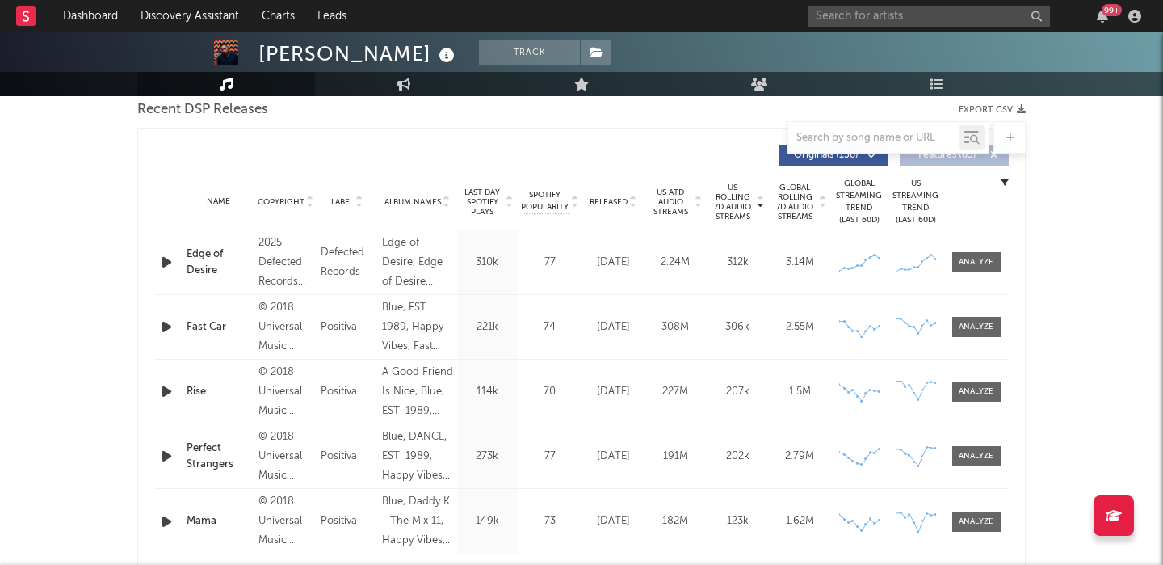
drag, startPoint x: 964, startPoint y: 267, endPoint x: 949, endPoint y: 267, distance: 14.6
click at [964, 267] on div at bounding box center [976, 262] width 35 height 12
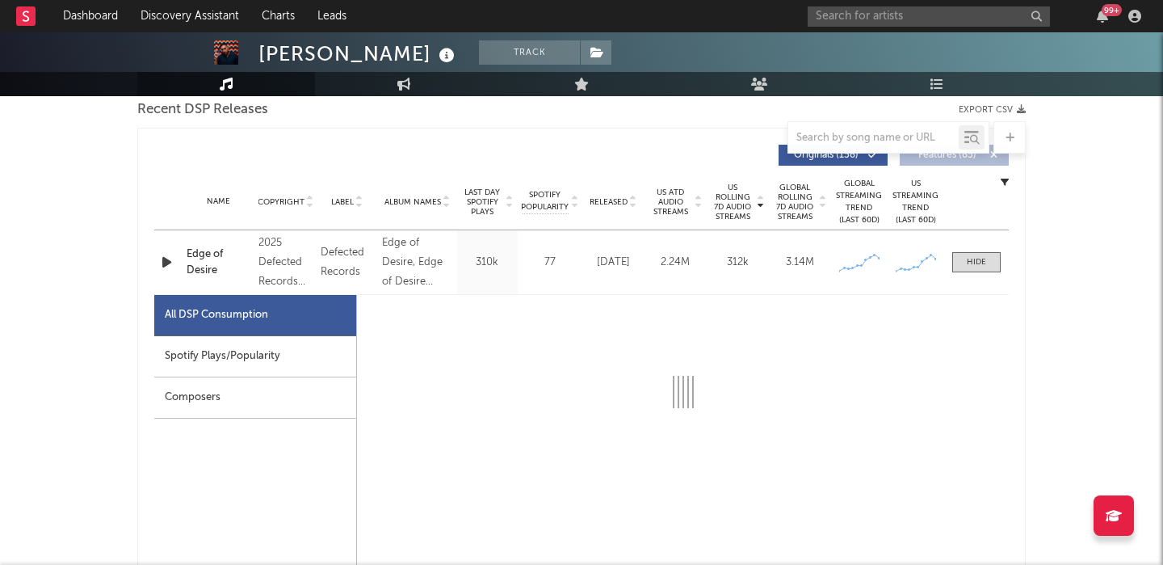
select select "1w"
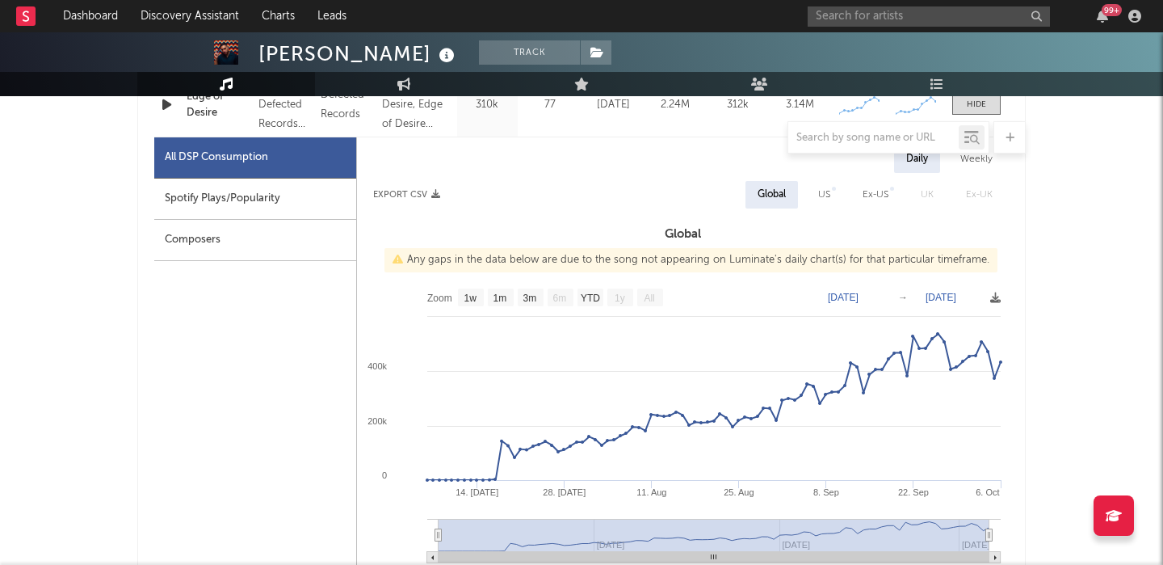
scroll to position [660, 0]
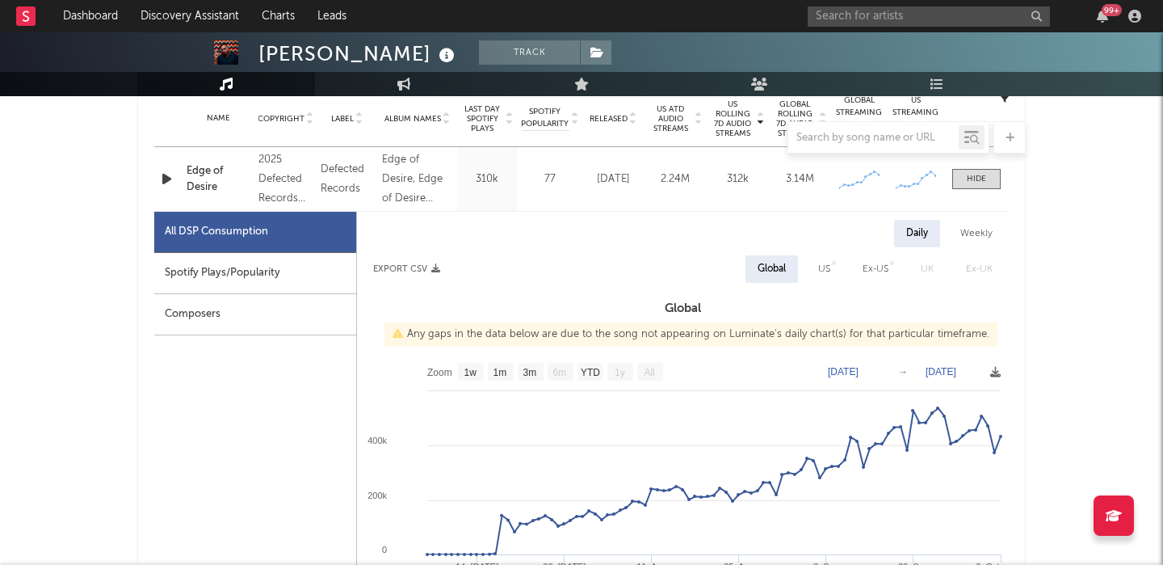
click at [826, 274] on div "US" at bounding box center [824, 268] width 12 height 19
select select "1w"
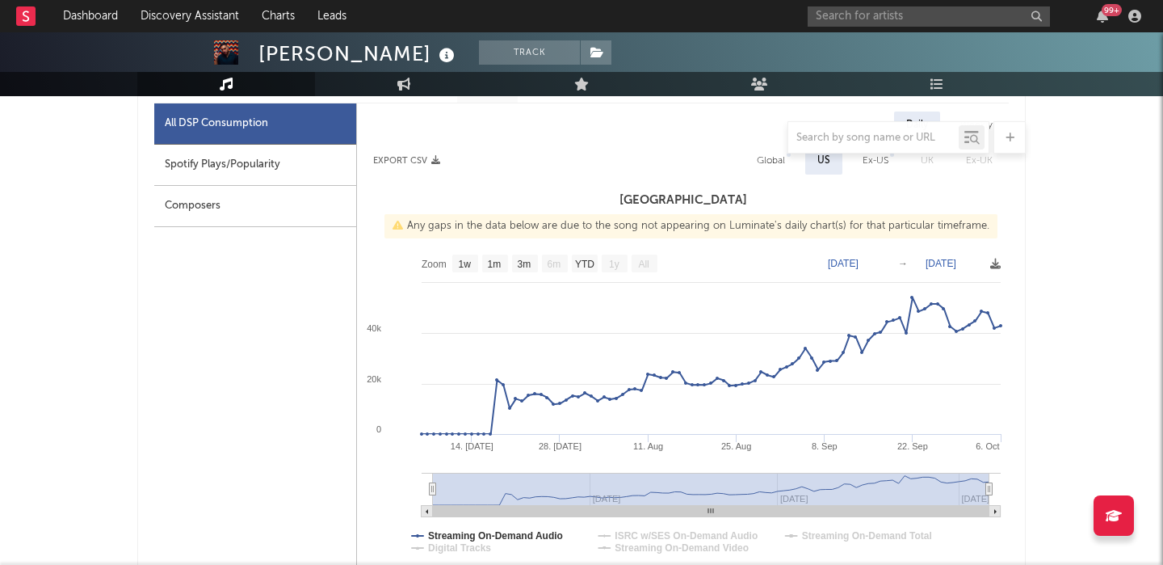
scroll to position [616, 0]
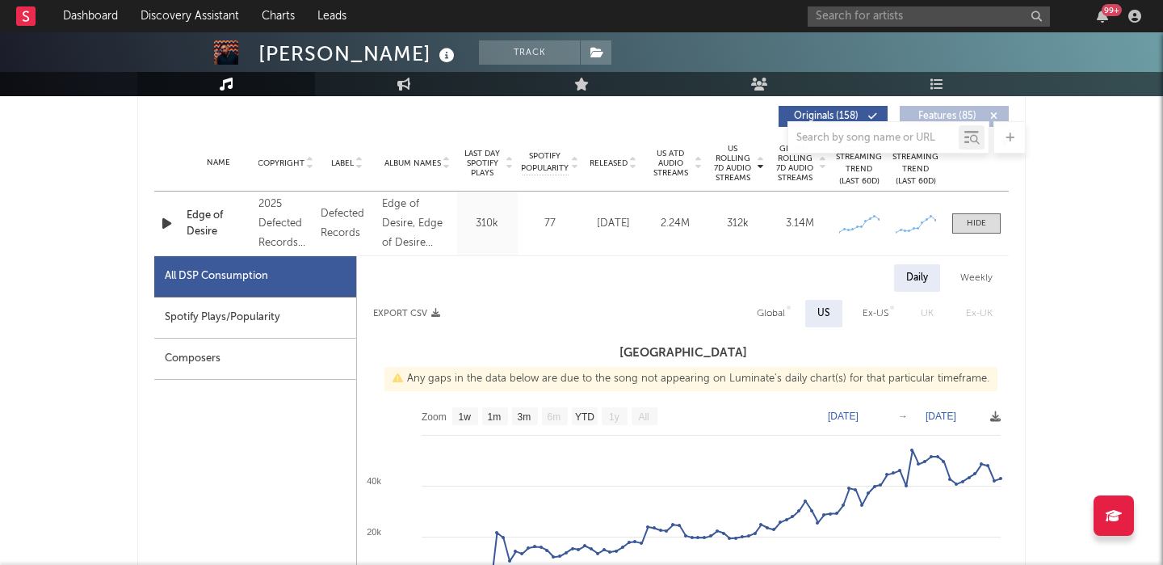
click at [973, 279] on div "Weekly" at bounding box center [976, 277] width 57 height 27
select select "1w"
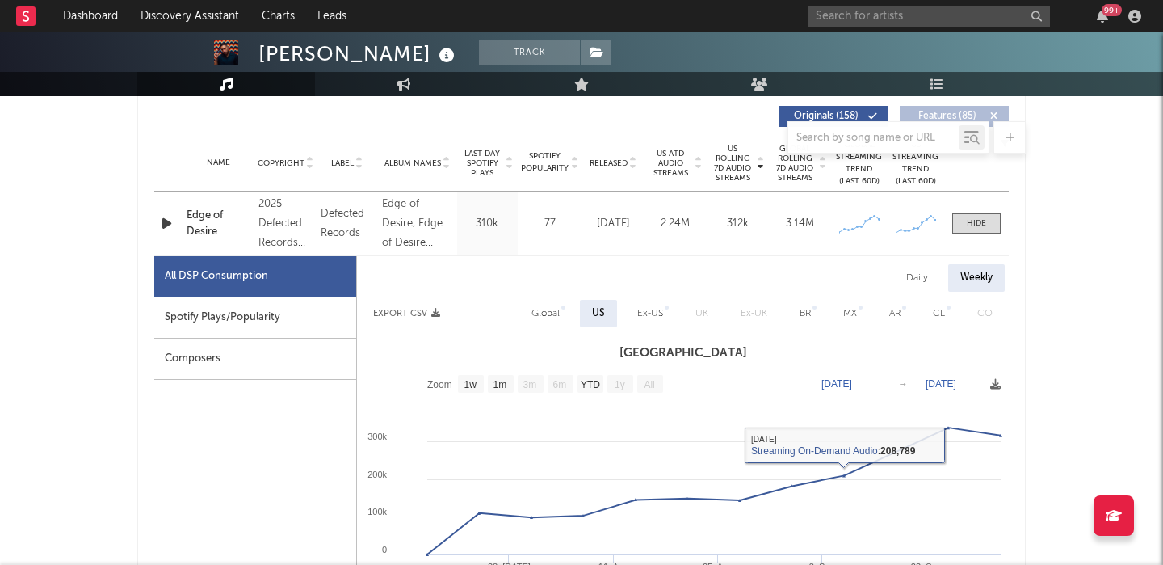
click at [554, 326] on div "Global" at bounding box center [545, 313] width 53 height 27
select select "1w"
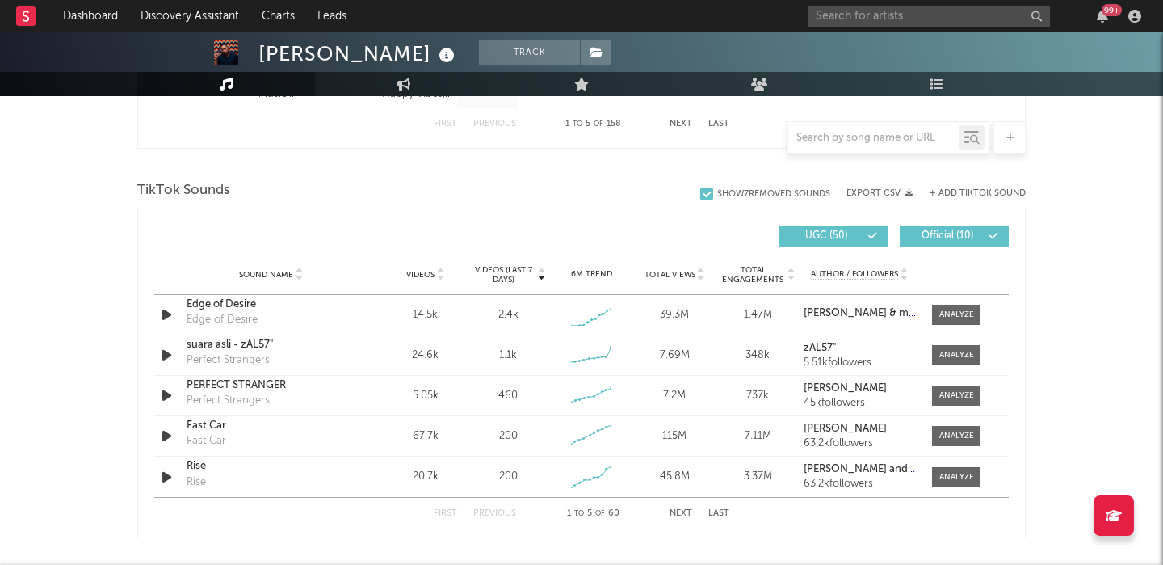
scroll to position [1758, 0]
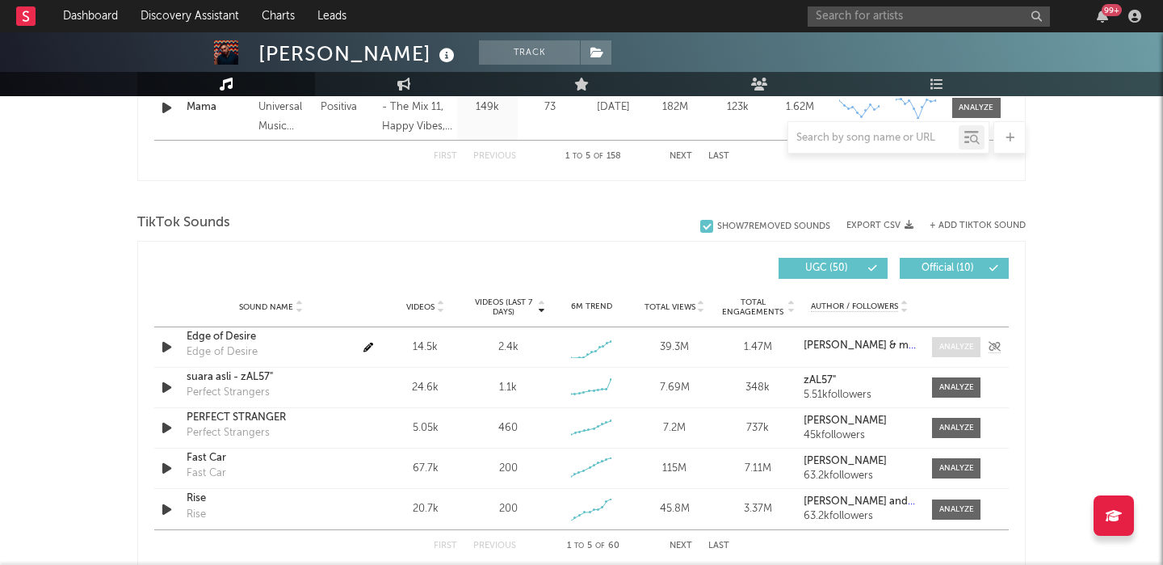
click at [951, 341] on div at bounding box center [956, 347] width 35 height 12
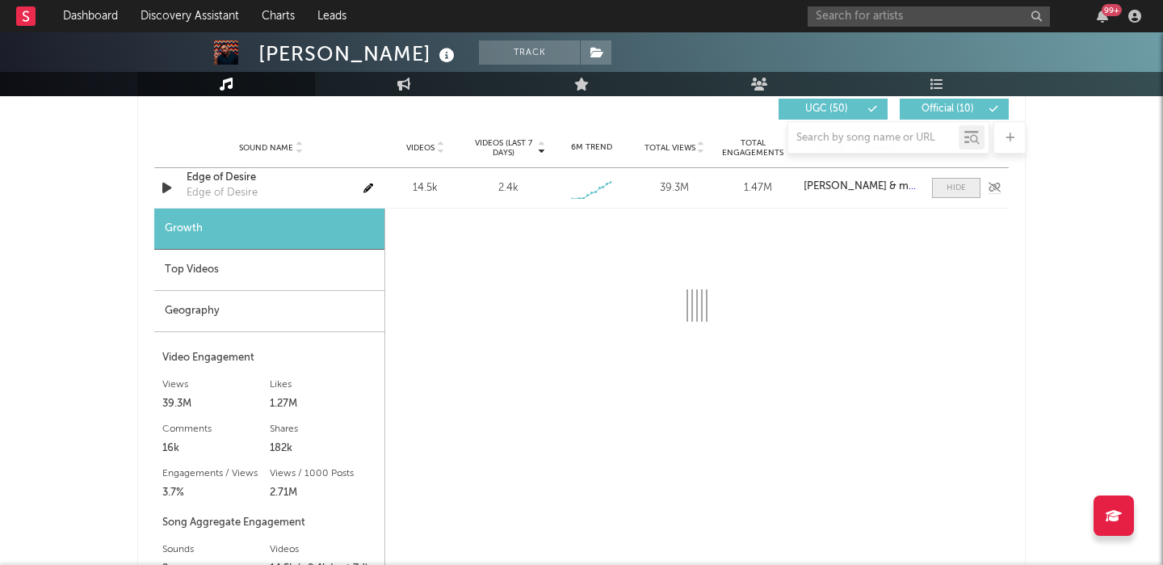
select select "1w"
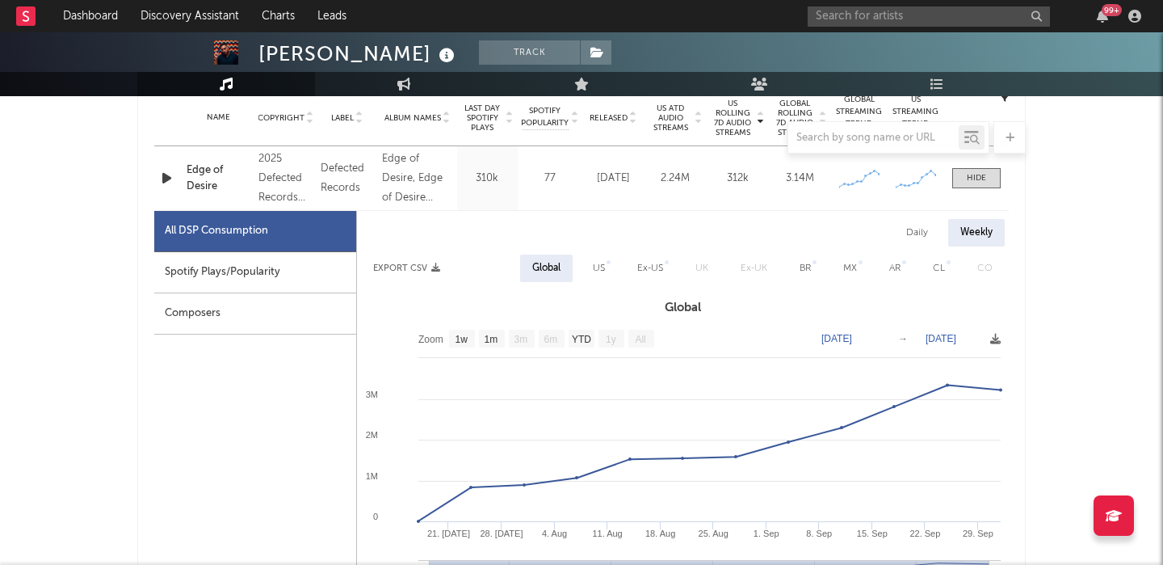
scroll to position [658, 0]
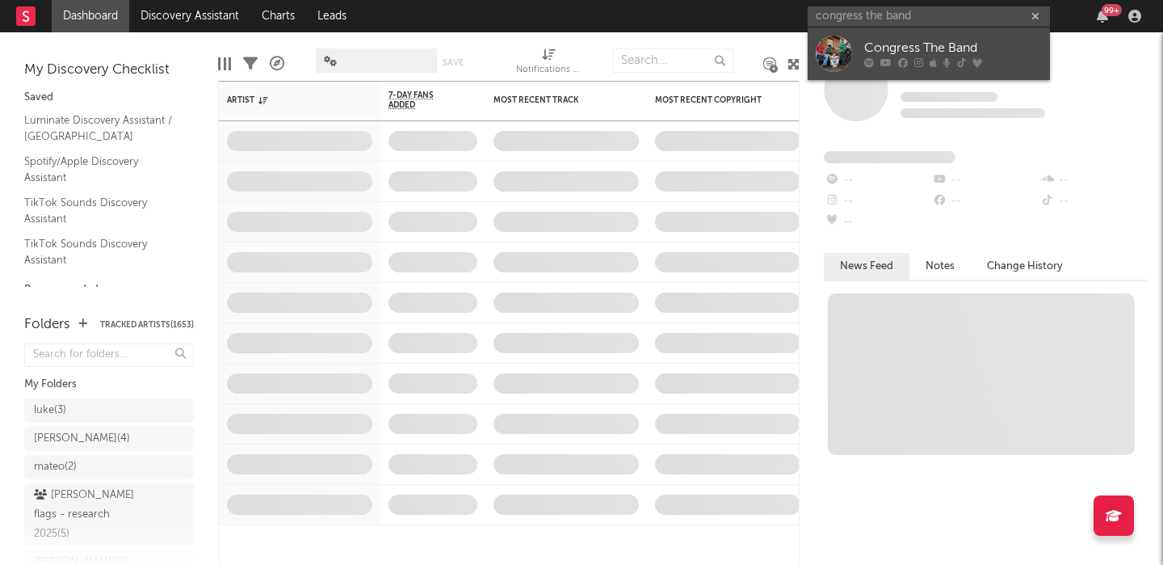
type input "congress the band"
click at [905, 53] on div "Congress The Band" at bounding box center [953, 48] width 178 height 19
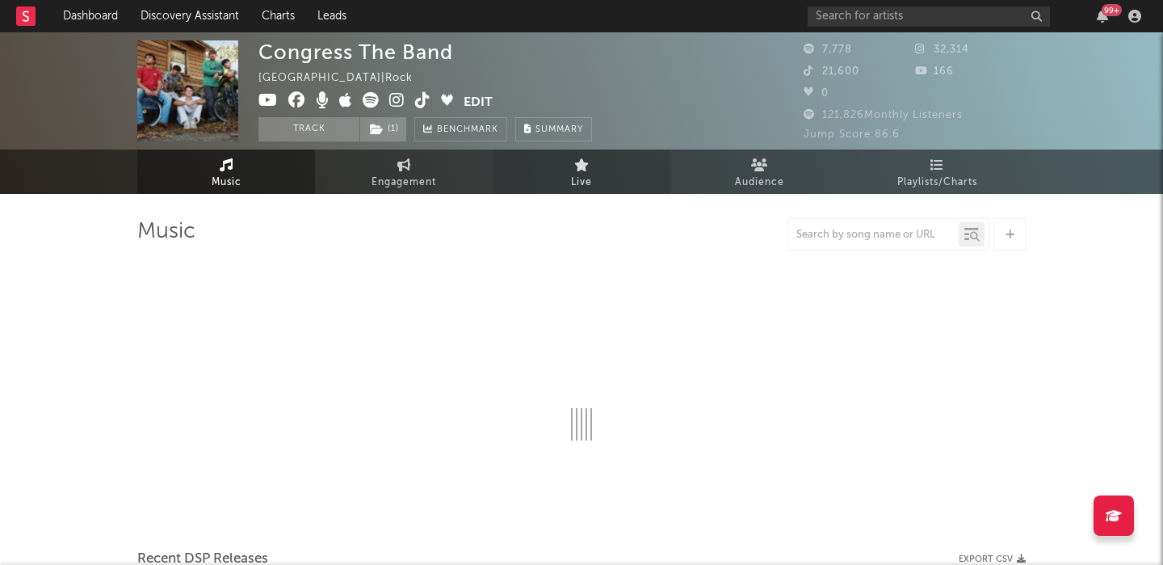
select select "6m"
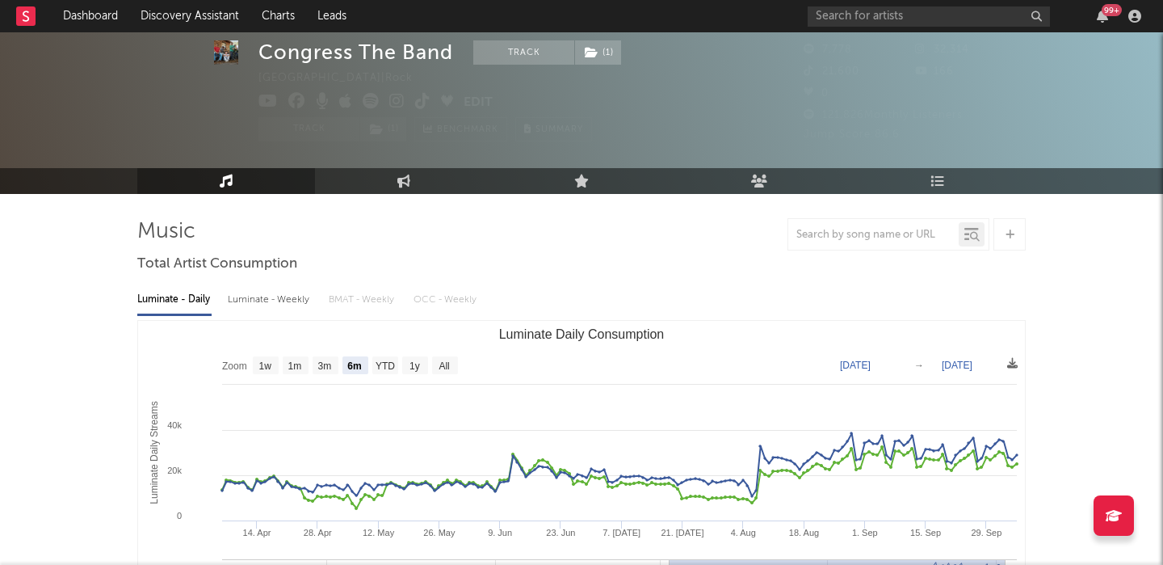
scroll to position [61, 0]
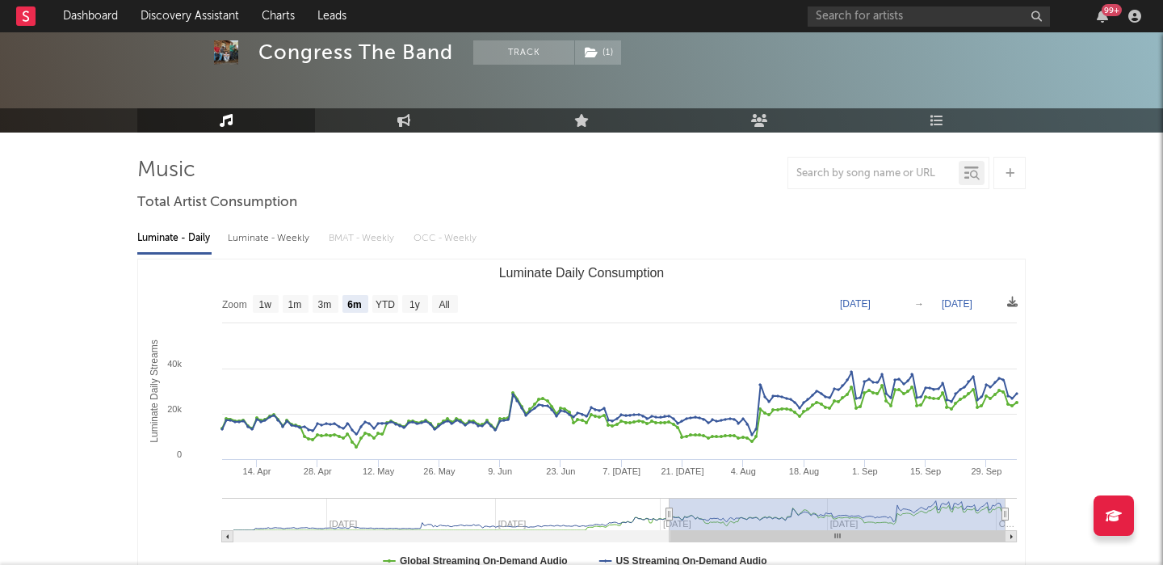
click at [282, 241] on div "Luminate - Weekly" at bounding box center [270, 238] width 85 height 27
select select "6m"
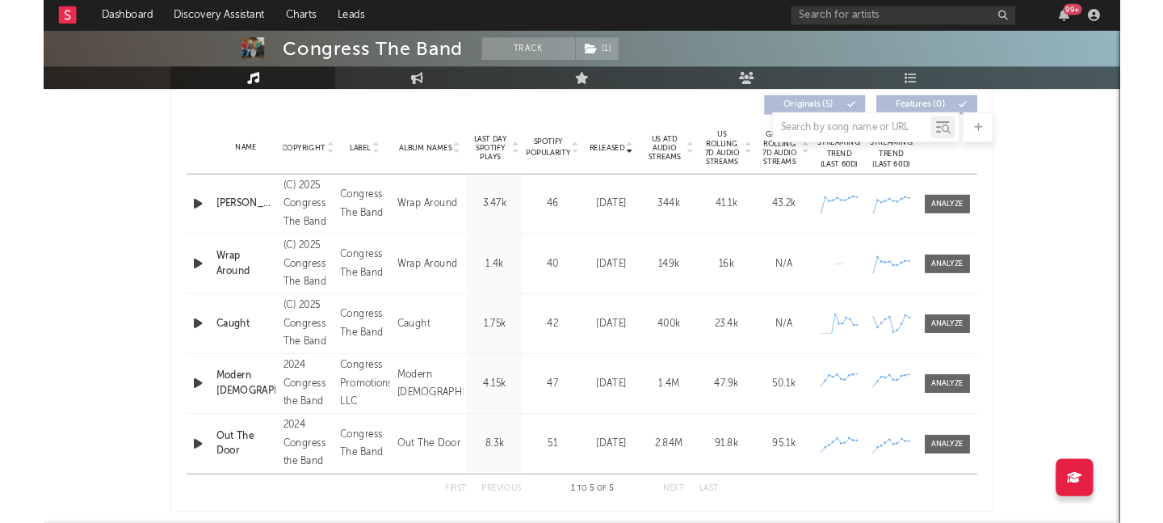
scroll to position [0, 0]
